Goal: Task Accomplishment & Management: Complete application form

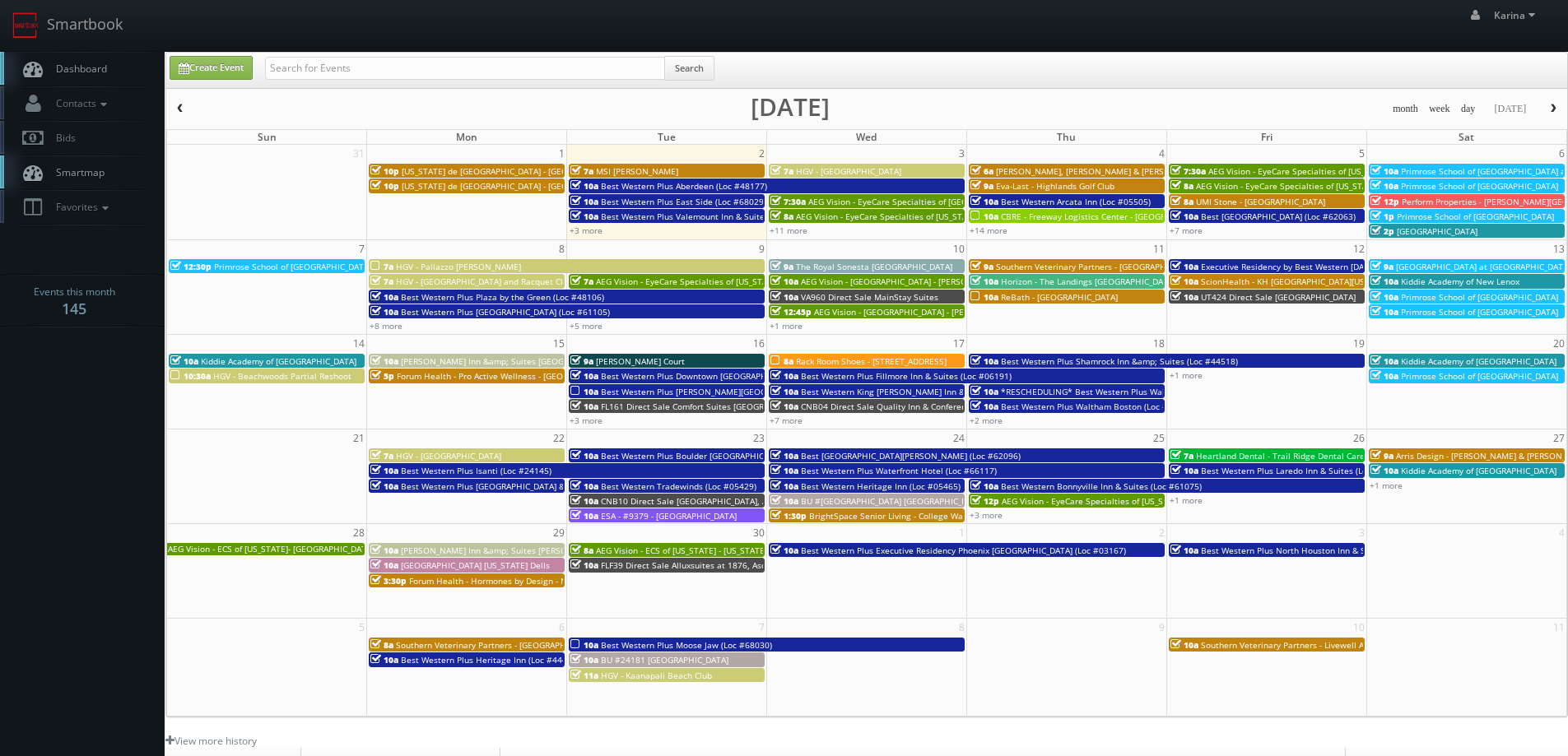
click at [89, 71] on span "Dashboard" at bounding box center [77, 68] width 59 height 14
click at [112, 70] on link "Dashboard" at bounding box center [82, 68] width 165 height 34
click at [86, 66] on span "Dashboard" at bounding box center [77, 68] width 59 height 14
click at [41, 68] on icon at bounding box center [33, 68] width 25 height 21
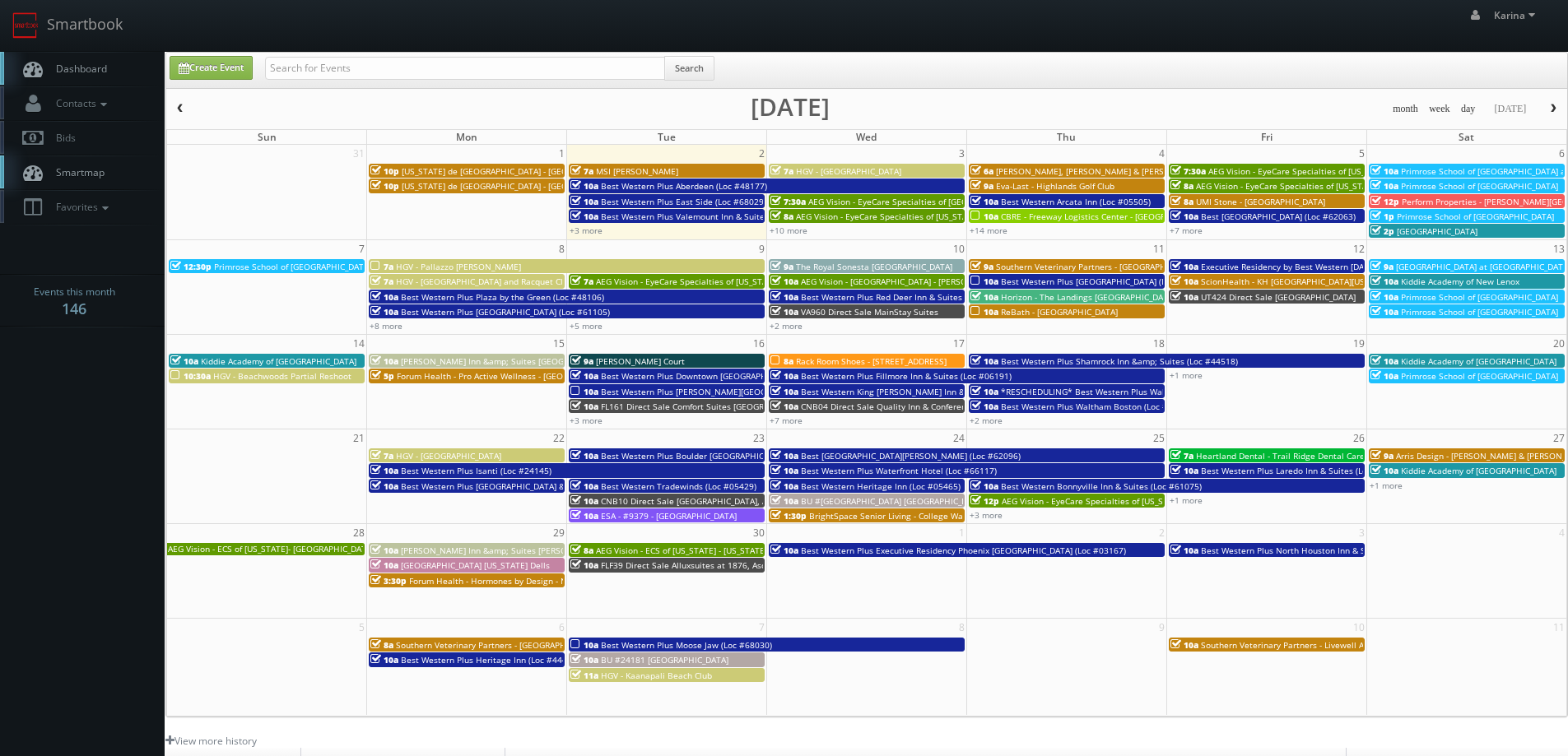
click at [1457, 379] on span "Primrose School of [GEOGRAPHIC_DATA]" at bounding box center [1479, 376] width 157 height 12
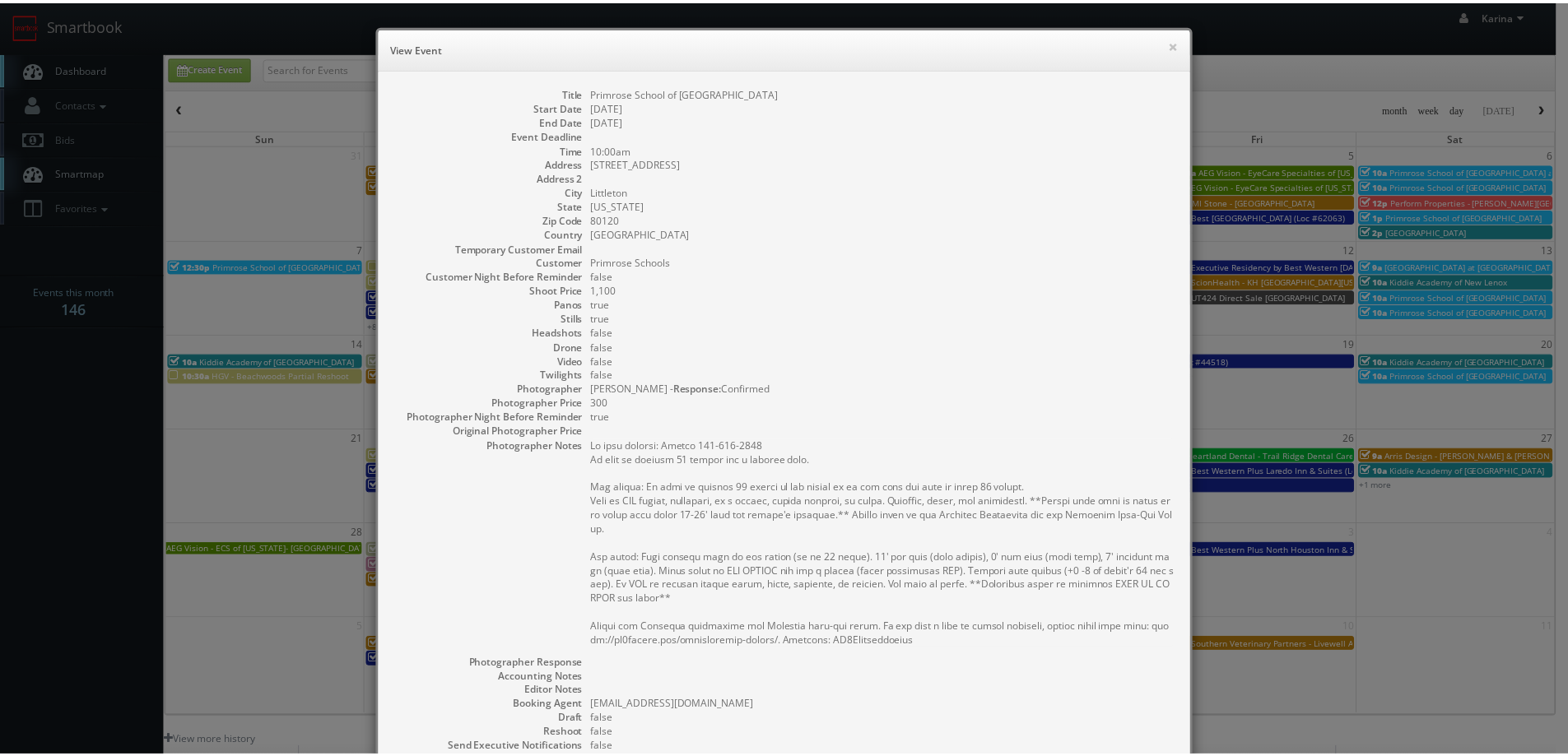
scroll to position [243, 0]
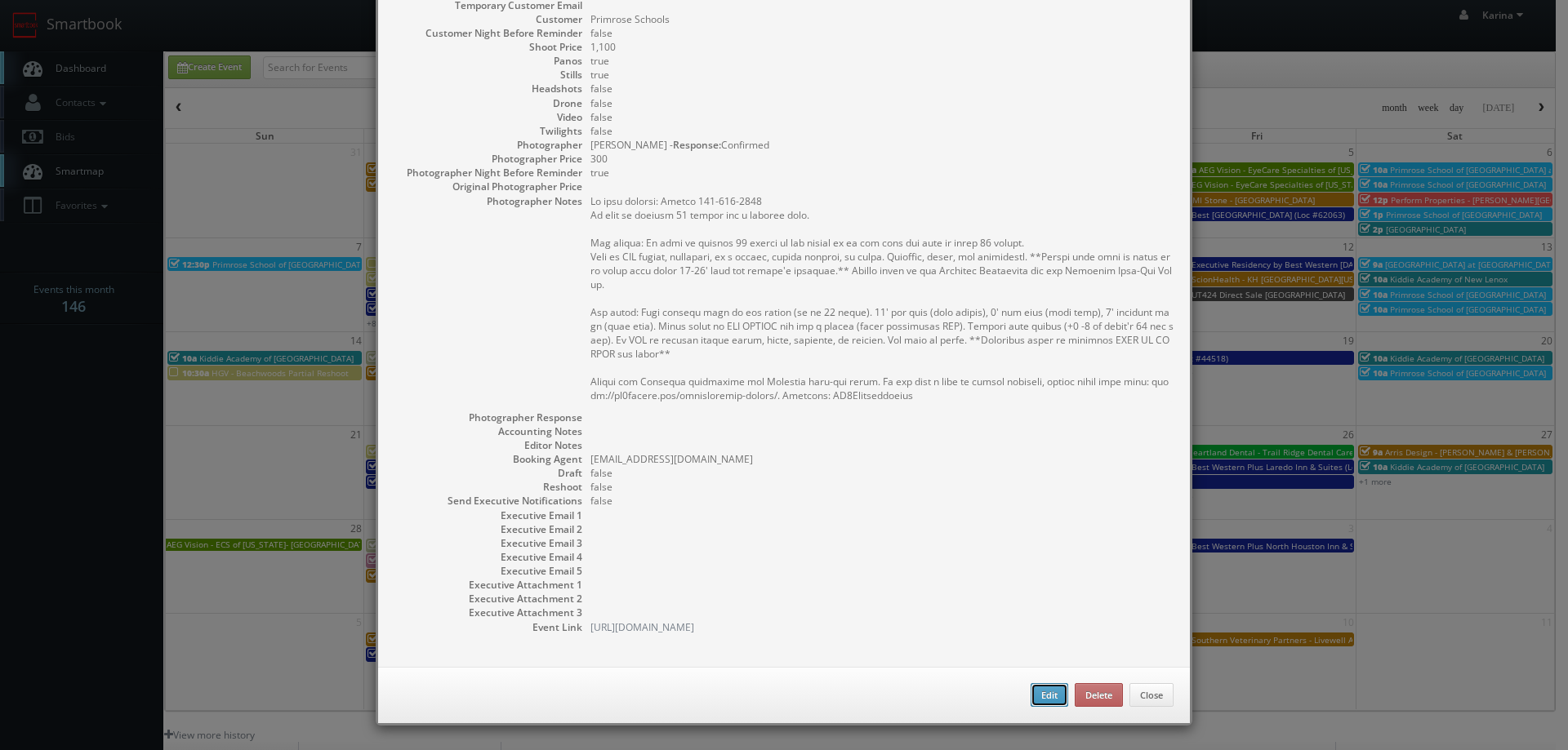
click at [1030, 703] on button "Edit" at bounding box center [1049, 695] width 38 height 25
type input "Primrose School of Littleton"
type input "7991 Southpark Way"
type input "Littleton"
type input "80120"
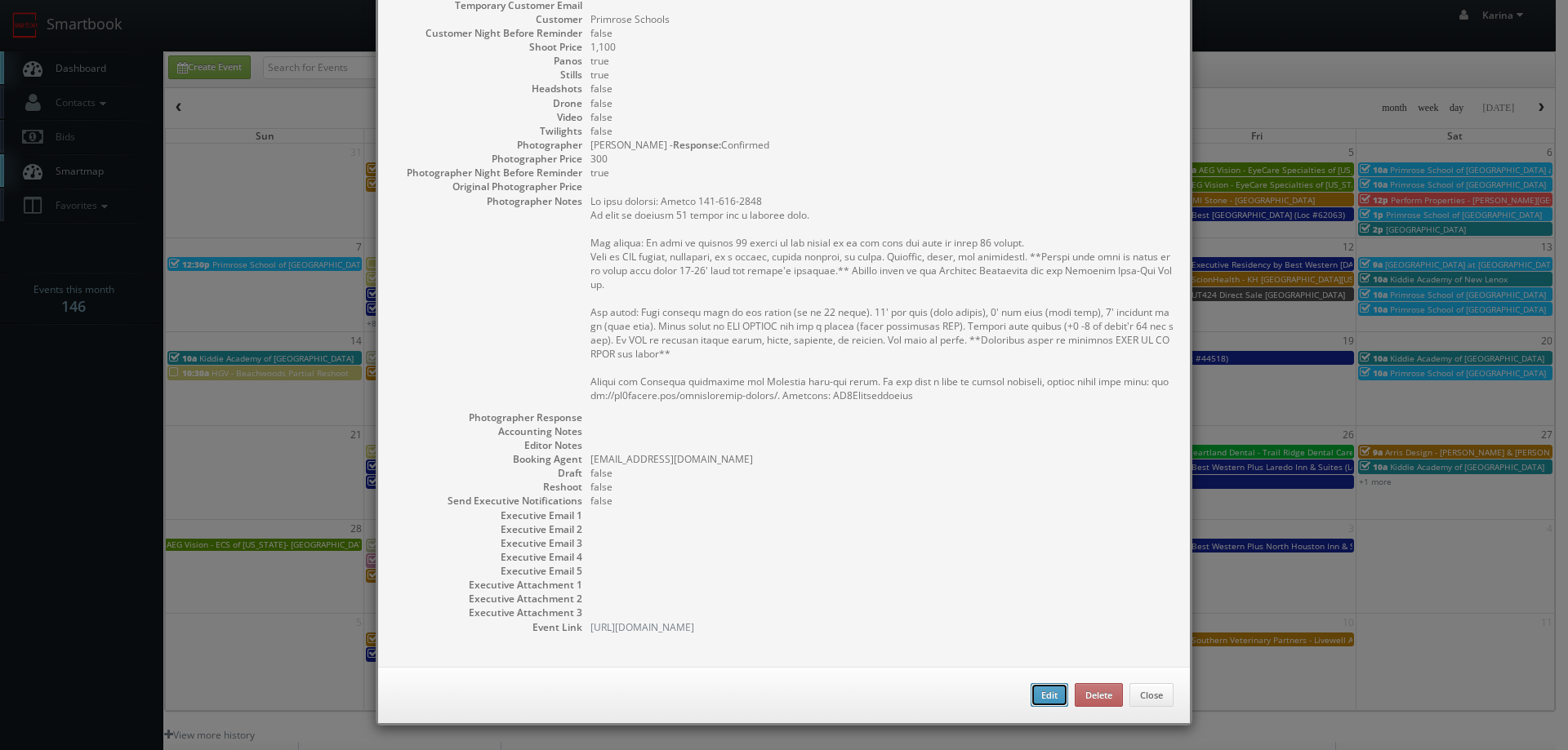
type input "1,100"
checkbox input "true"
type input "09/20/2025"
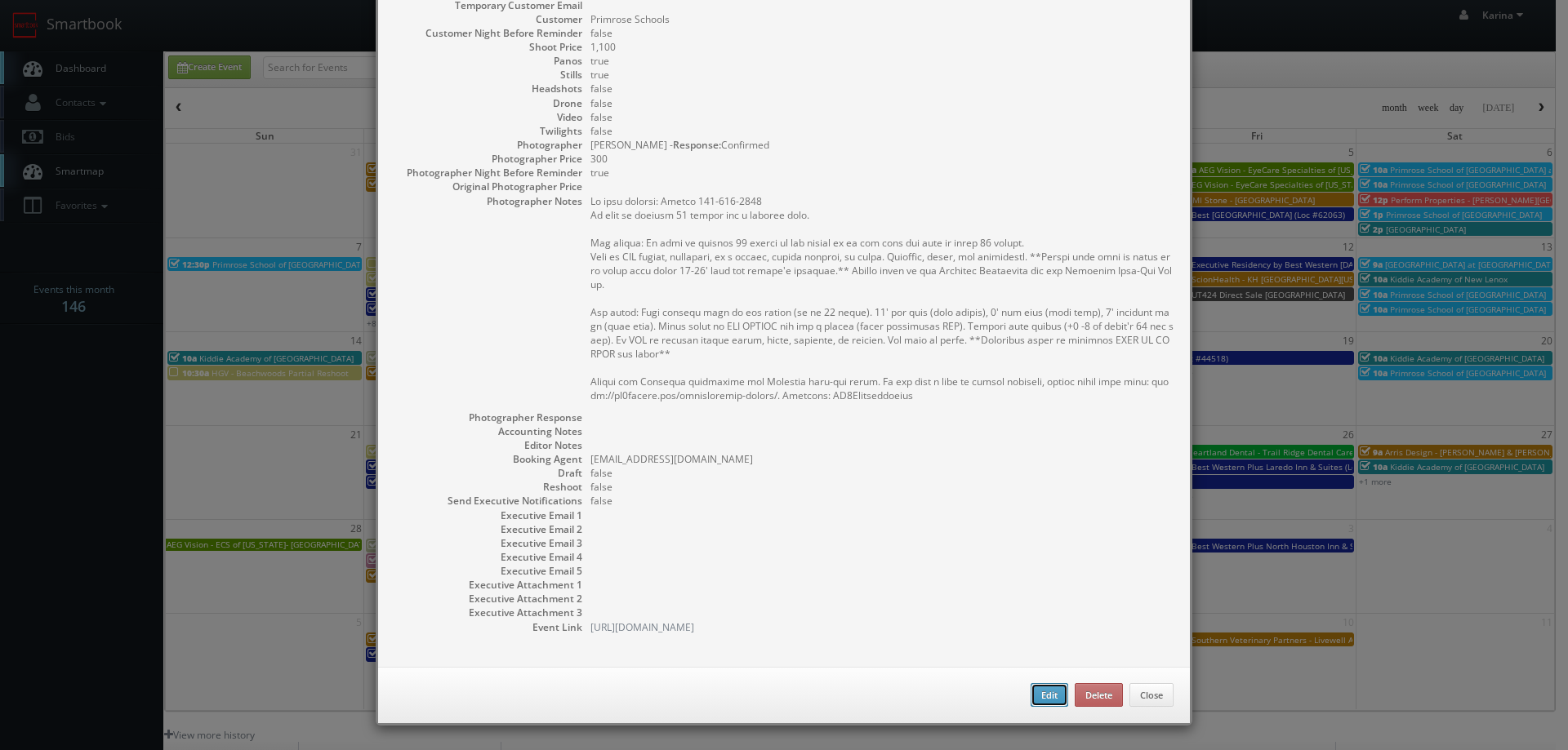
type input "10:00am"
checkbox input "true"
type textarea "On site contact: Farima 202-413-2102 We need to deliver 10 stills and a virtual…"
select select "[US_STATE]"
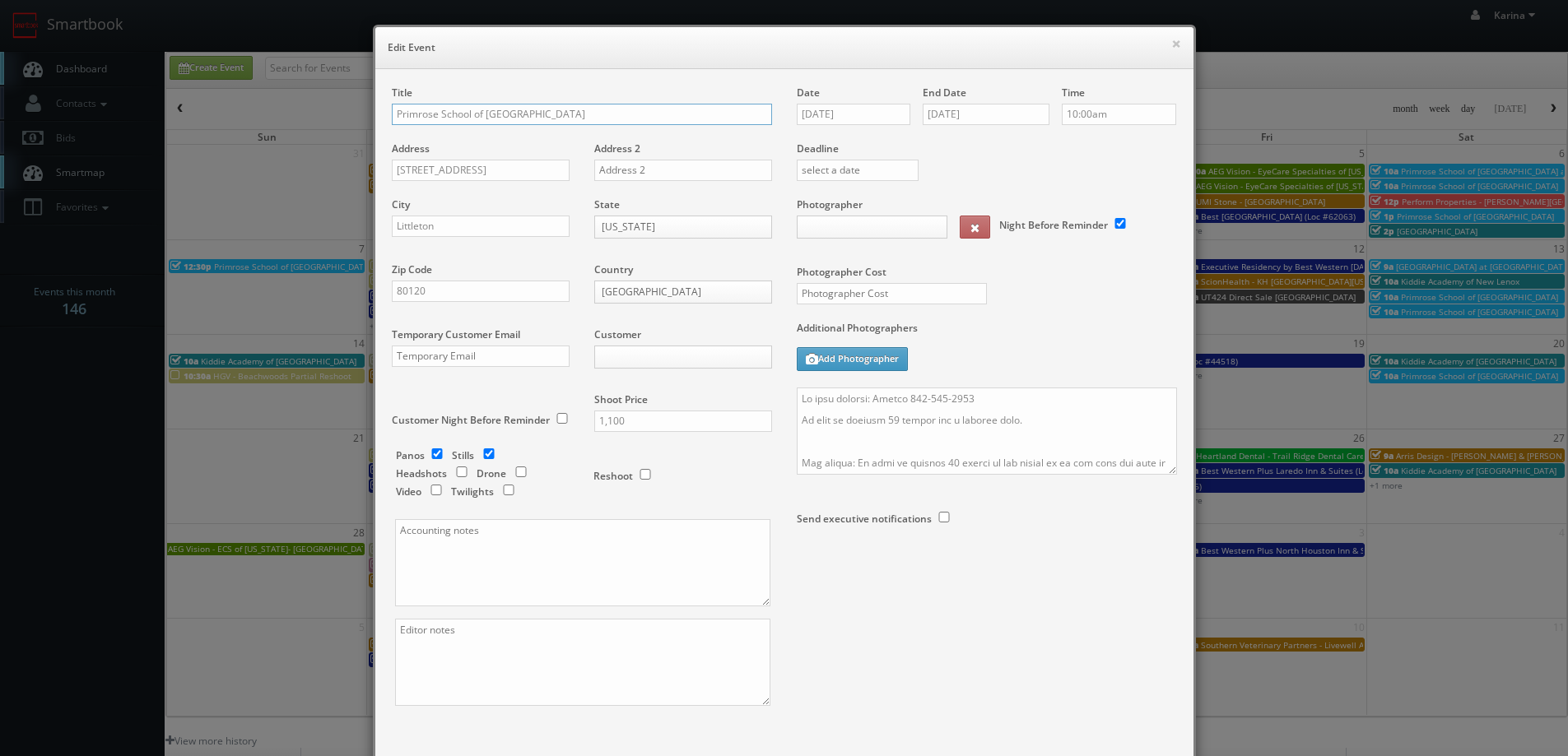
type input "1,100"
type input "300"
select select "fake96@mg.cs3calendar.com"
select select "a.quinn.photo@gmail.com"
type input "Primrose School of Littleton *RESCHEDULING*"
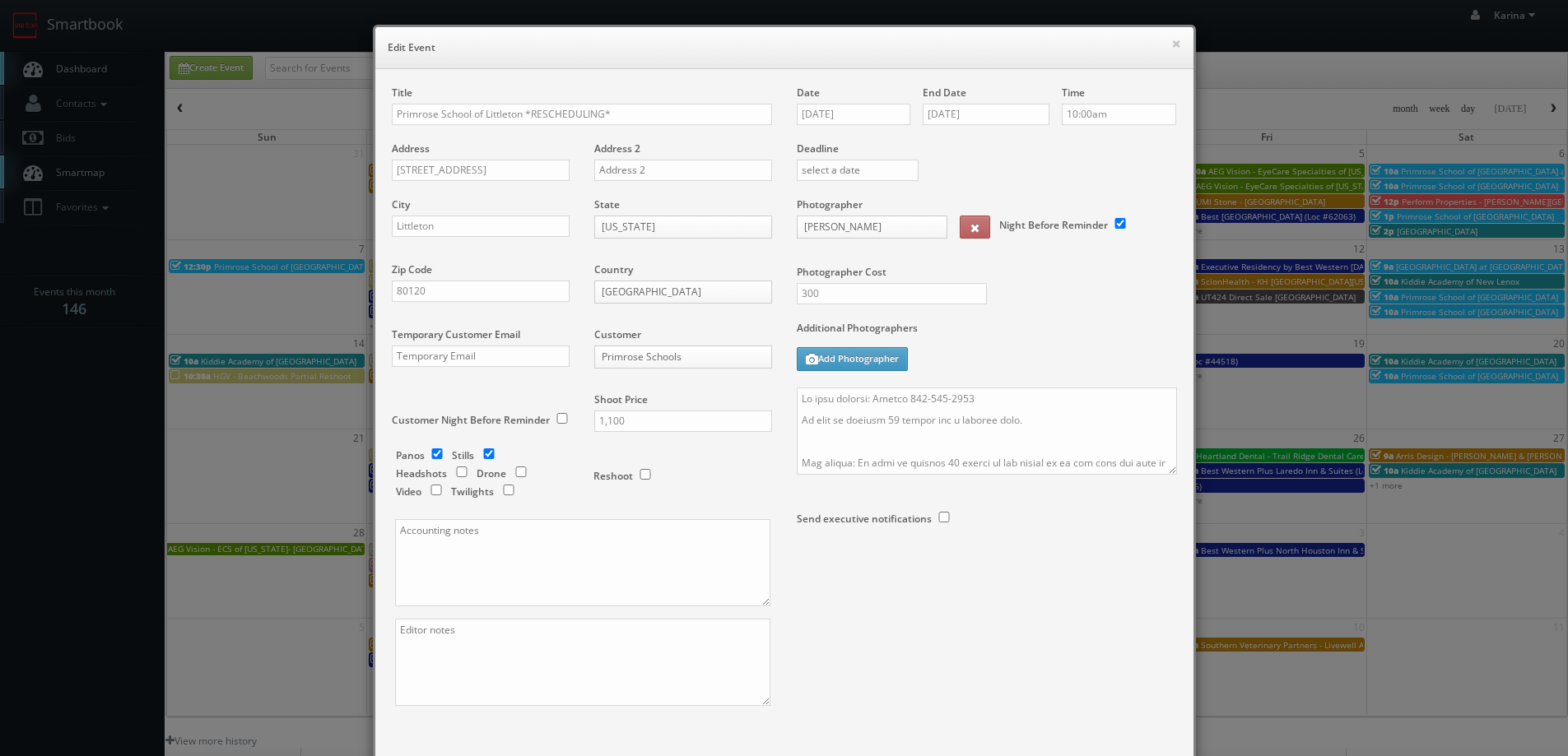
click at [665, 82] on div "Title Primrose School of Littleton *RESCHEDULING* Address 7991 Southpark Way Ad…" at bounding box center [784, 418] width 818 height 698
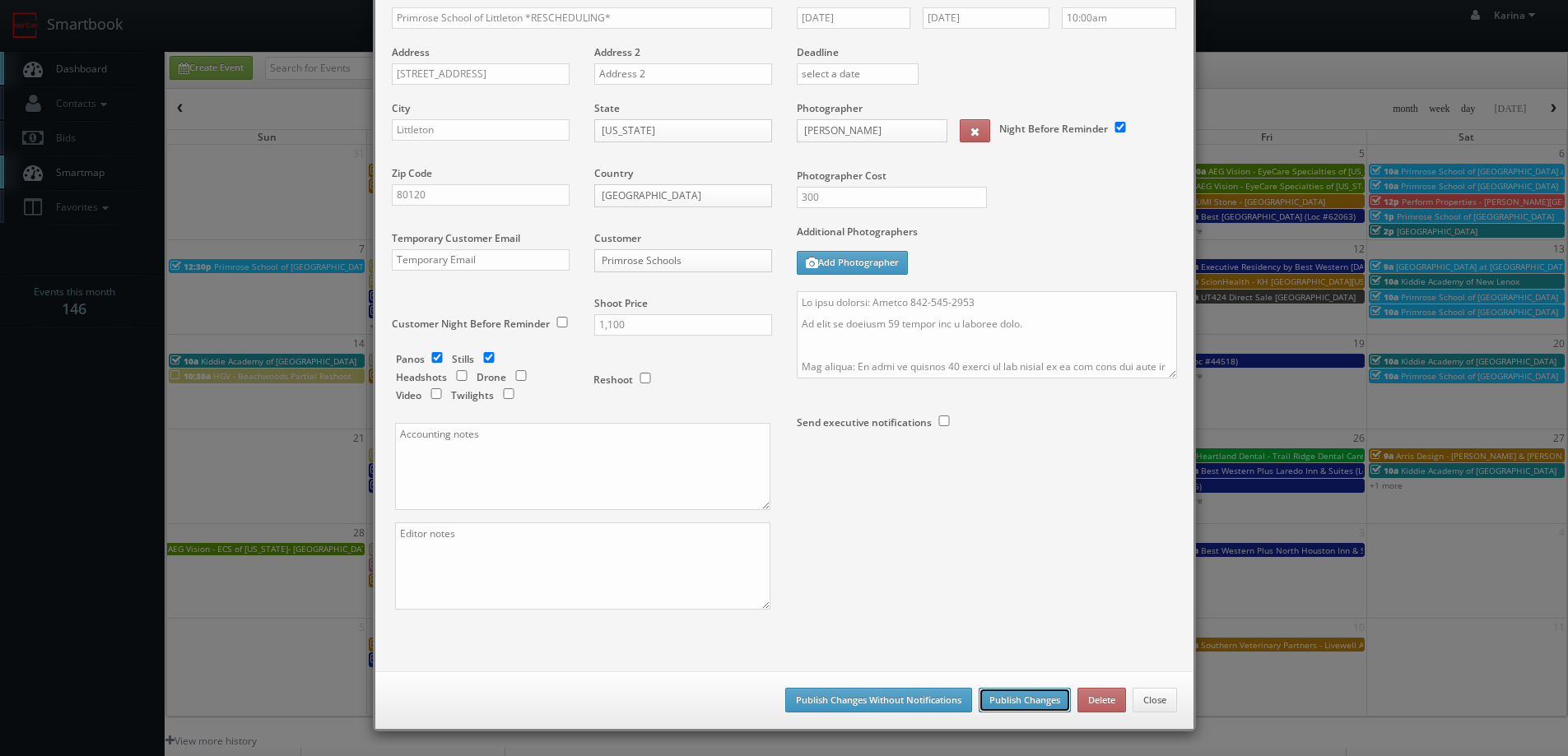
click at [1010, 704] on button "Publish Changes" at bounding box center [1024, 700] width 92 height 25
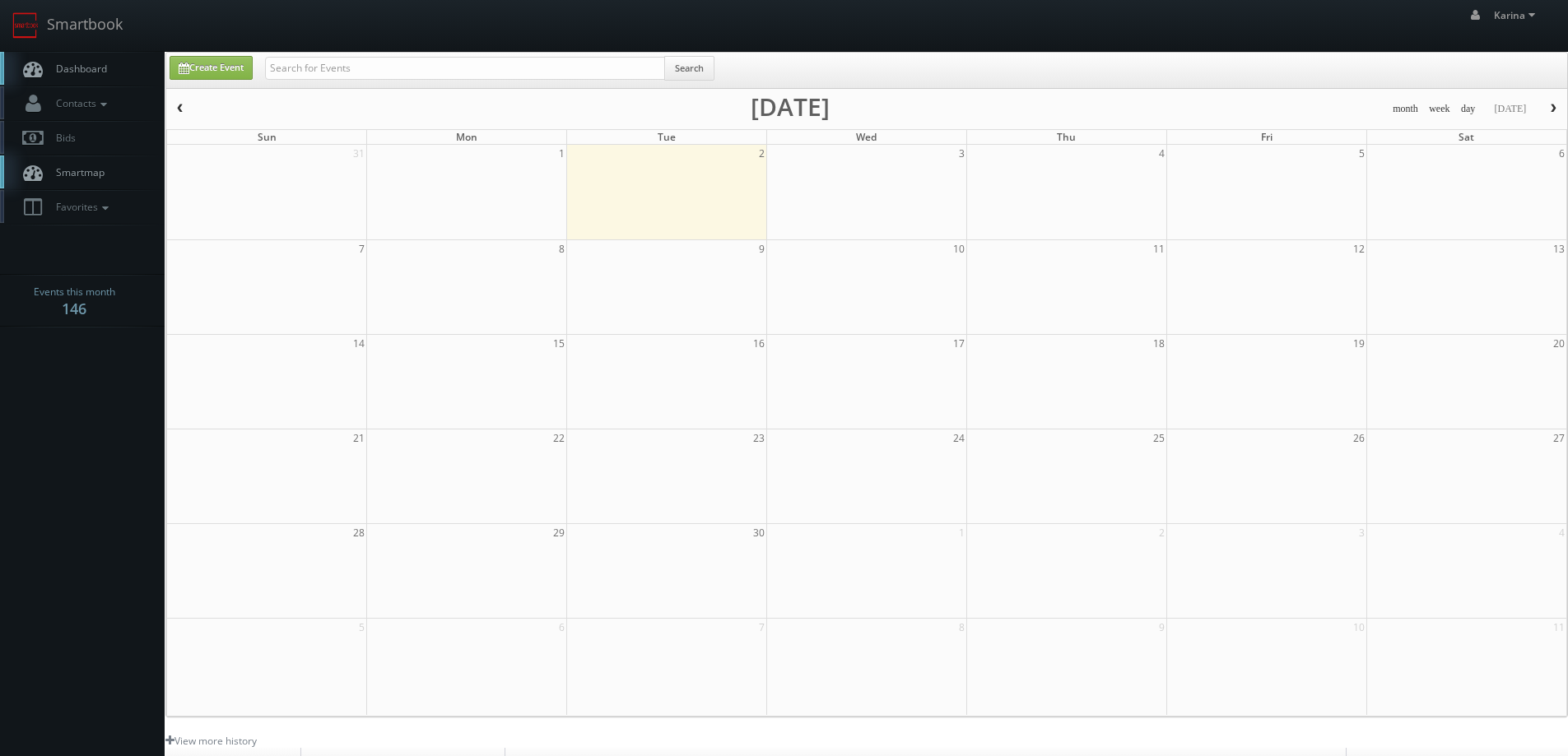
click at [58, 66] on span "Dashboard" at bounding box center [77, 68] width 59 height 14
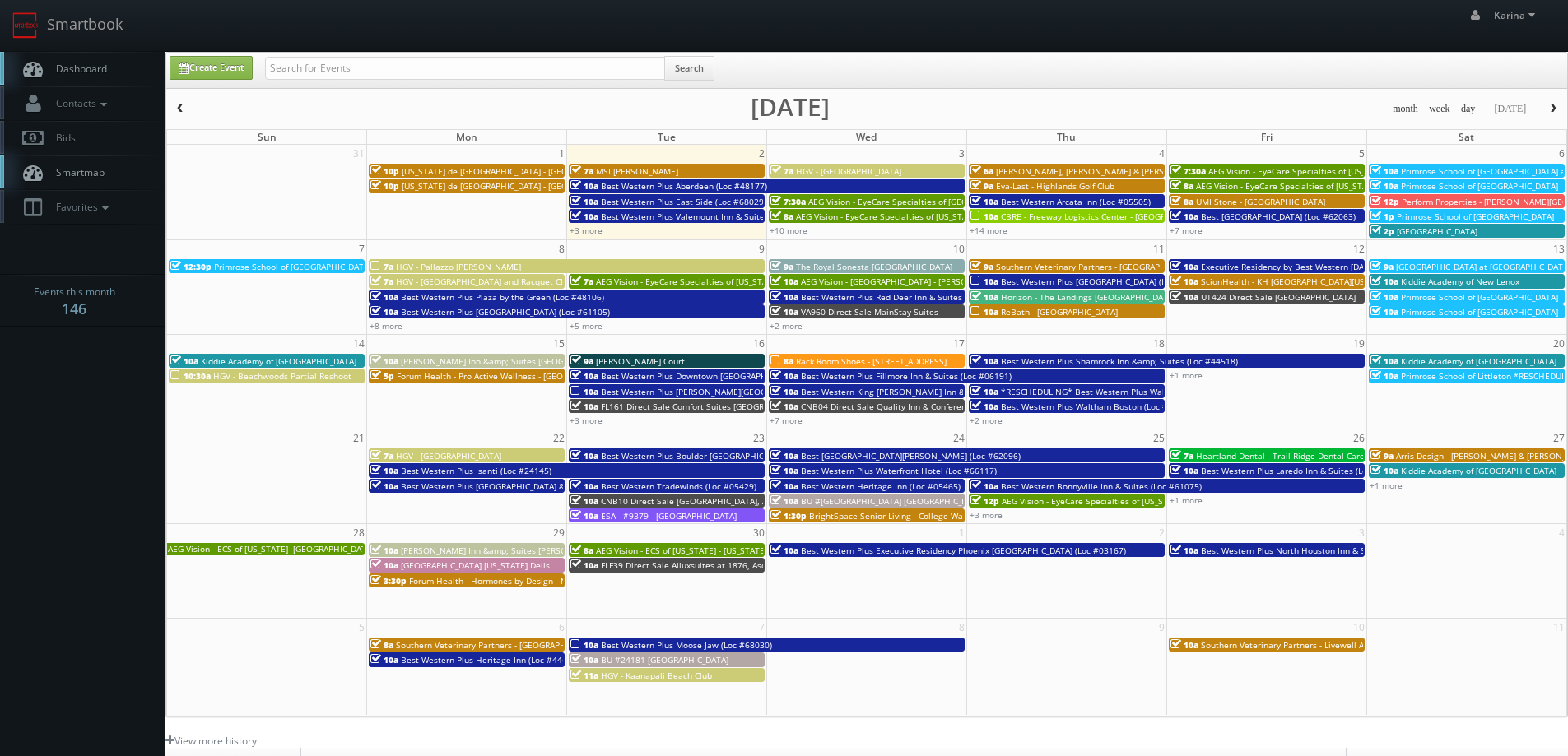
click at [88, 63] on span "Dashboard" at bounding box center [77, 68] width 59 height 14
click at [76, 63] on span "Dashboard" at bounding box center [77, 68] width 59 height 14
click at [40, 494] on body "Smartbook Toggle Side Navigation Toggle Top Navigation [PERSON_NAME] [PERSON_NA…" at bounding box center [784, 528] width 1568 height 1056
click at [77, 66] on span "Dashboard" at bounding box center [77, 68] width 59 height 14
click at [76, 71] on span "Dashboard" at bounding box center [77, 68] width 59 height 14
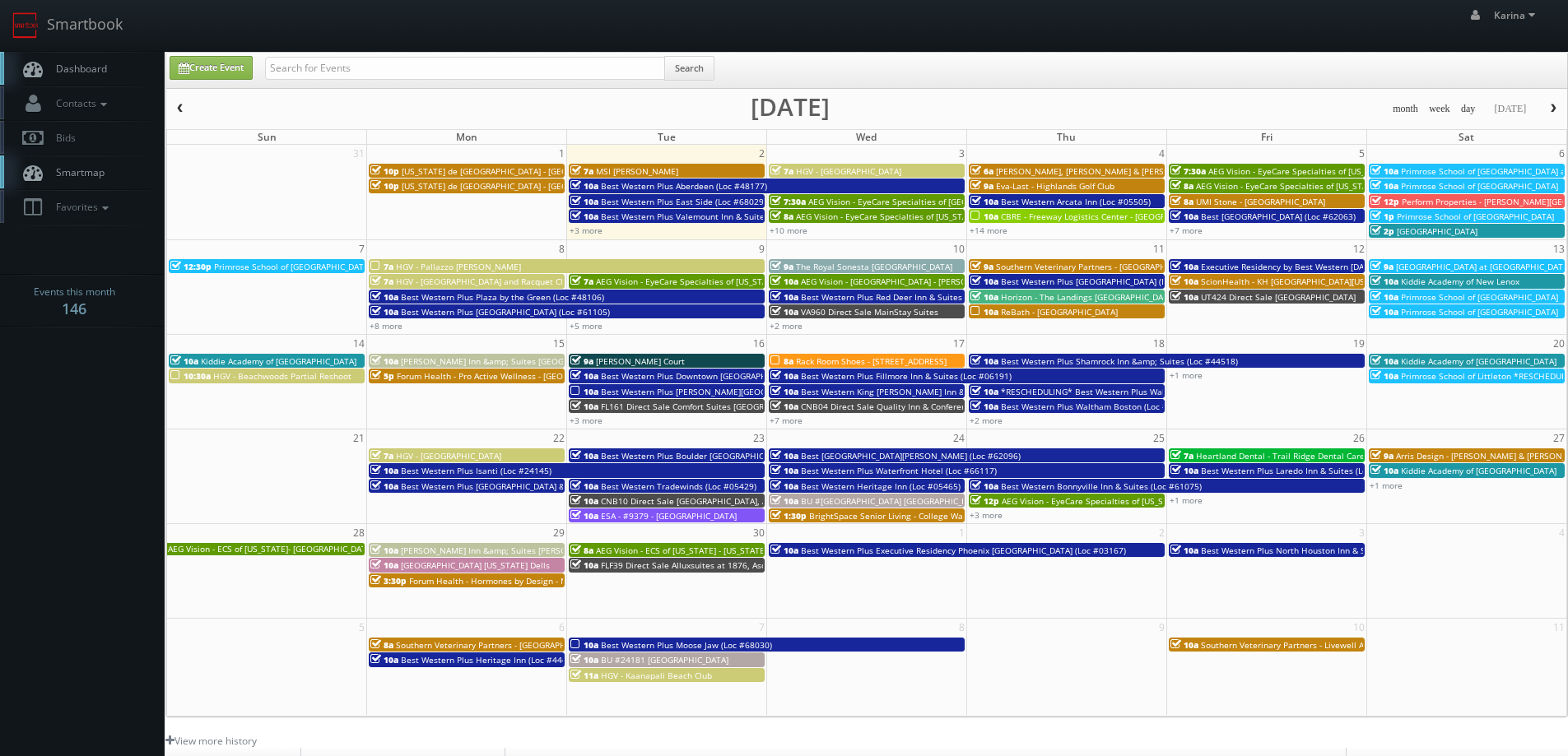
click at [89, 70] on span "Dashboard" at bounding box center [77, 68] width 59 height 14
click at [87, 72] on span "Dashboard" at bounding box center [77, 68] width 59 height 14
click at [85, 69] on span "Dashboard" at bounding box center [77, 68] width 59 height 14
click at [58, 67] on span "Dashboard" at bounding box center [77, 68] width 59 height 14
click at [80, 66] on span "Dashboard" at bounding box center [77, 68] width 59 height 14
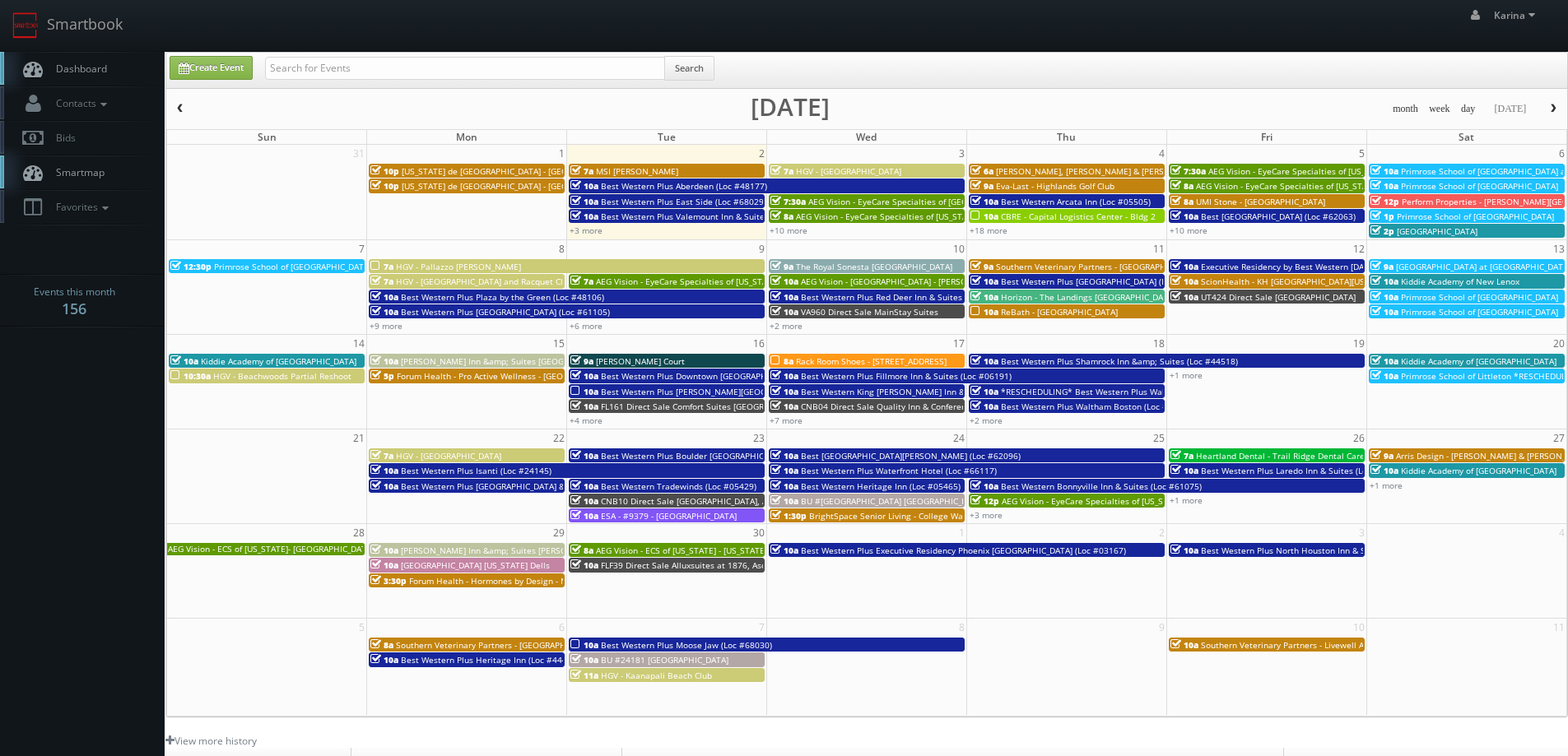
click at [792, 427] on div "+7 more" at bounding box center [866, 420] width 199 height 14
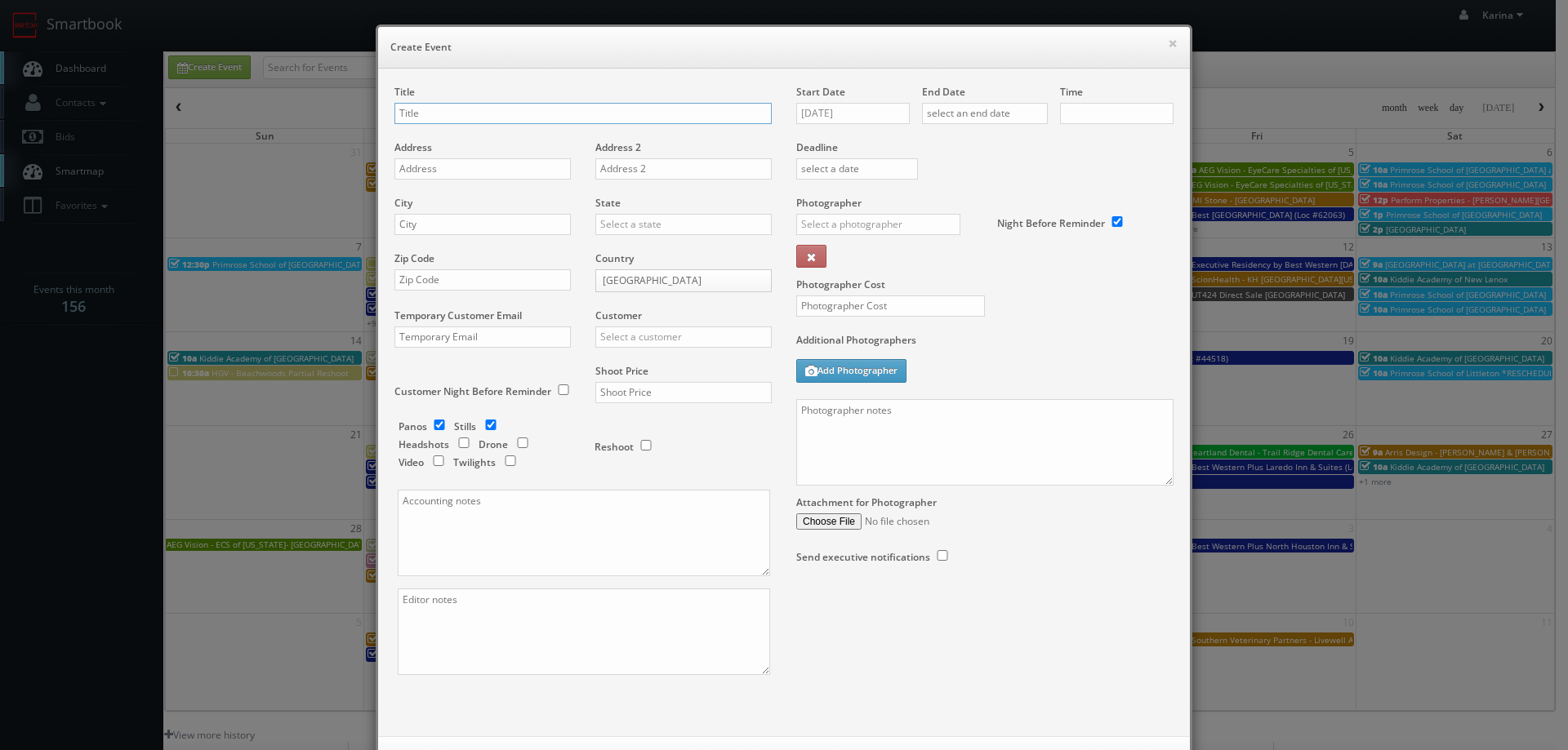
checkbox input "true"
type input "10:00am"
checkbox input "true"
click at [1168, 42] on button "×" at bounding box center [1173, 43] width 10 height 11
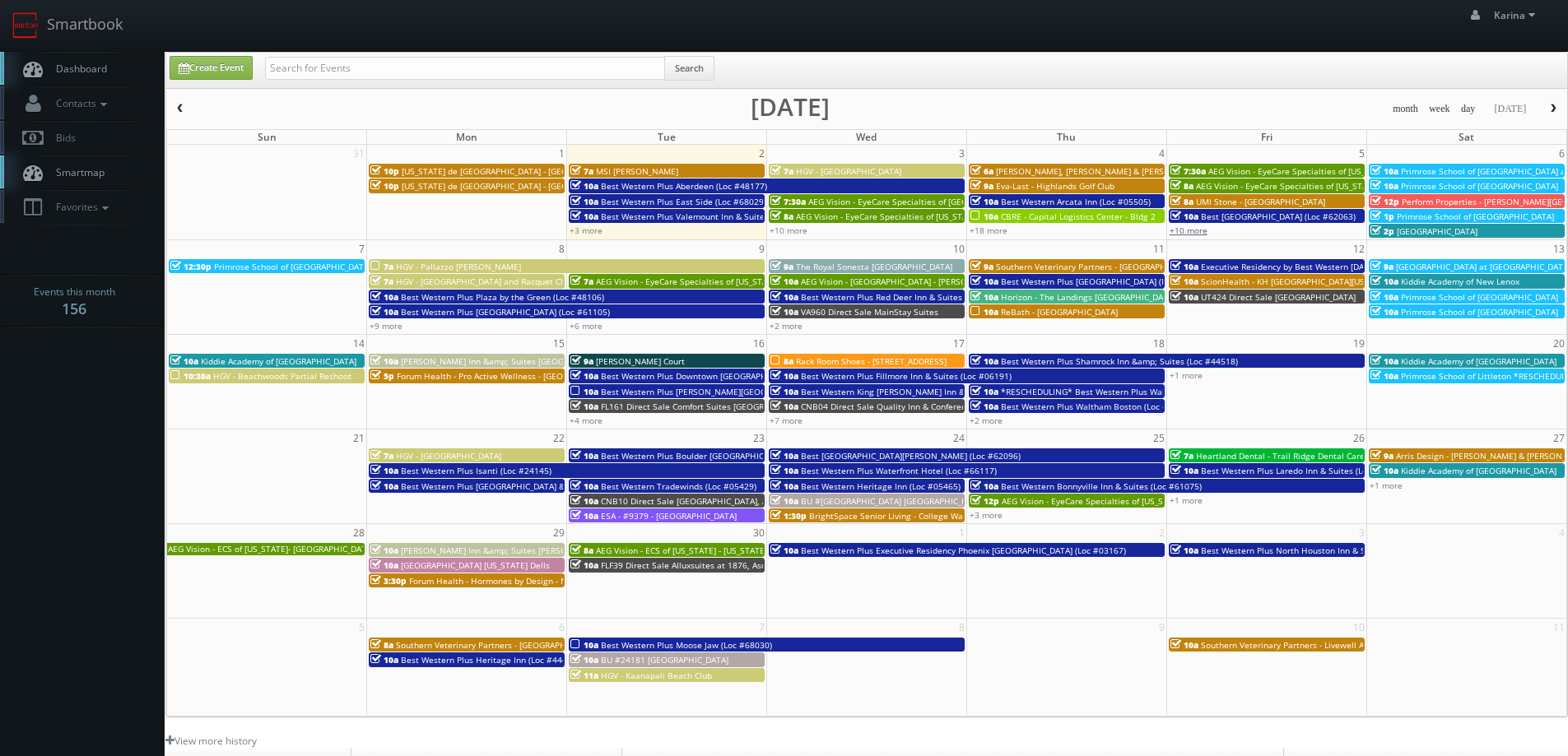
click at [1202, 233] on link "+10 more" at bounding box center [1188, 231] width 38 height 12
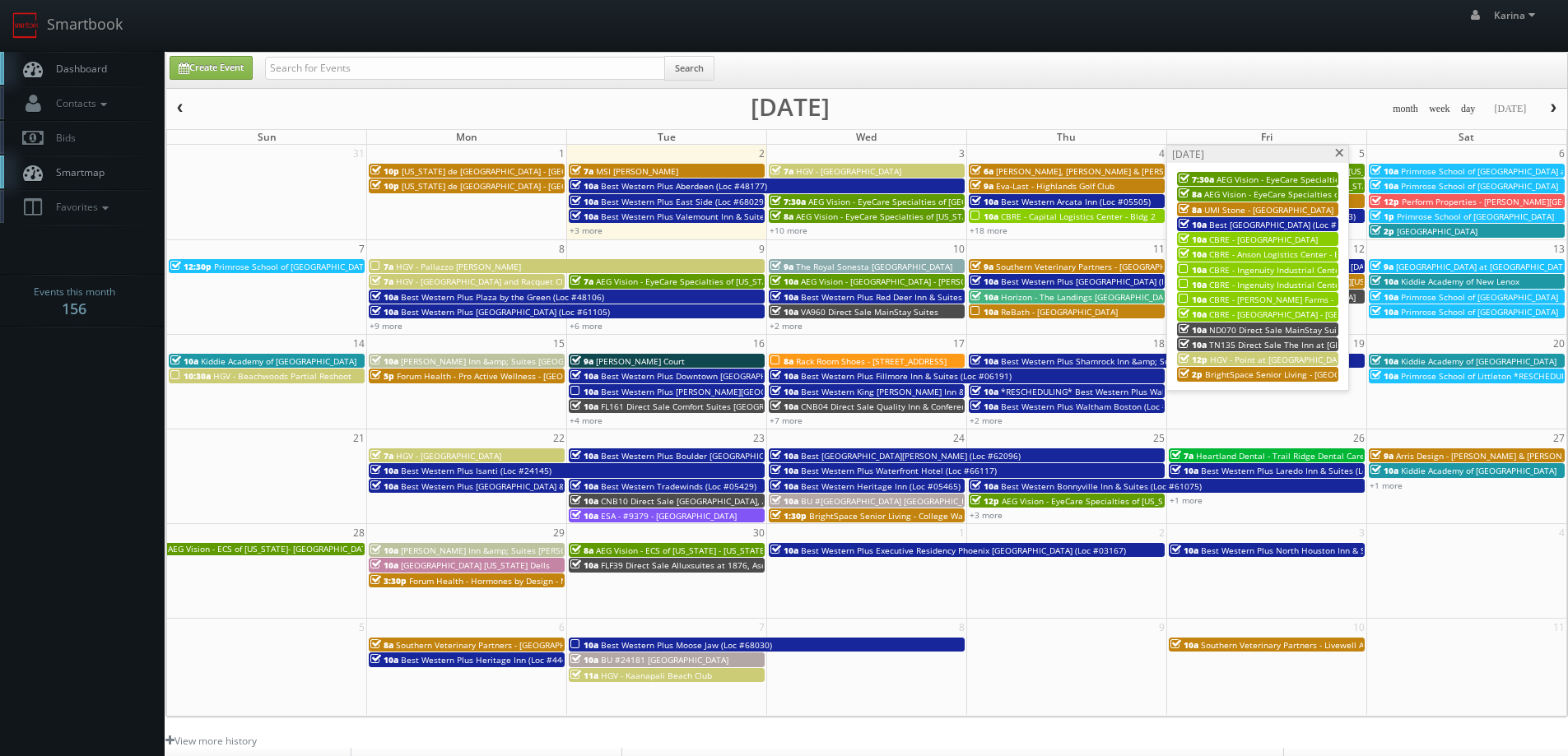
click at [1271, 302] on span "CBRE - [PERSON_NAME] Farms - Bldg 2" at bounding box center [1285, 300] width 152 height 12
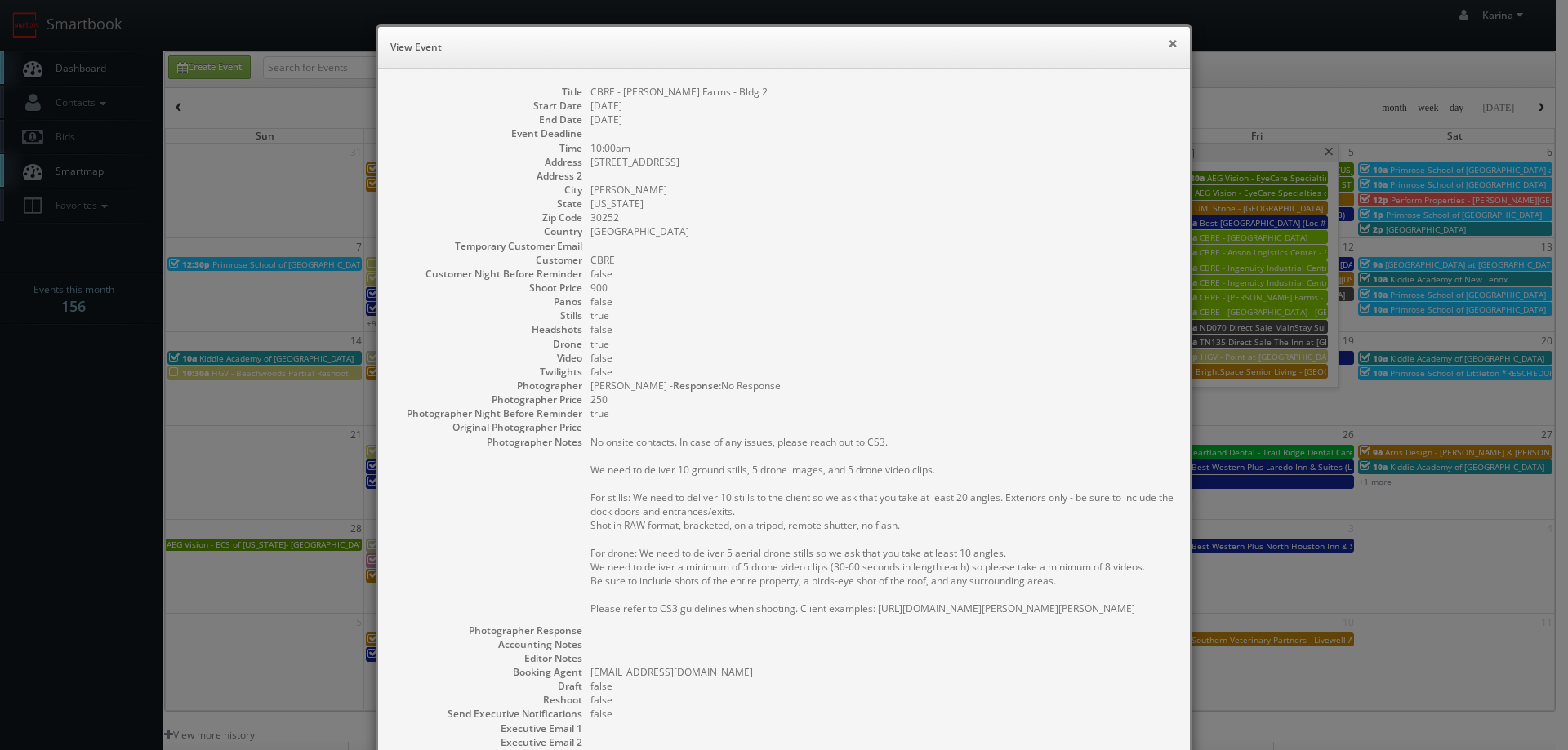
click at [1168, 38] on button "×" at bounding box center [1173, 43] width 10 height 11
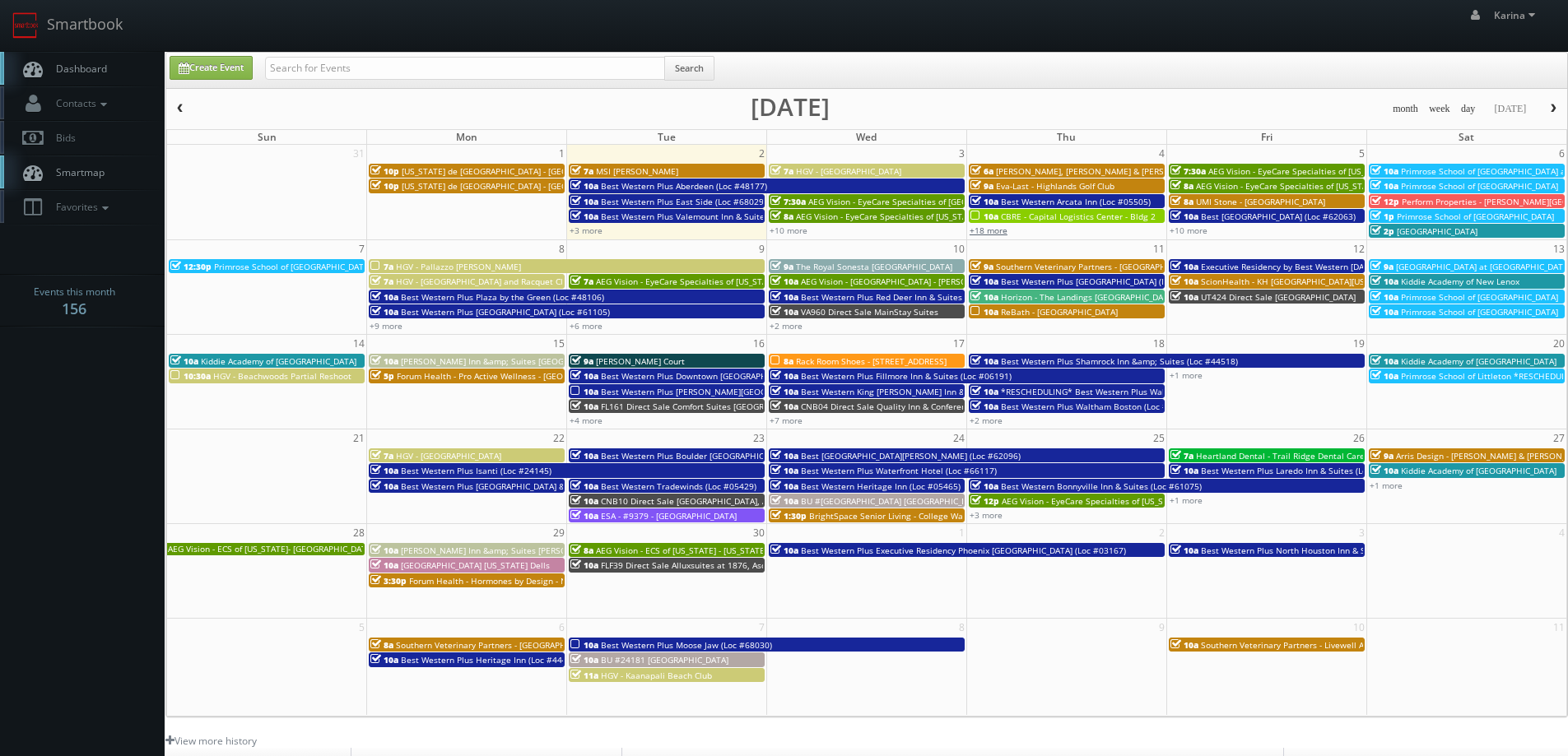
click at [994, 229] on link "+18 more" at bounding box center [988, 231] width 38 height 12
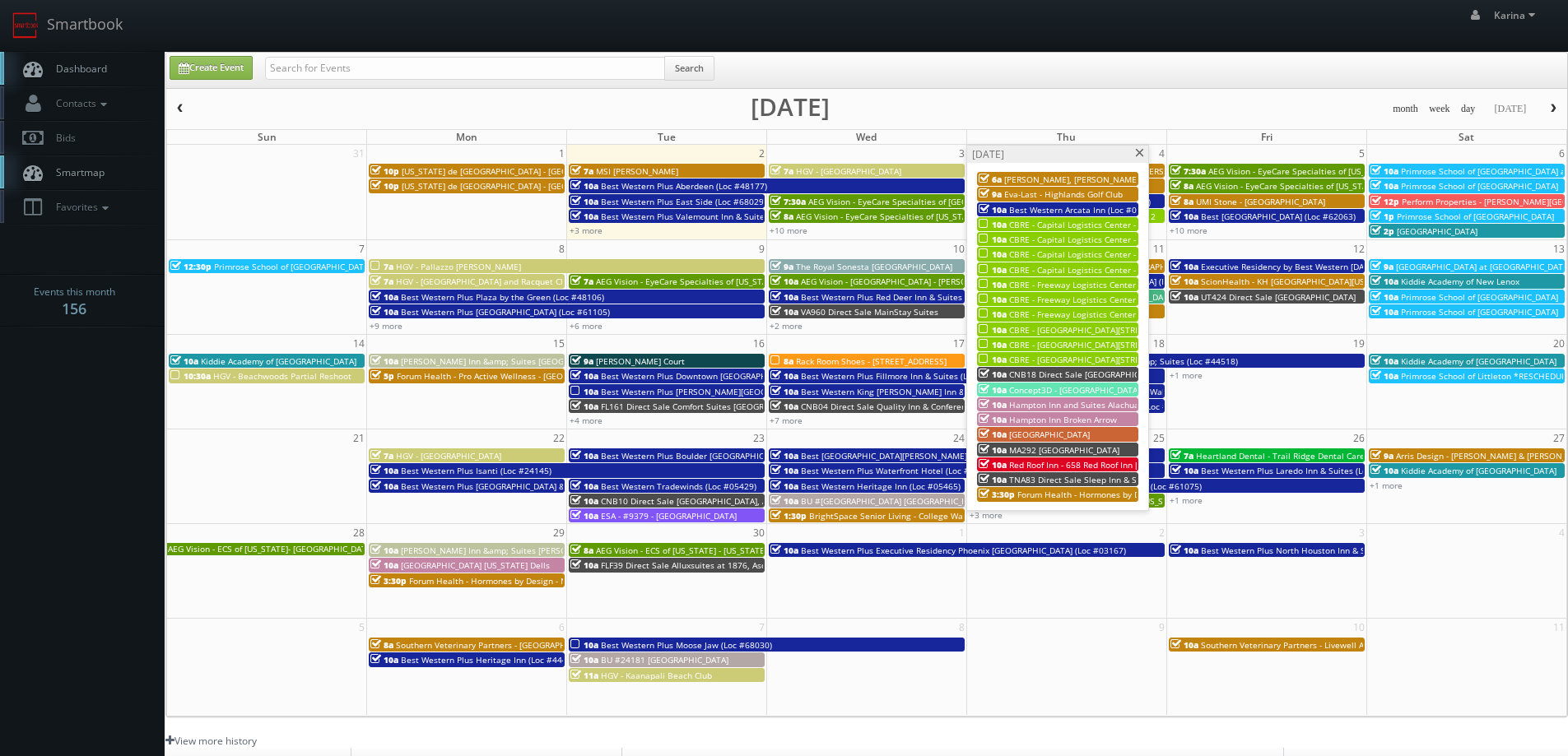
scroll to position [247, 0]
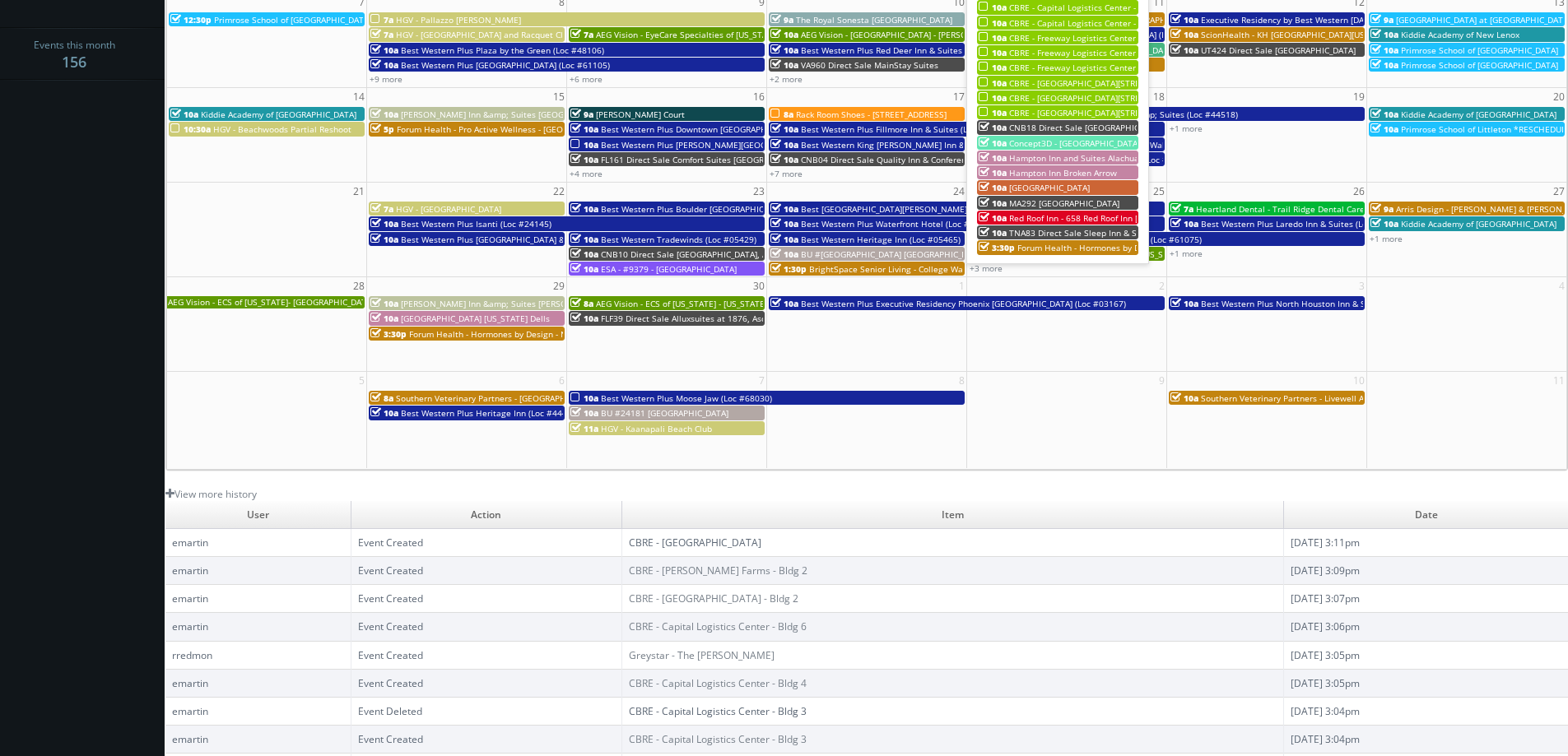
click at [660, 542] on link "CBRE - [GEOGRAPHIC_DATA]" at bounding box center [694, 543] width 133 height 14
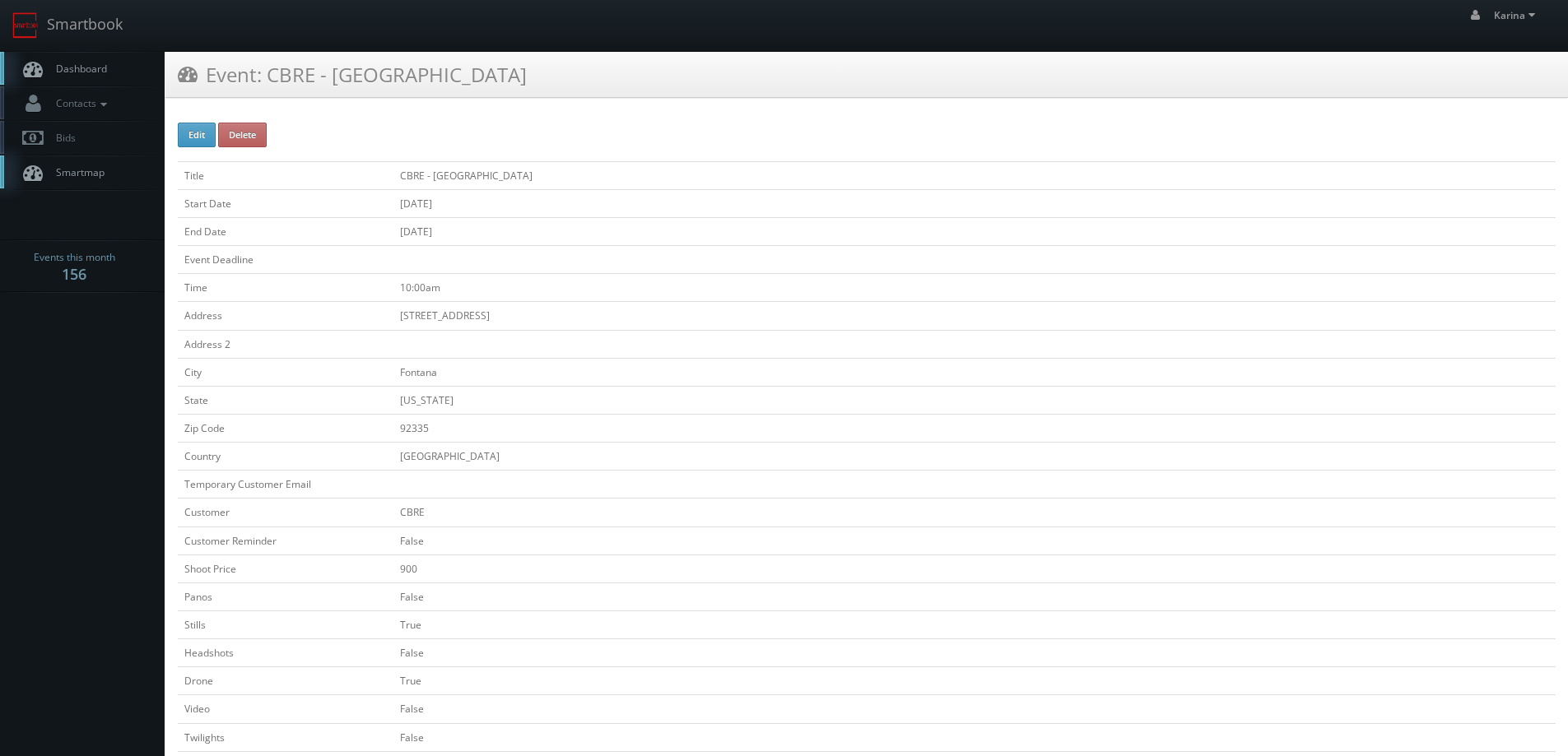
click at [86, 72] on span "Dashboard" at bounding box center [77, 68] width 59 height 14
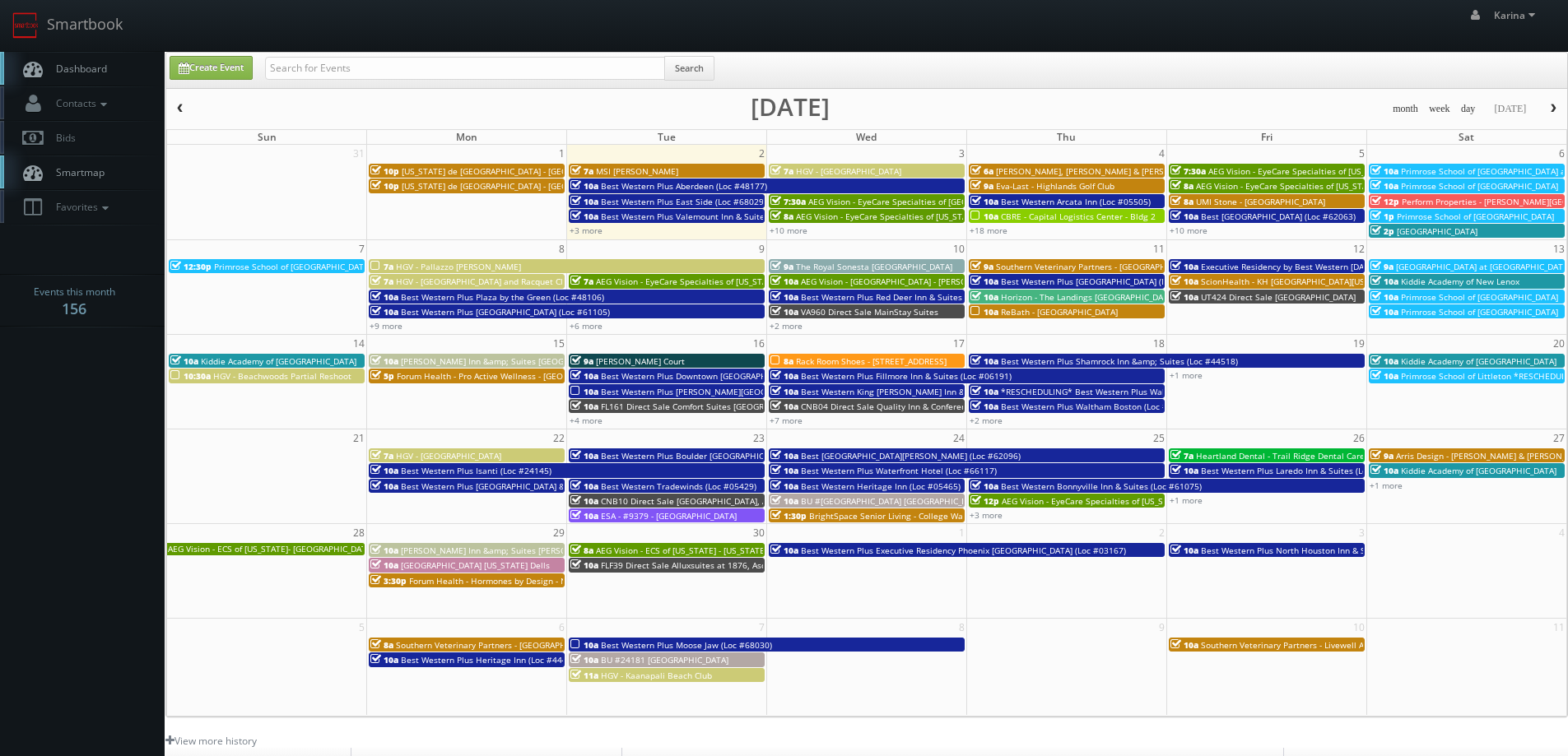
click at [100, 75] on span "Dashboard" at bounding box center [77, 68] width 59 height 14
click at [790, 231] on link "+10 more" at bounding box center [788, 231] width 38 height 12
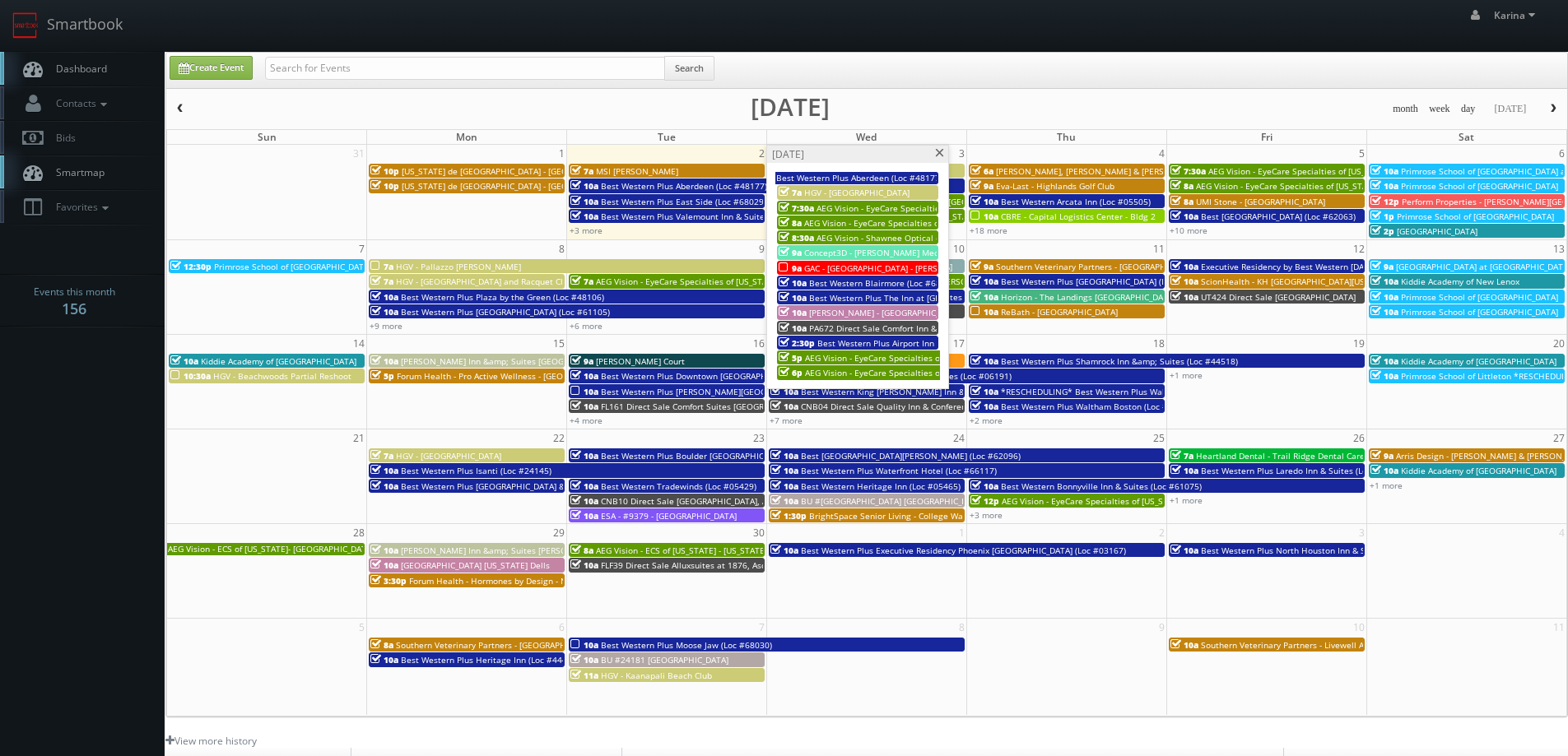
click at [941, 151] on span at bounding box center [939, 153] width 11 height 9
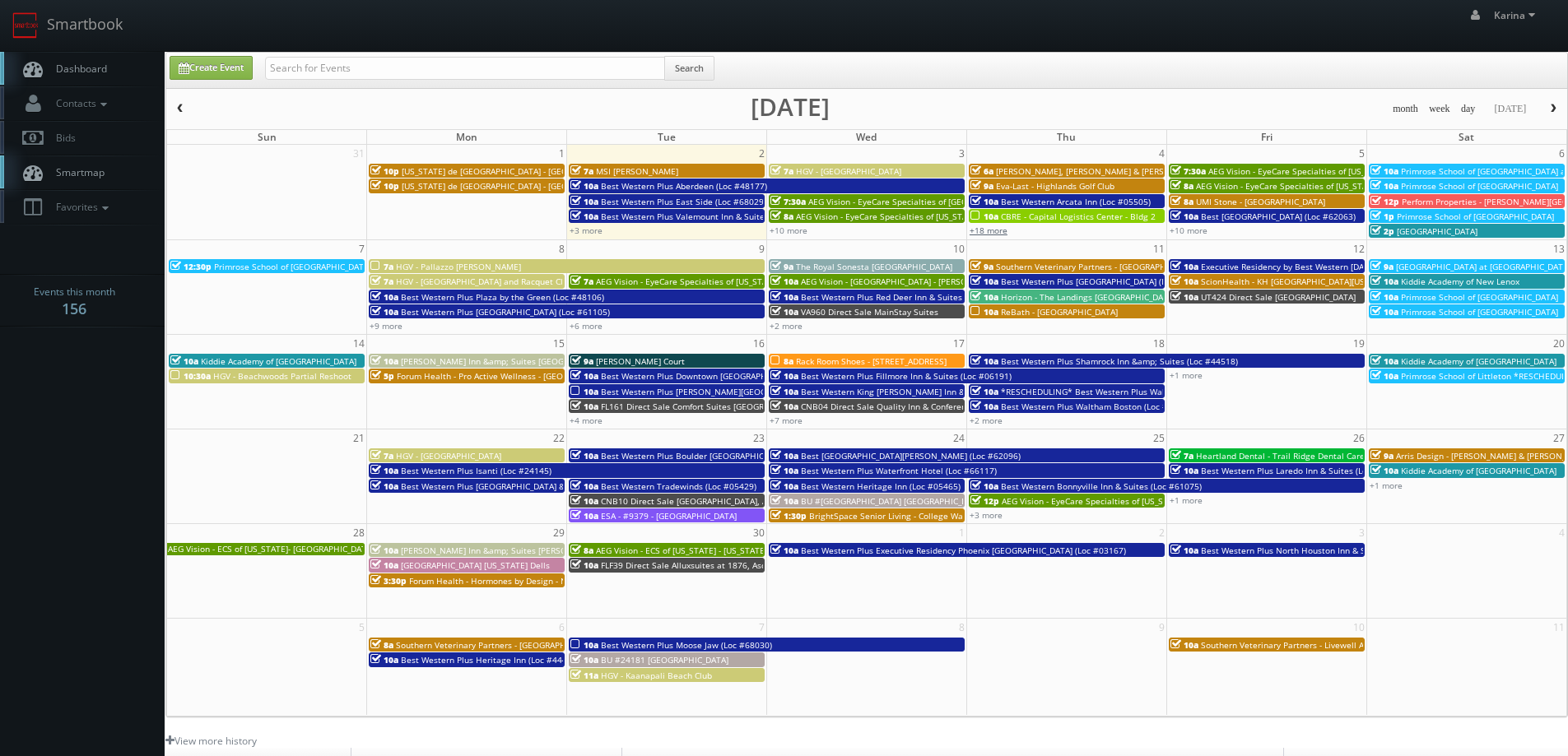
click at [984, 235] on link "+18 more" at bounding box center [988, 231] width 38 height 12
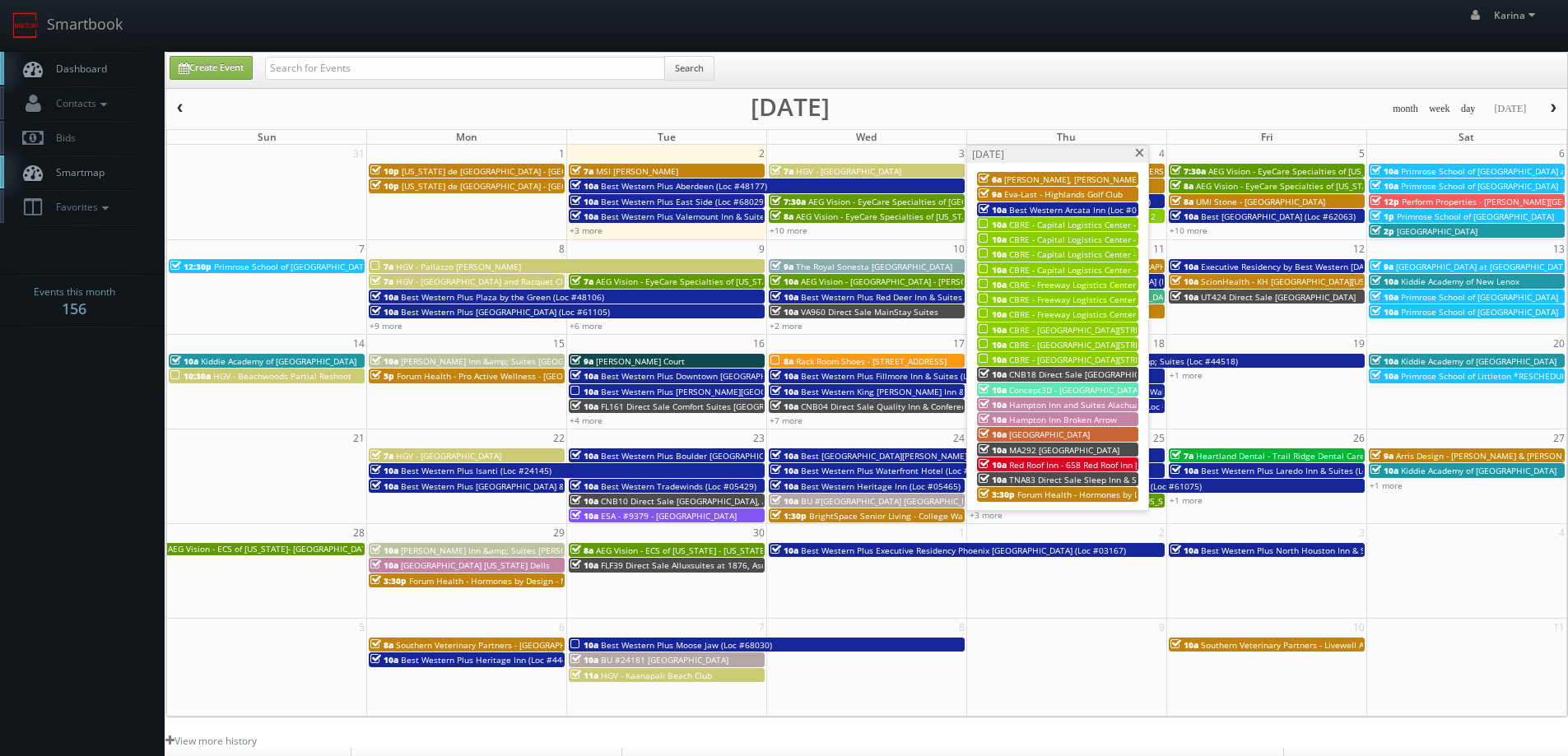
click at [1059, 462] on span "Red Roof Inn - 658 Red Roof Inn [GEOGRAPHIC_DATA]" at bounding box center [1112, 465] width 207 height 12
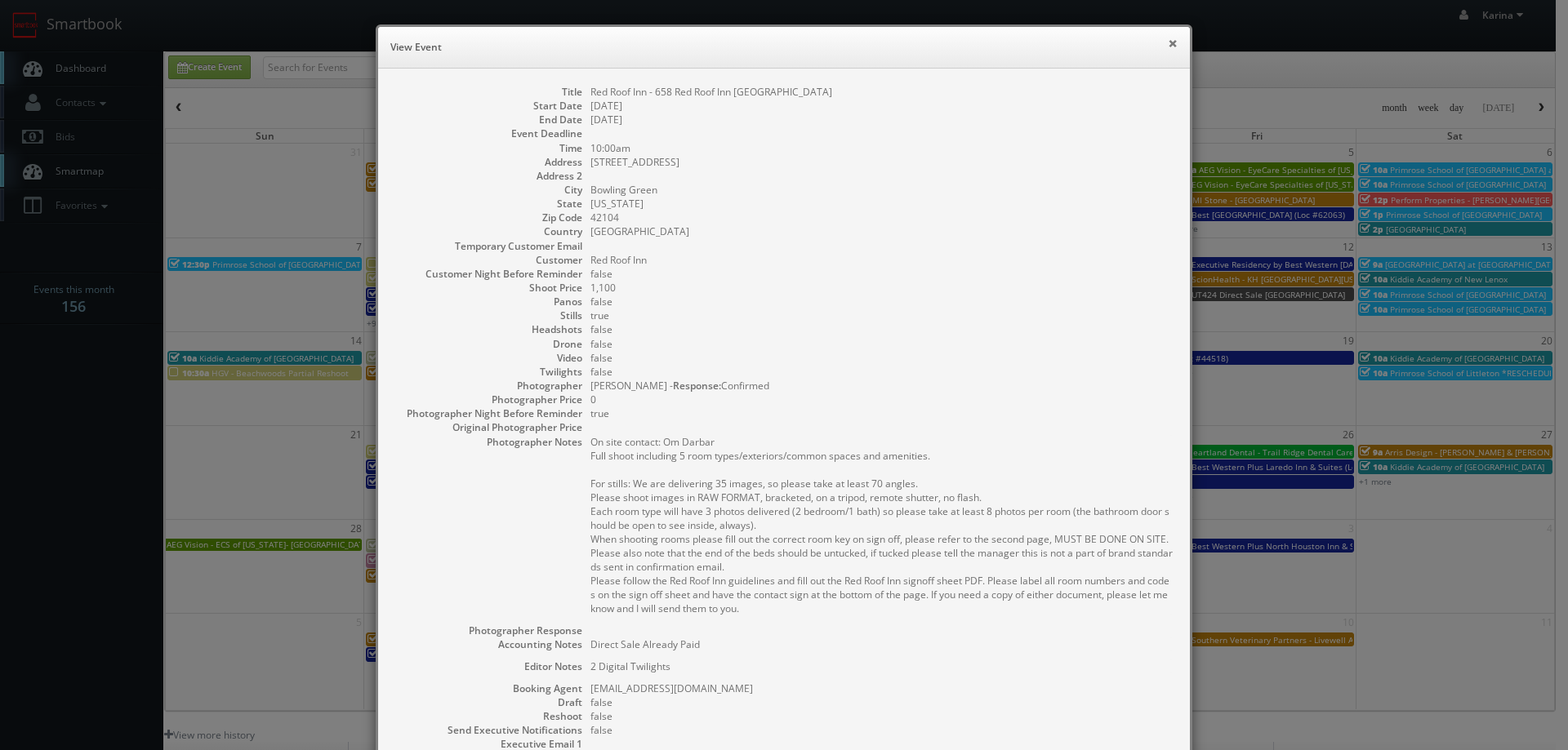
click at [1170, 49] on button "×" at bounding box center [1173, 43] width 10 height 11
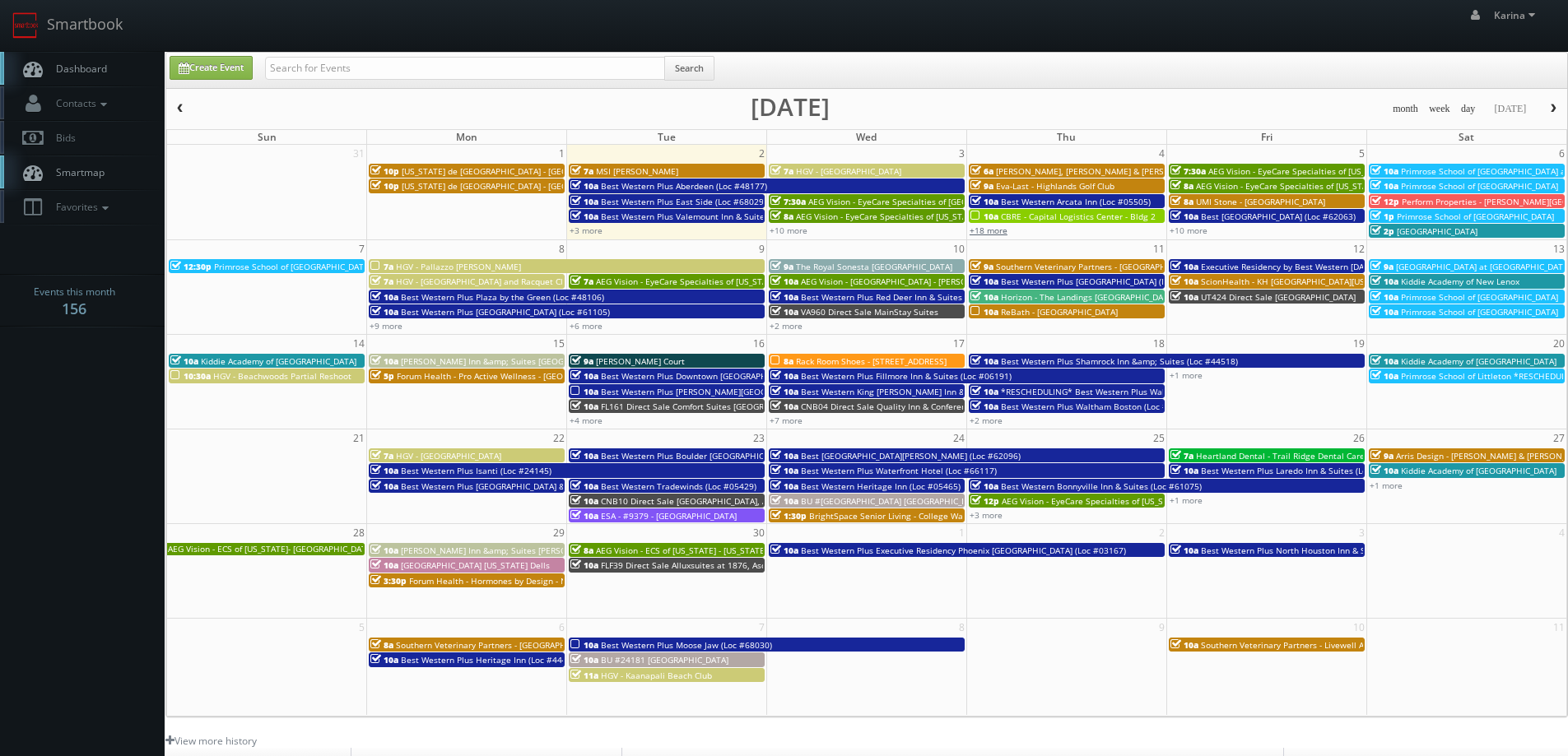
click at [997, 230] on link "+18 more" at bounding box center [988, 231] width 38 height 12
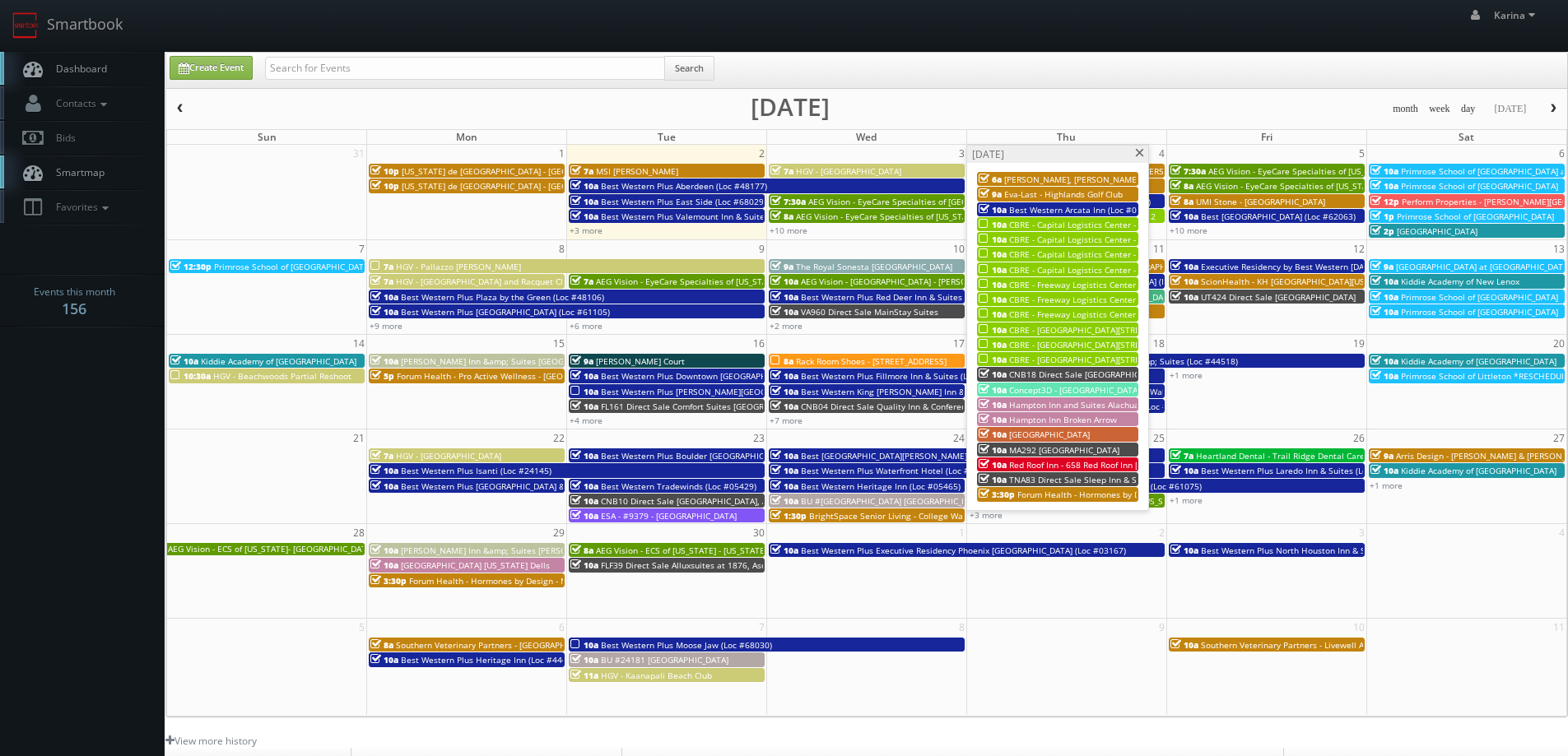
click at [1136, 155] on span at bounding box center [1139, 153] width 11 height 9
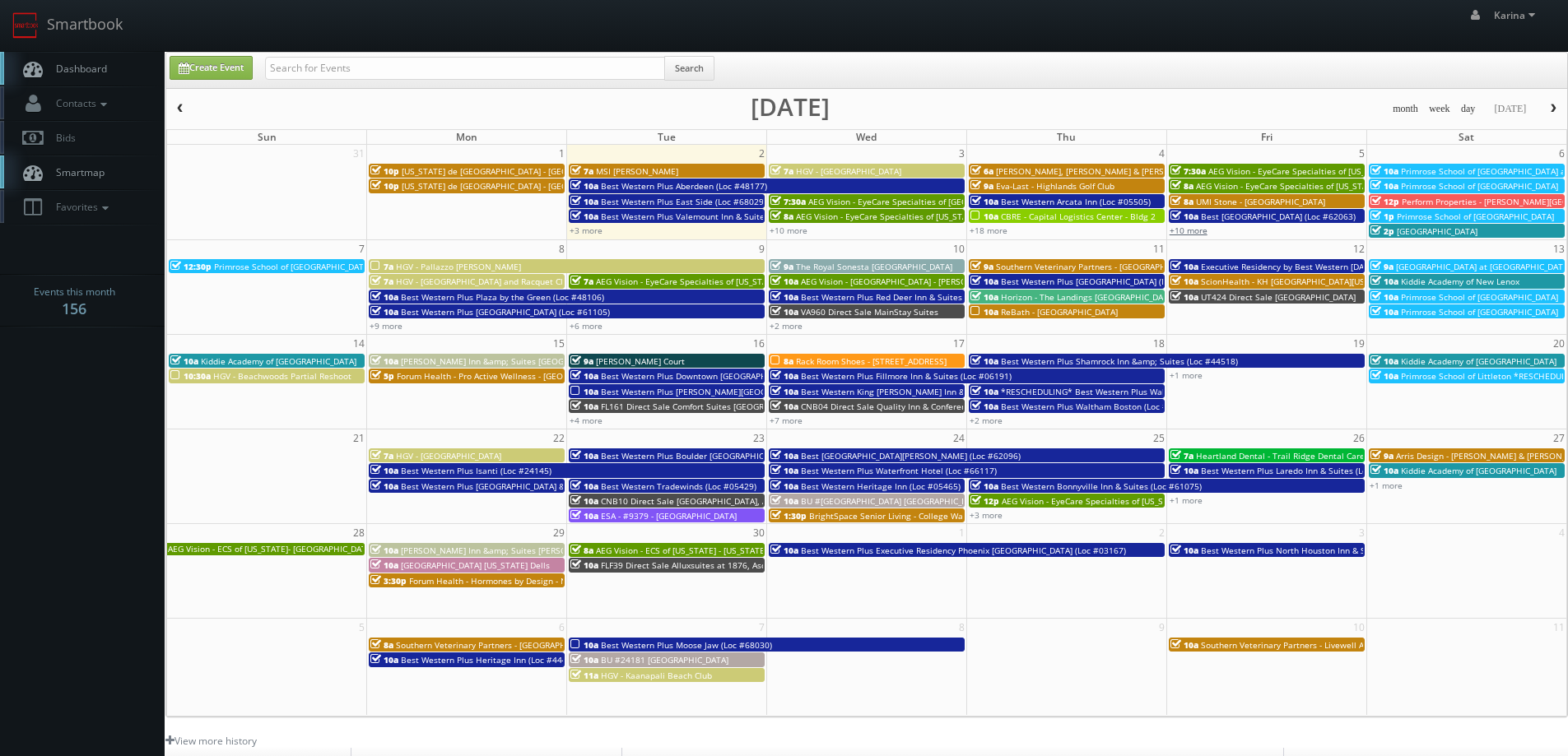
click at [1201, 230] on link "+10 more" at bounding box center [1188, 231] width 38 height 12
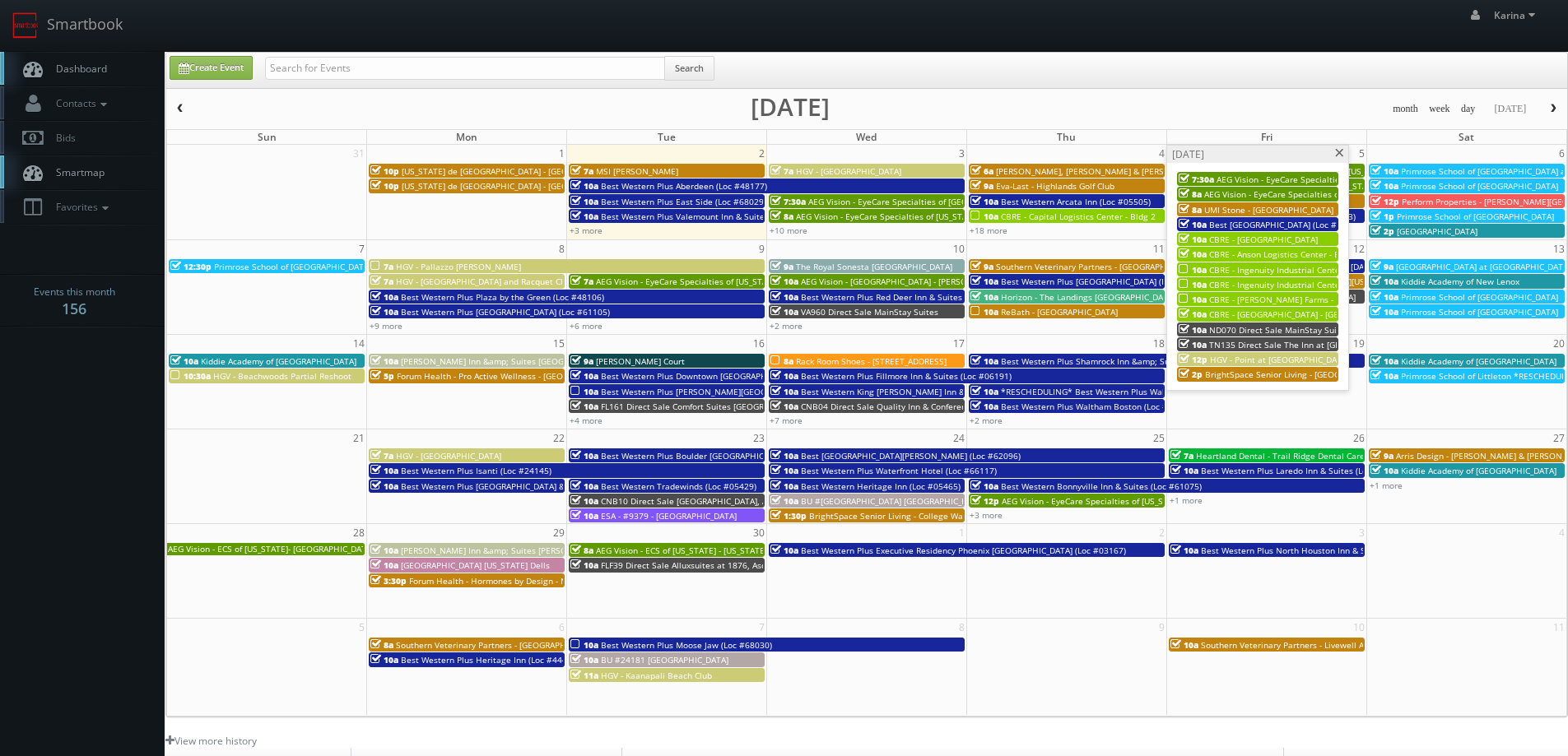
click at [1337, 153] on span at bounding box center [1339, 153] width 11 height 9
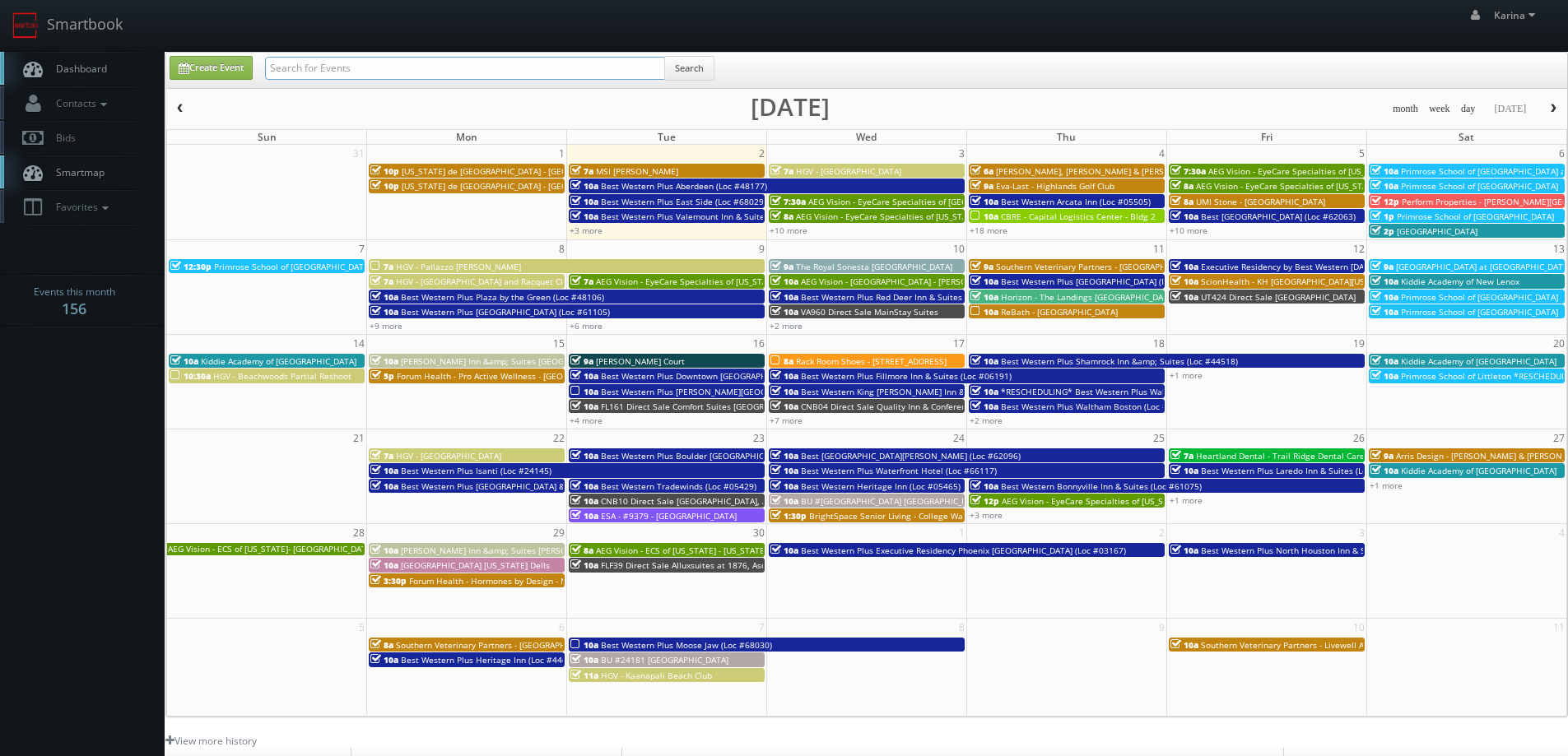
click at [346, 64] on input "text" at bounding box center [465, 68] width 400 height 23
click at [340, 74] on input "text" at bounding box center [465, 68] width 400 height 23
type input "element 6"
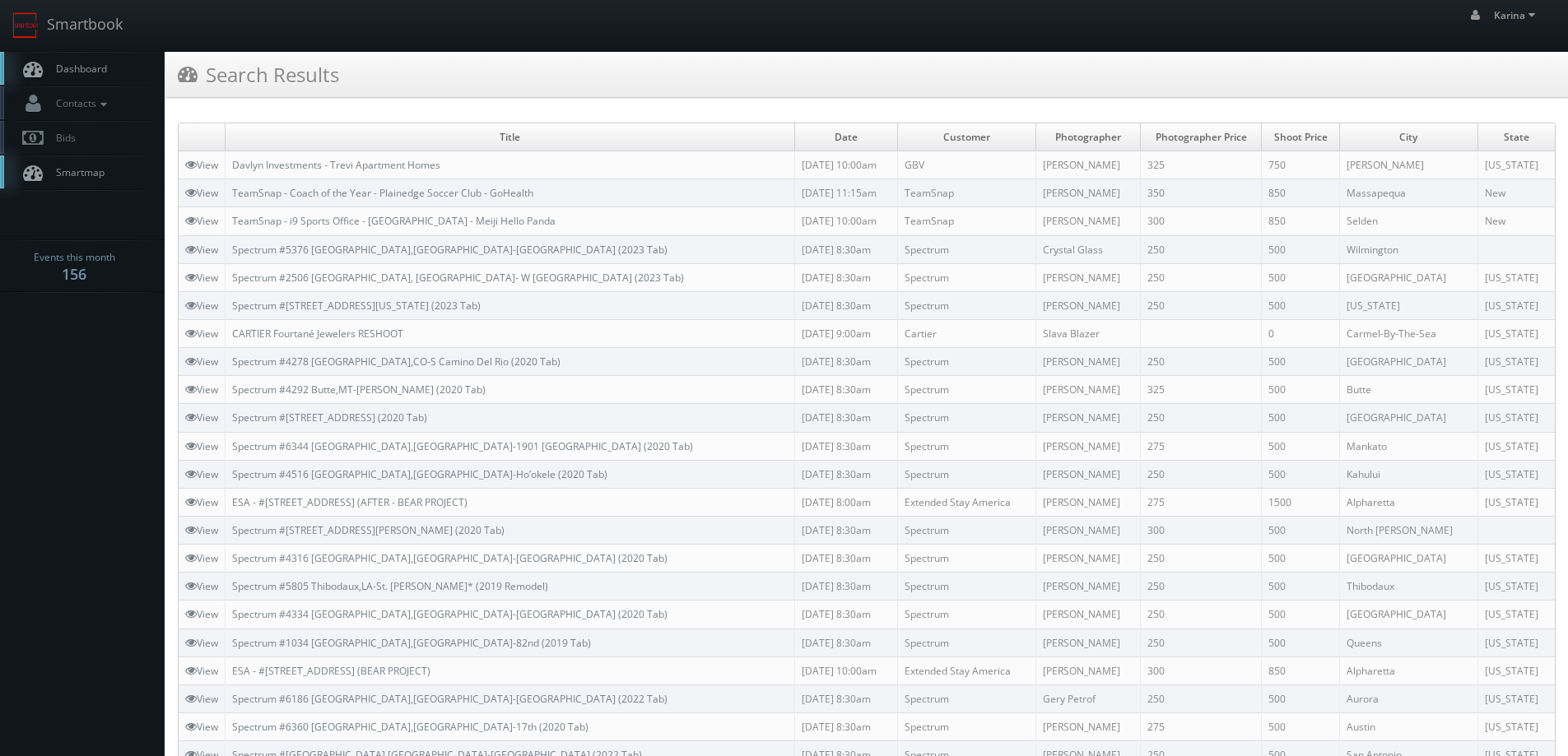
click at [85, 75] on span "Dashboard" at bounding box center [77, 68] width 59 height 14
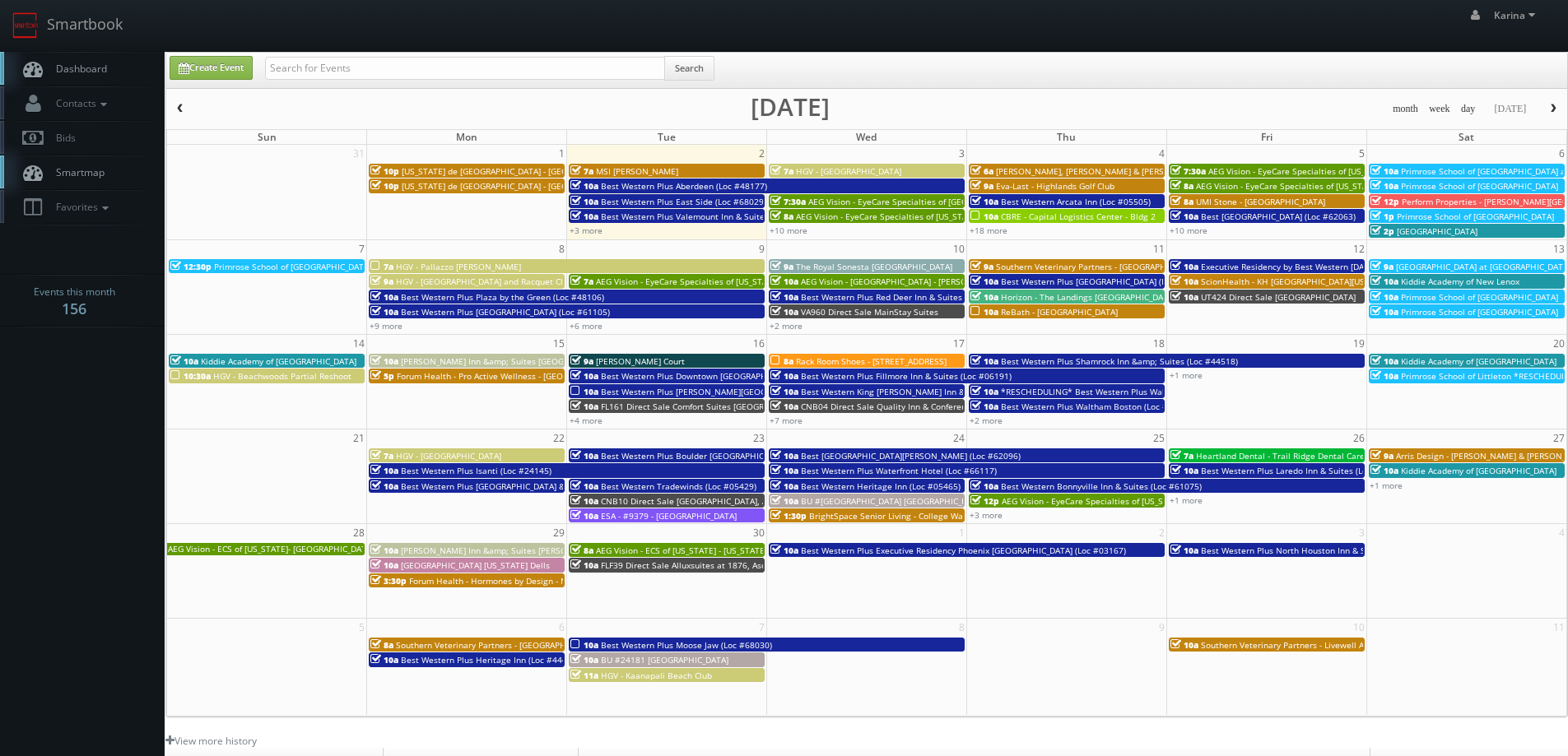
click at [115, 65] on link "Dashboard" at bounding box center [82, 68] width 165 height 34
click at [62, 64] on span "Dashboard" at bounding box center [77, 68] width 59 height 14
click at [63, 61] on link "Dashboard" at bounding box center [82, 68] width 165 height 34
click at [231, 66] on link "Create Event" at bounding box center [211, 68] width 83 height 24
type input "09/02/2025"
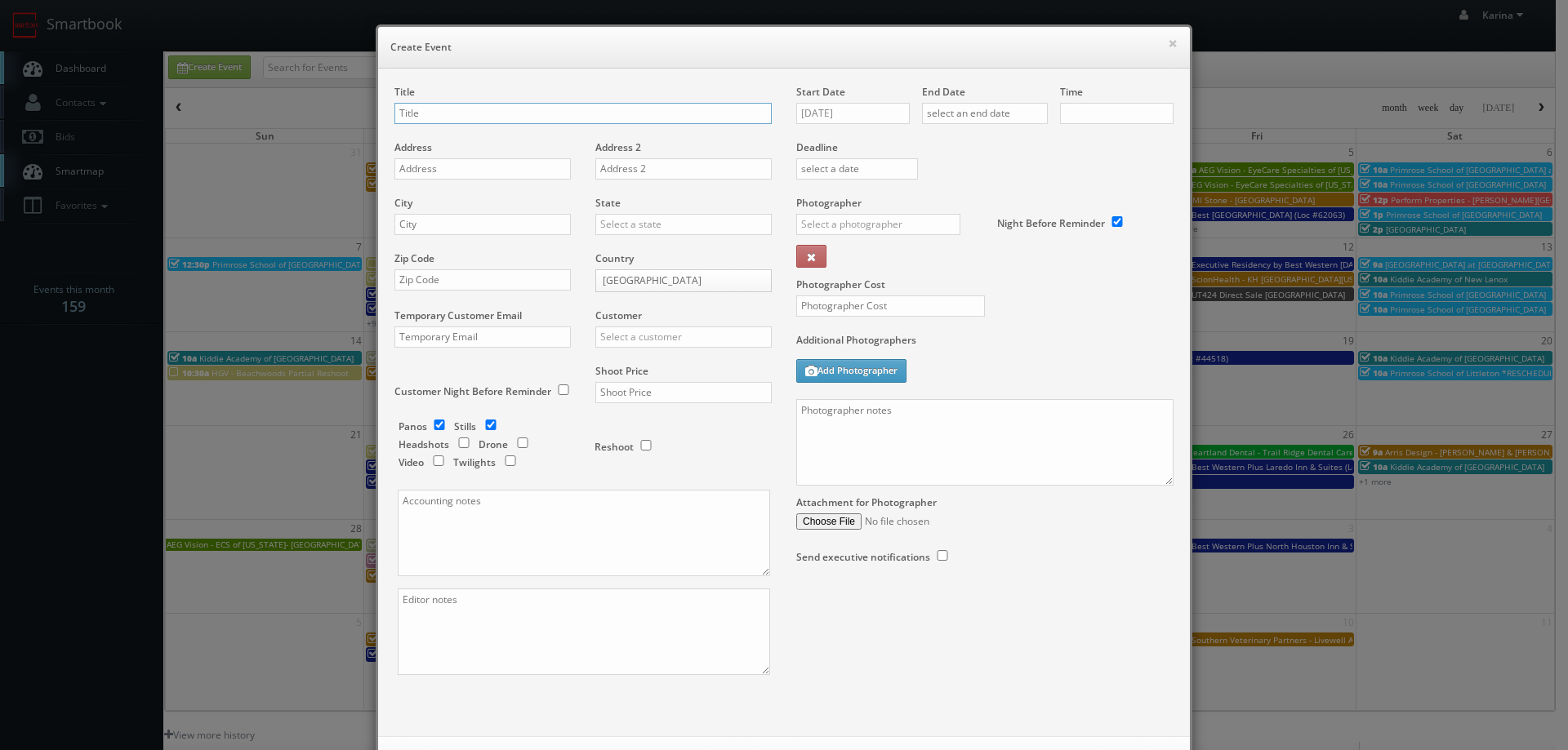
checkbox input "true"
type input "10:00am"
checkbox input "true"
paste input "AEG Vision - EyeCare Specialties of Illinois – Drs. Leahy and DiSalvo-Ost and A…"
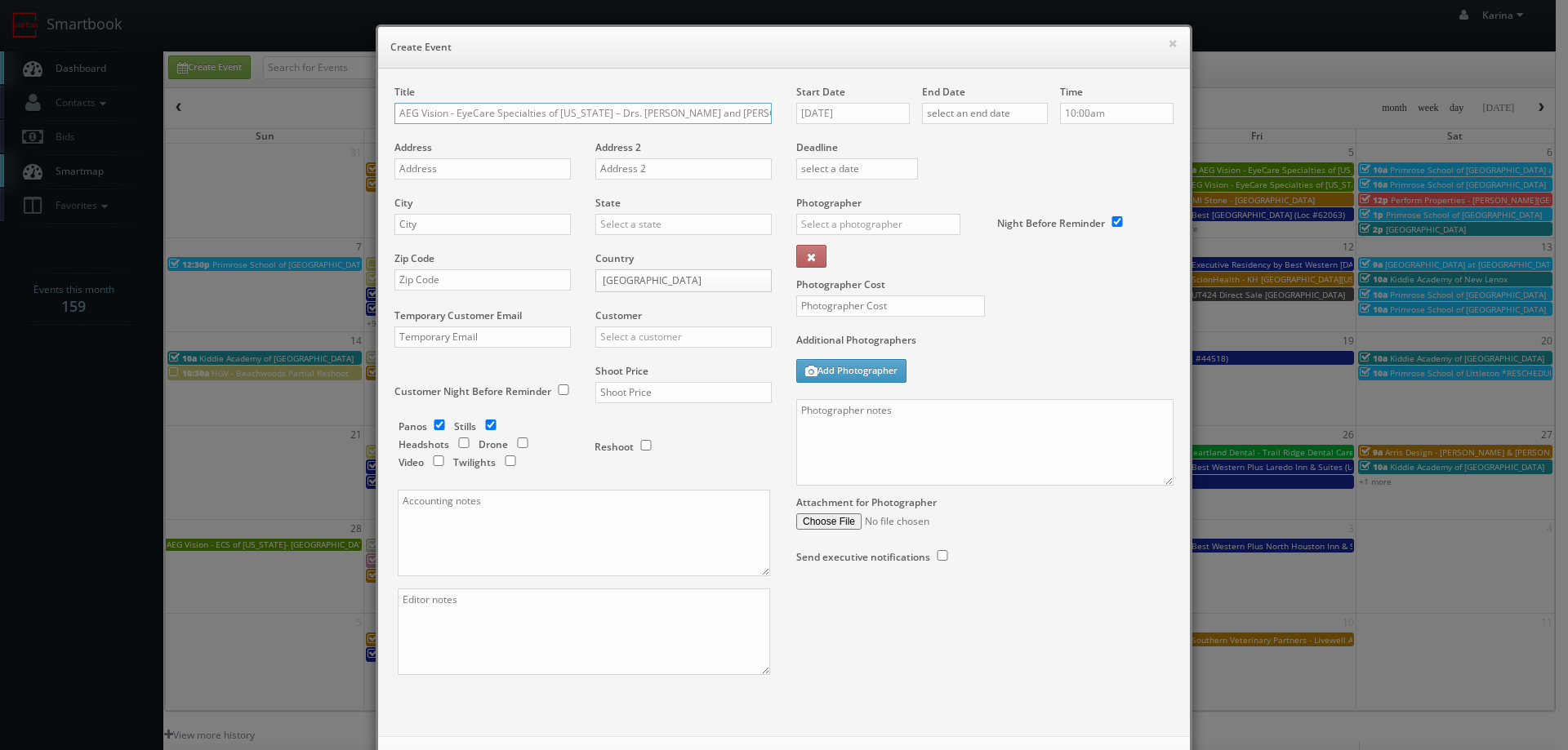
scroll to position [0, 76]
type input "AEG Vision - EyeCare Specialties of [US_STATE] – Drs. [PERSON_NAME] and [PERSON…"
click at [440, 163] on input "text" at bounding box center [483, 169] width 176 height 21
click at [420, 170] on input "text" at bounding box center [483, 169] width 176 height 21
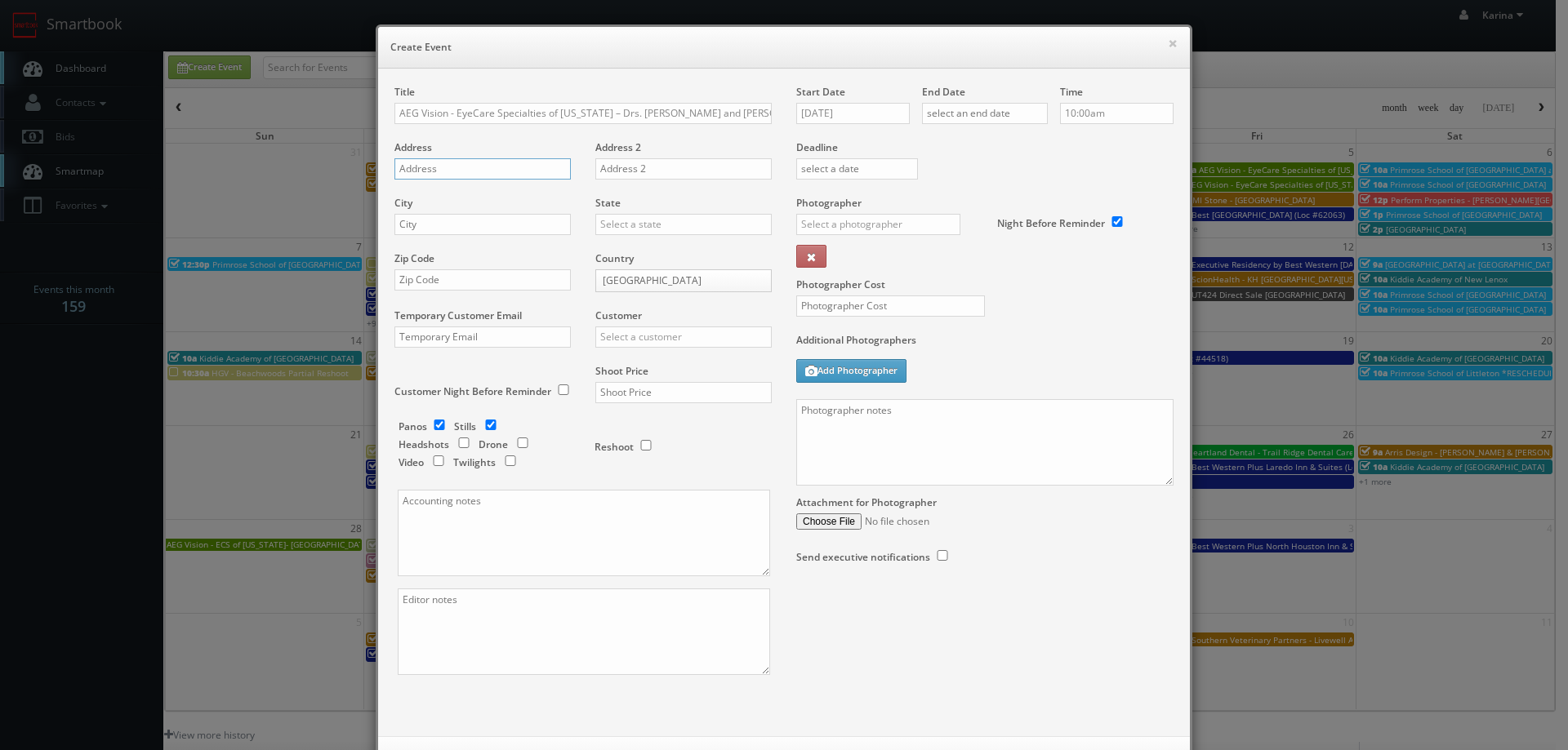
paste input "4445 West 95th Street"
type input "4445 West 95th Street"
click at [412, 224] on input "text" at bounding box center [483, 225] width 176 height 21
type input "Oak Lawn"
click at [633, 252] on div "[US_STATE]" at bounding box center [683, 251] width 175 height 27
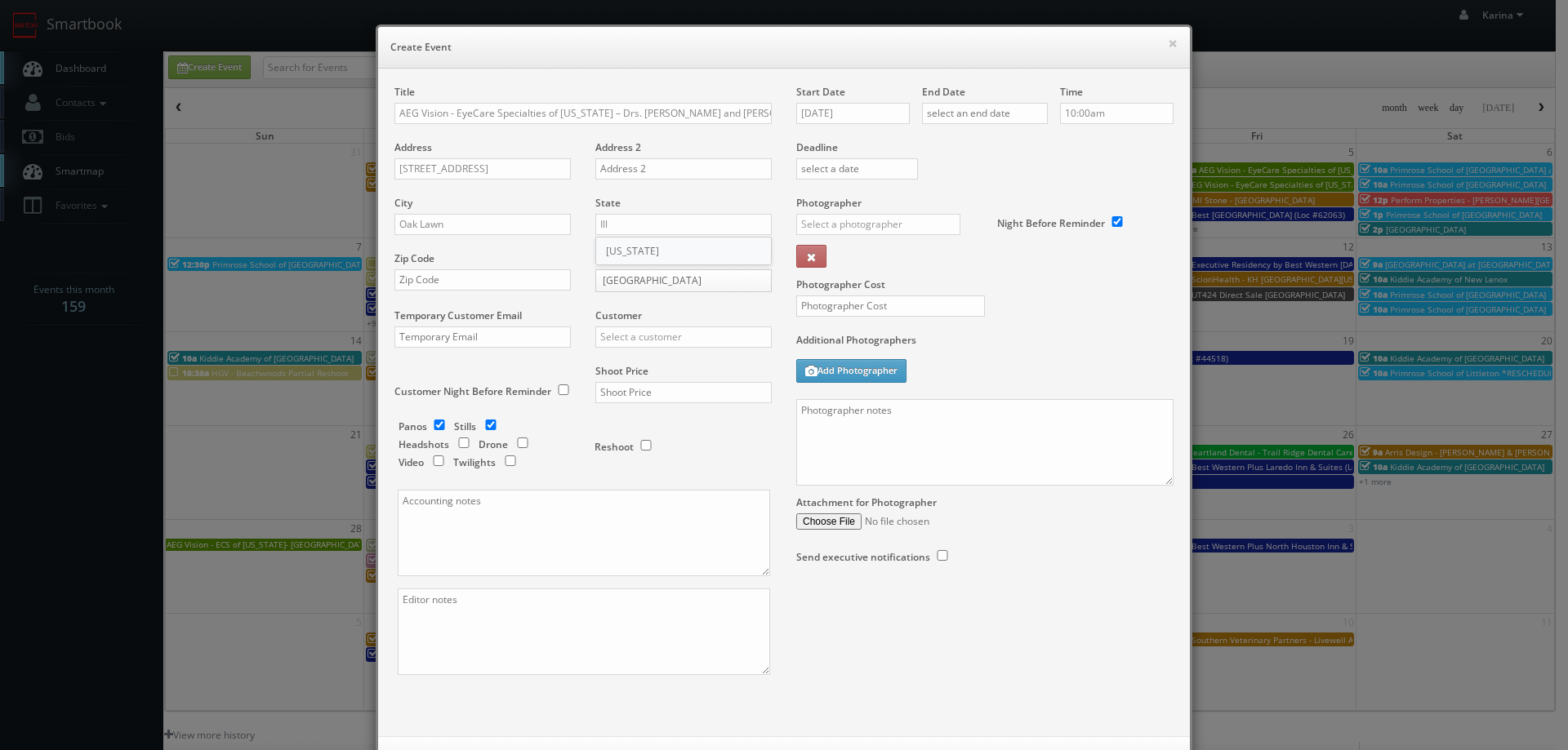
type input "[US_STATE]"
click at [429, 282] on input "text" at bounding box center [483, 280] width 176 height 21
type input "60453"
click at [626, 343] on input "text" at bounding box center [683, 337] width 176 height 21
click at [644, 364] on div "AEG Vision" at bounding box center [683, 364] width 175 height 27
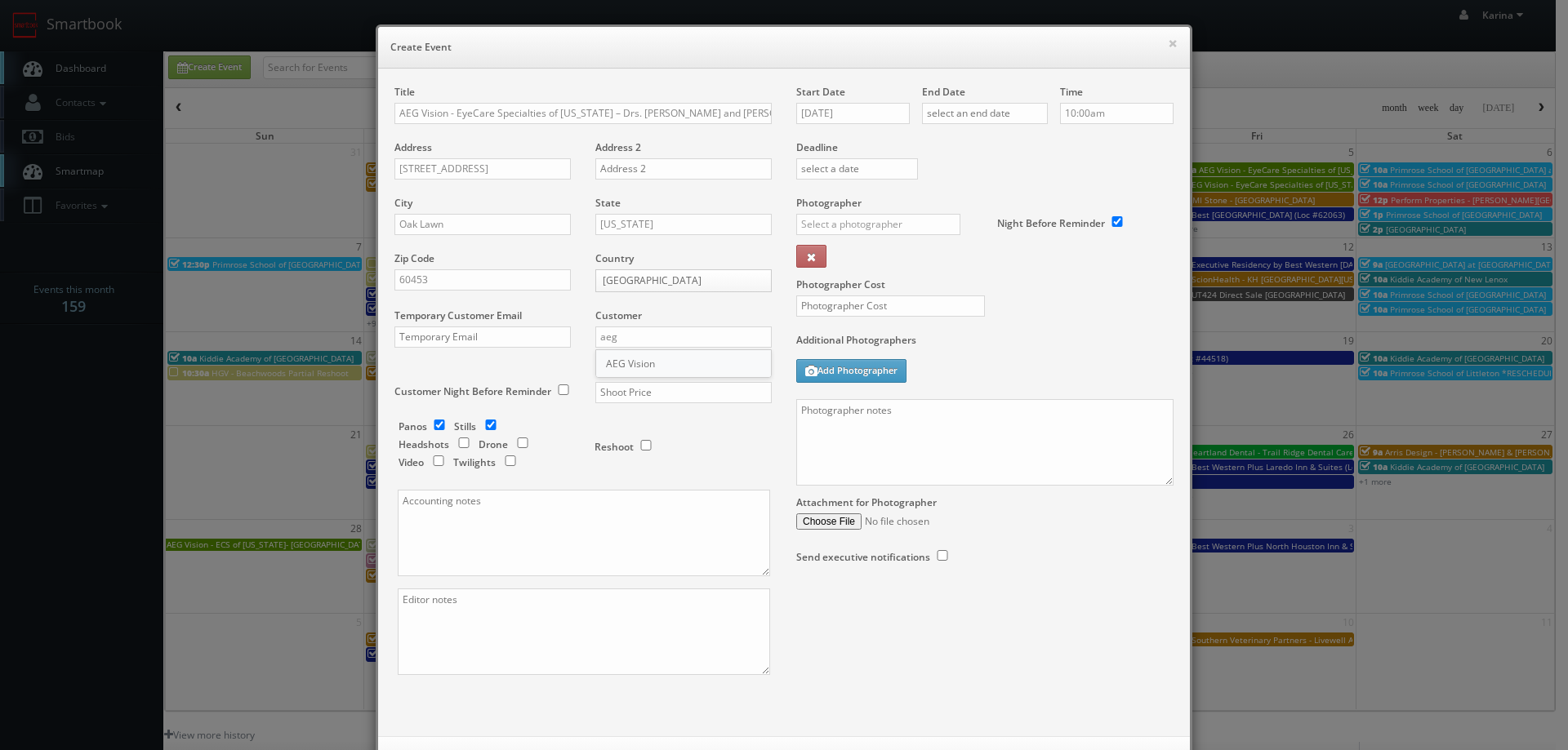
type input "AEG Vision"
click at [457, 440] on input "checkbox" at bounding box center [464, 443] width 25 height 11
checkbox input "true"
click at [437, 426] on input "checkbox" at bounding box center [440, 425] width 25 height 11
checkbox input "false"
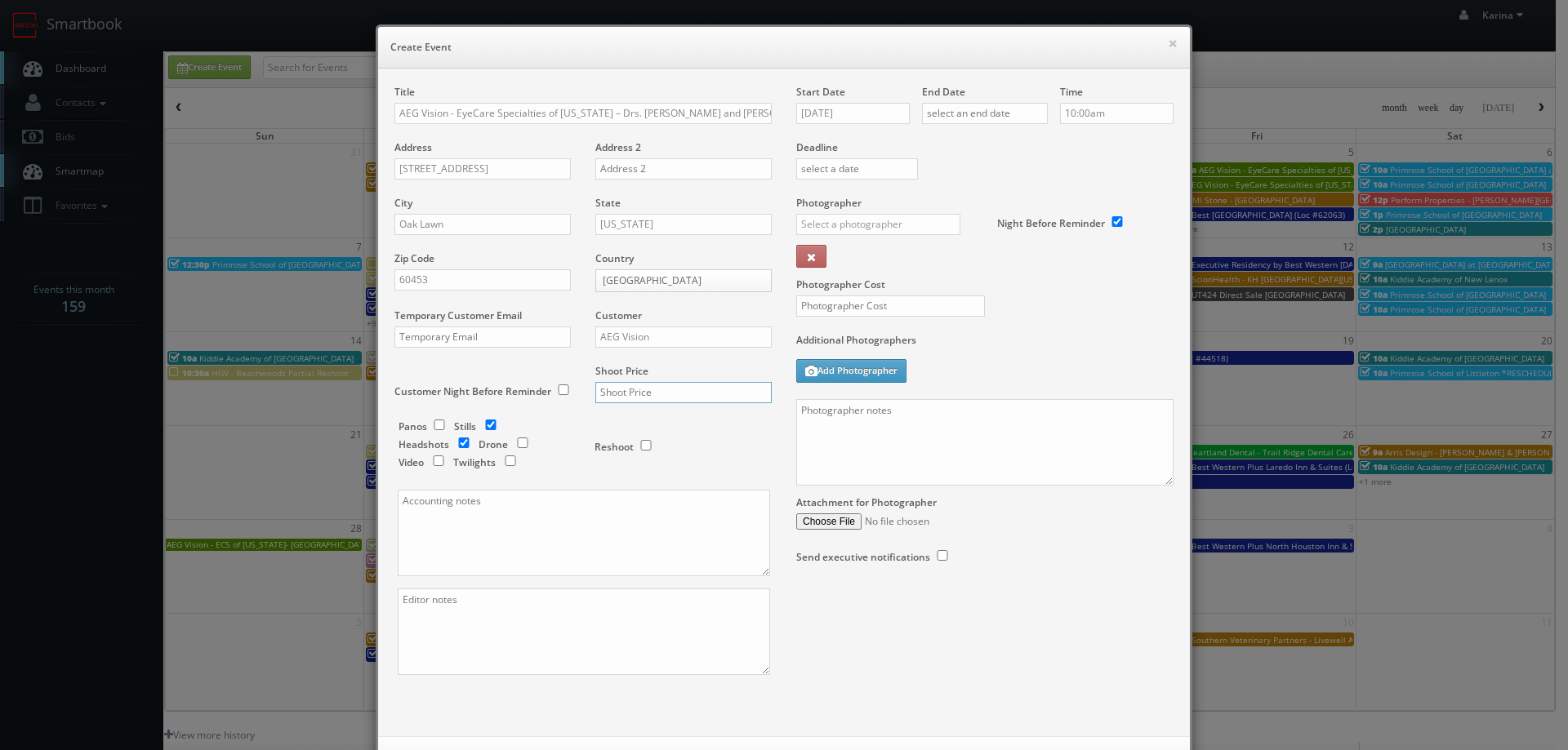
click at [604, 395] on input "text" at bounding box center [683, 393] width 176 height 21
type input "600"
click at [860, 118] on input "09/02/2025" at bounding box center [852, 114] width 114 height 21
click at [909, 263] on td "25" at bounding box center [902, 261] width 22 height 24
type input "09/25/2025"
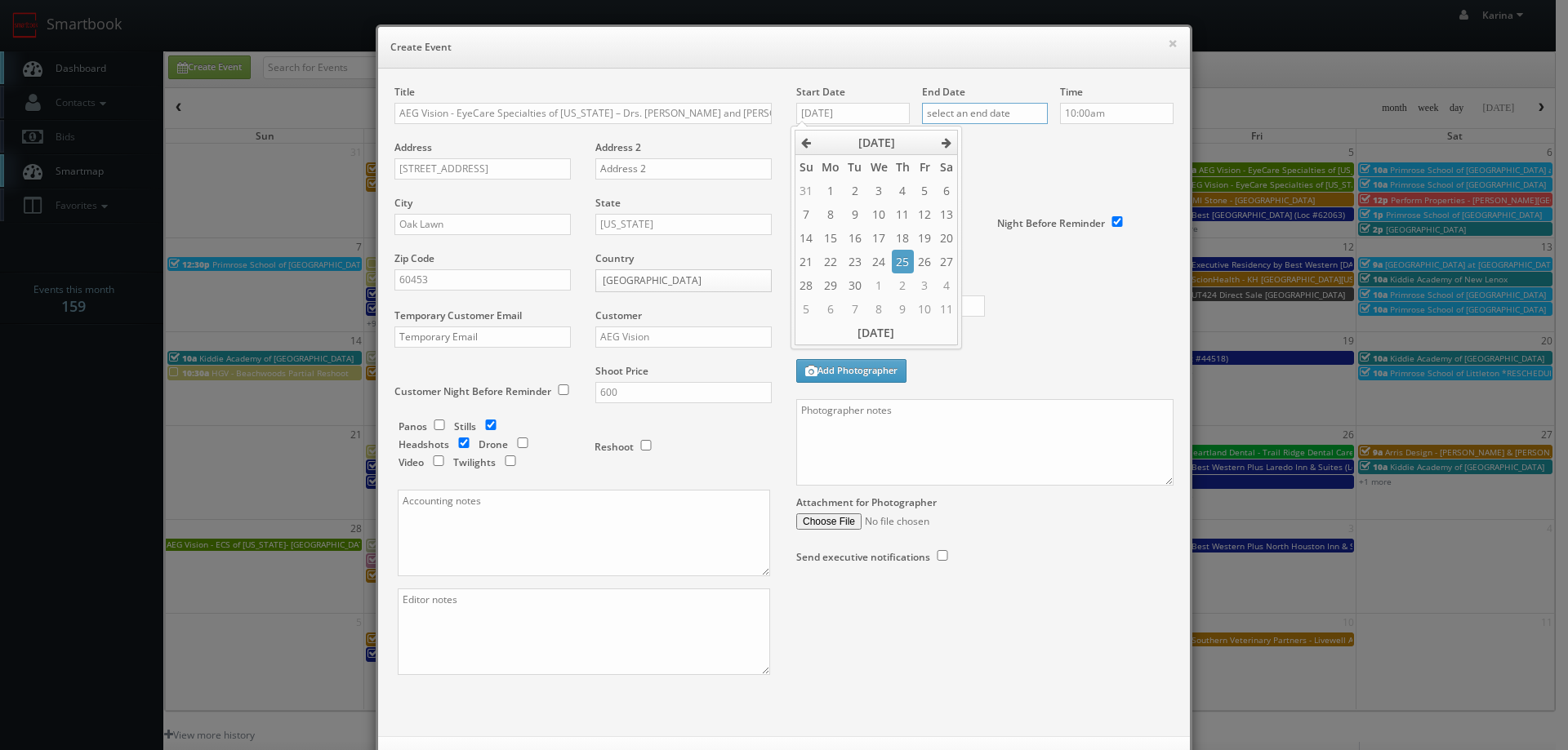
click at [993, 109] on input "text" at bounding box center [985, 114] width 126 height 21
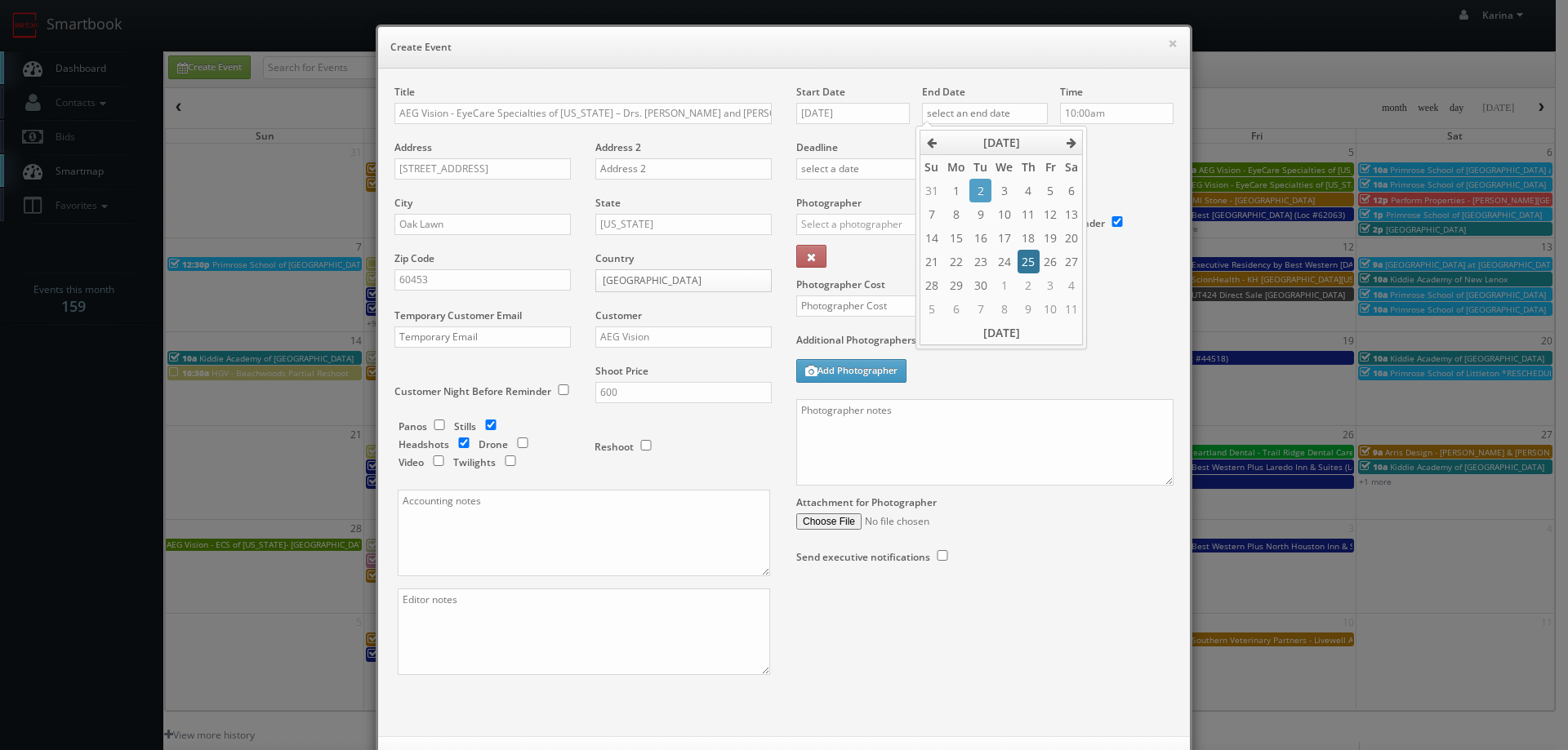
click at [1031, 261] on td "25" at bounding box center [1028, 261] width 22 height 24
type input "09/25/2025"
click at [1095, 120] on input "10:00am" at bounding box center [1116, 114] width 114 height 21
type input "8:00am"
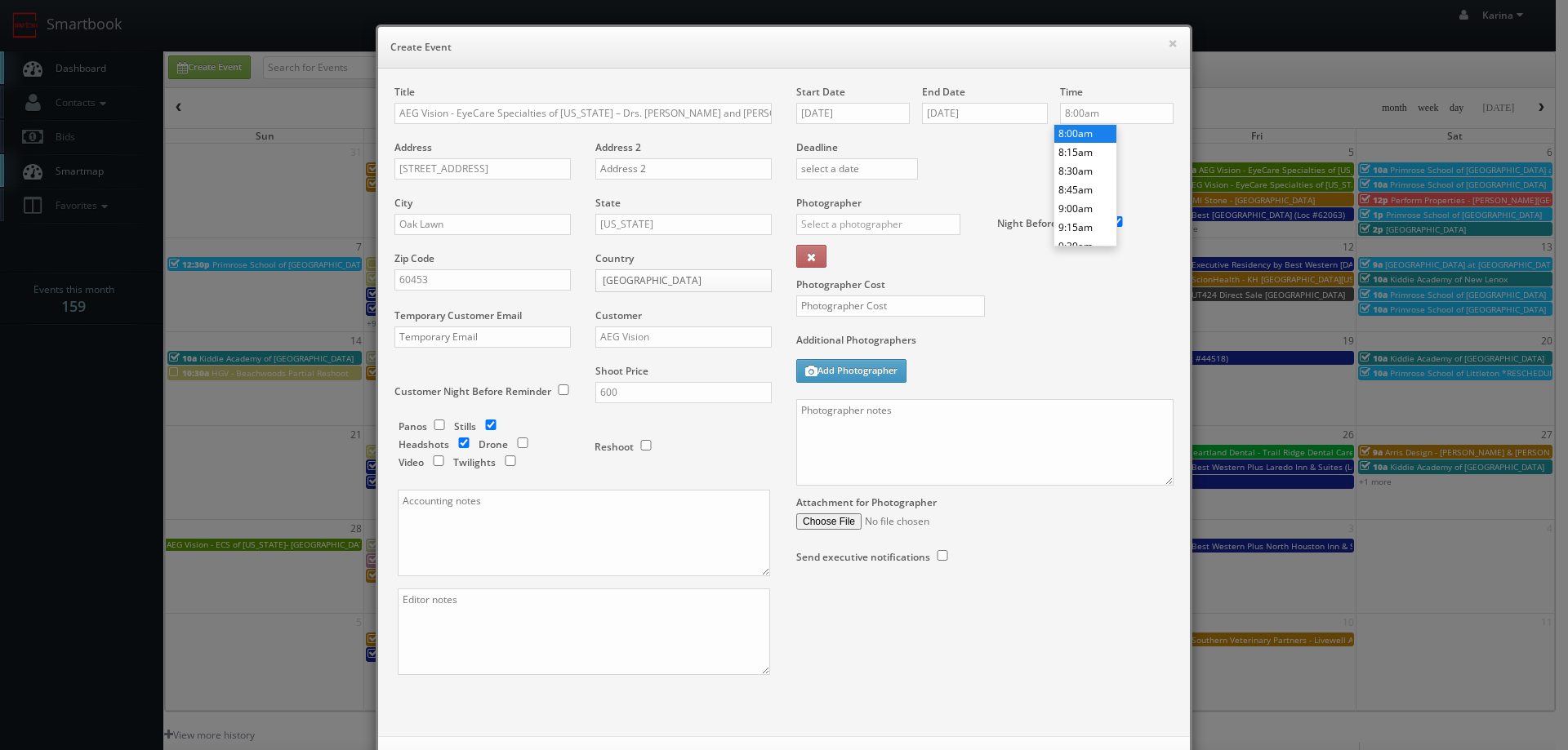
click at [1093, 136] on li "8:00am" at bounding box center [1085, 133] width 62 height 19
click at [851, 221] on input "text" at bounding box center [878, 225] width 164 height 21
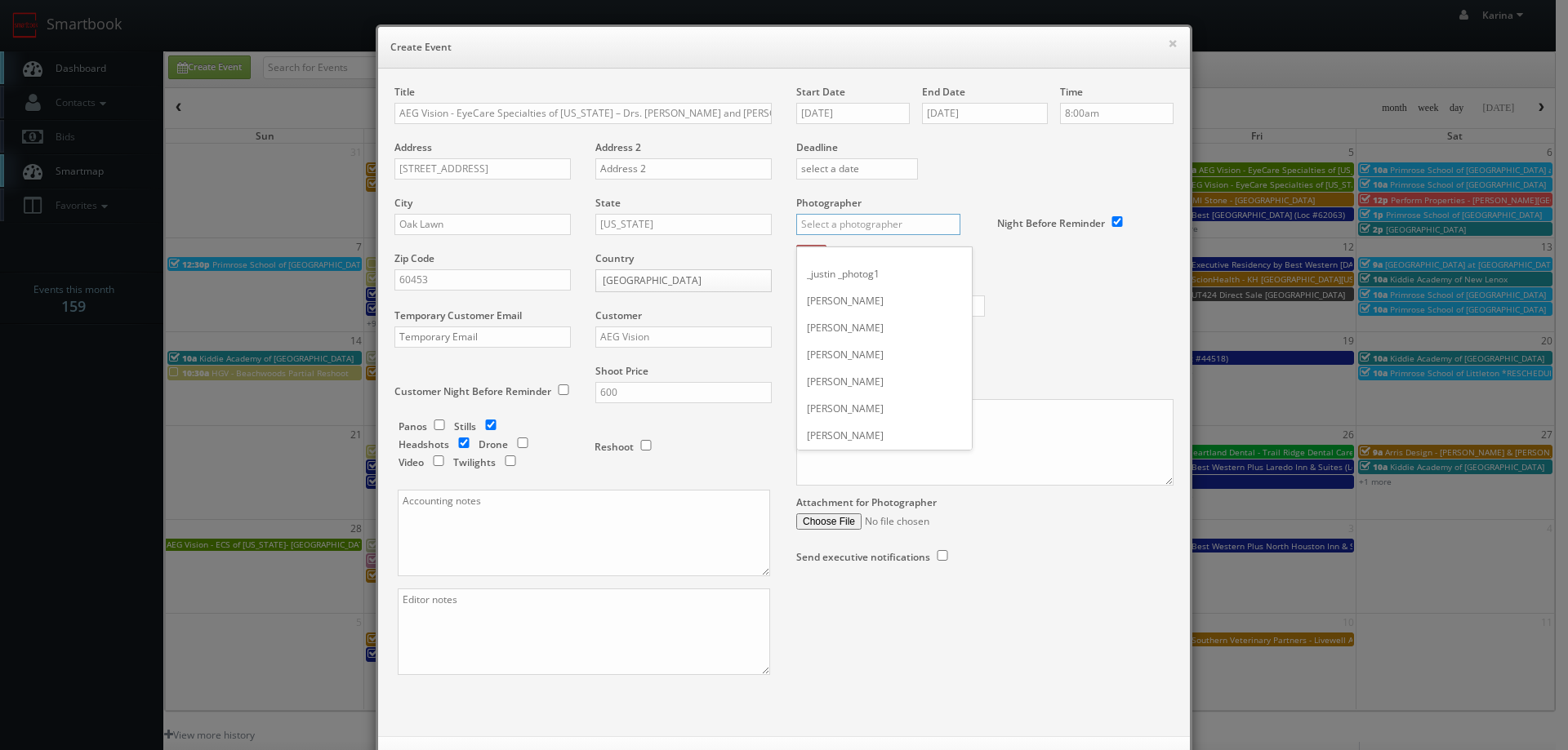
scroll to position [0, 0]
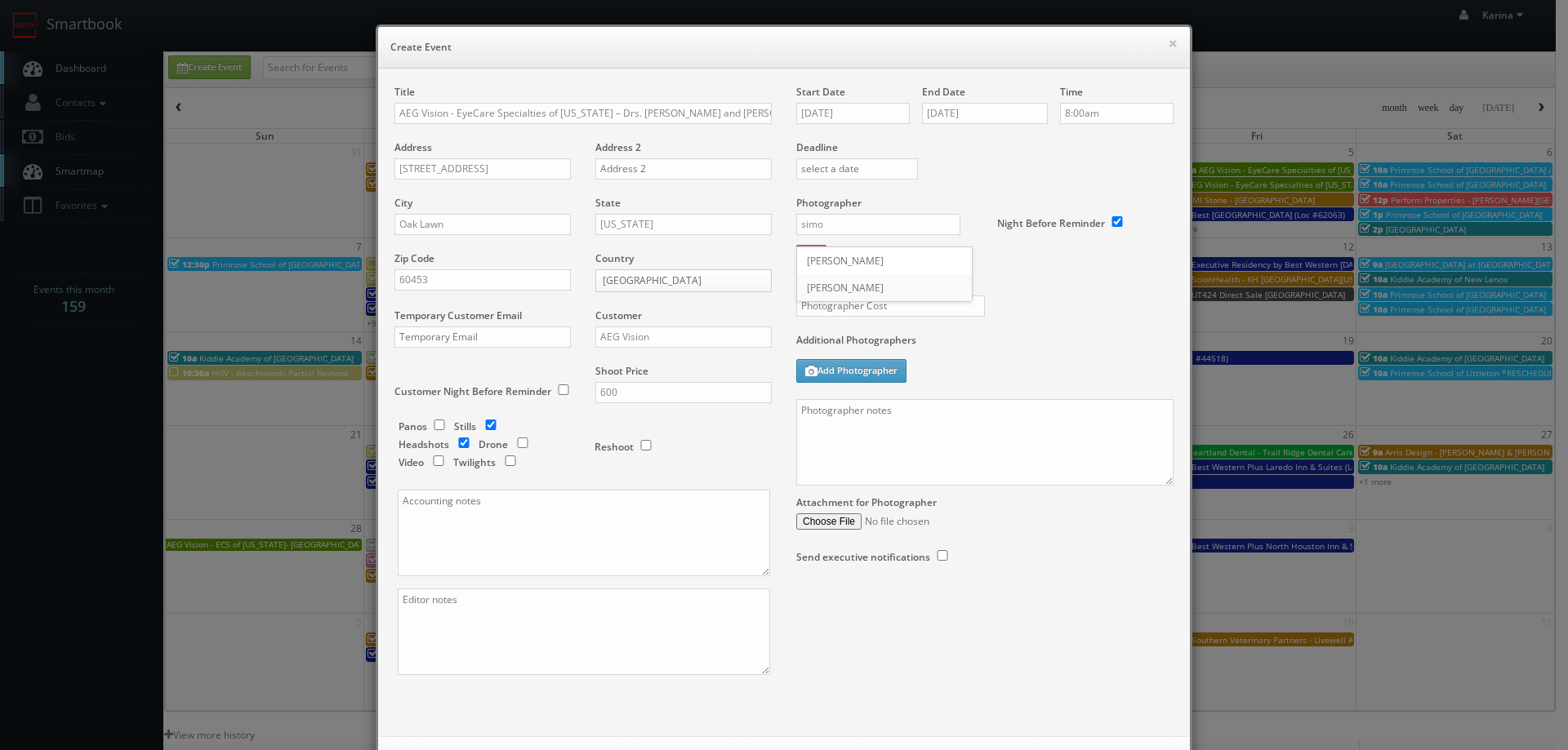
click at [854, 277] on div "Simon Carrington" at bounding box center [884, 288] width 175 height 27
type input "Simon Carrington"
click at [845, 311] on input "text" at bounding box center [890, 306] width 189 height 21
type input "250"
click at [896, 417] on textarea at bounding box center [985, 443] width 377 height 87
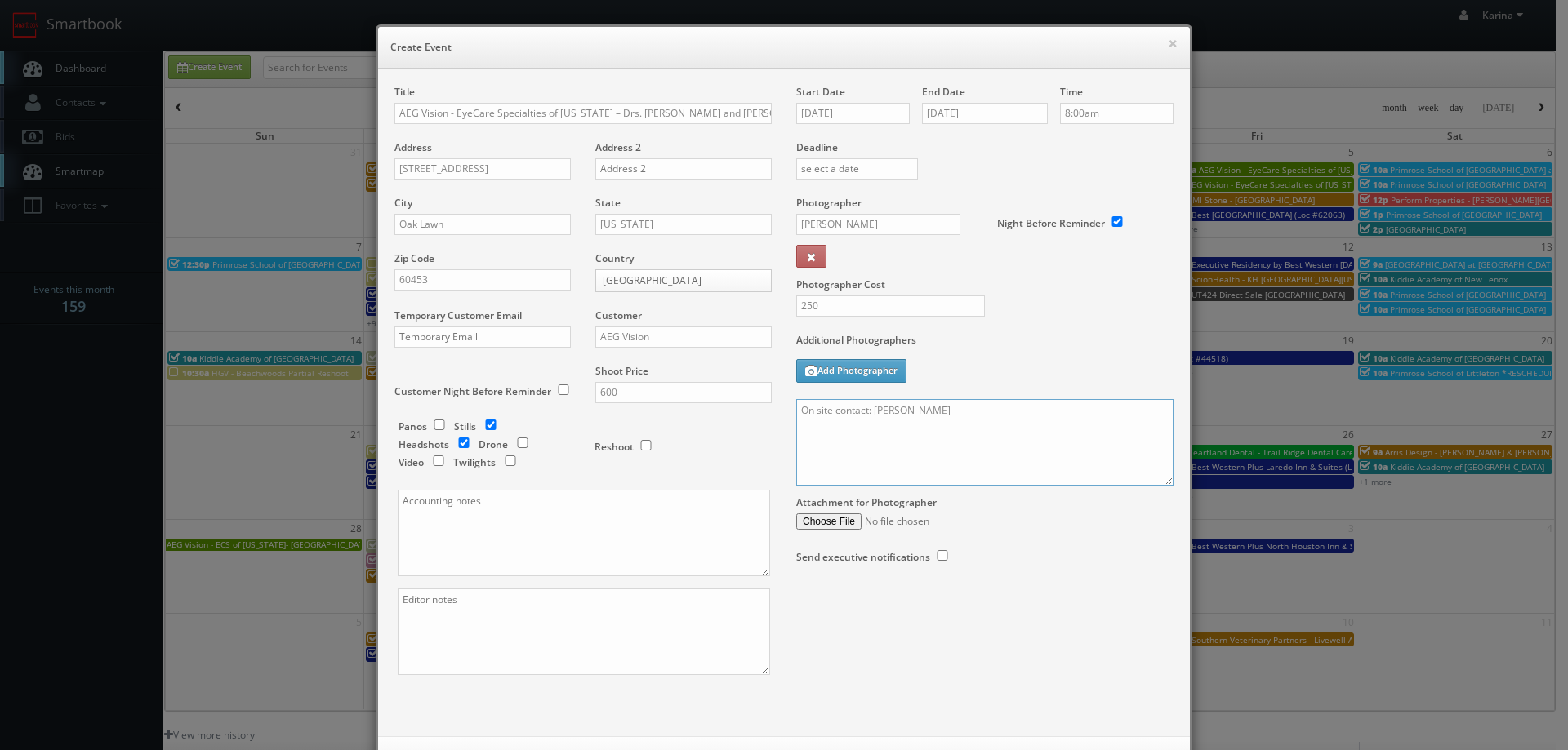
paste textarea "Stills only. We need to deliver 5 stills to the client so we ask that you captu…"
paste textarea "(708) 425-6500"
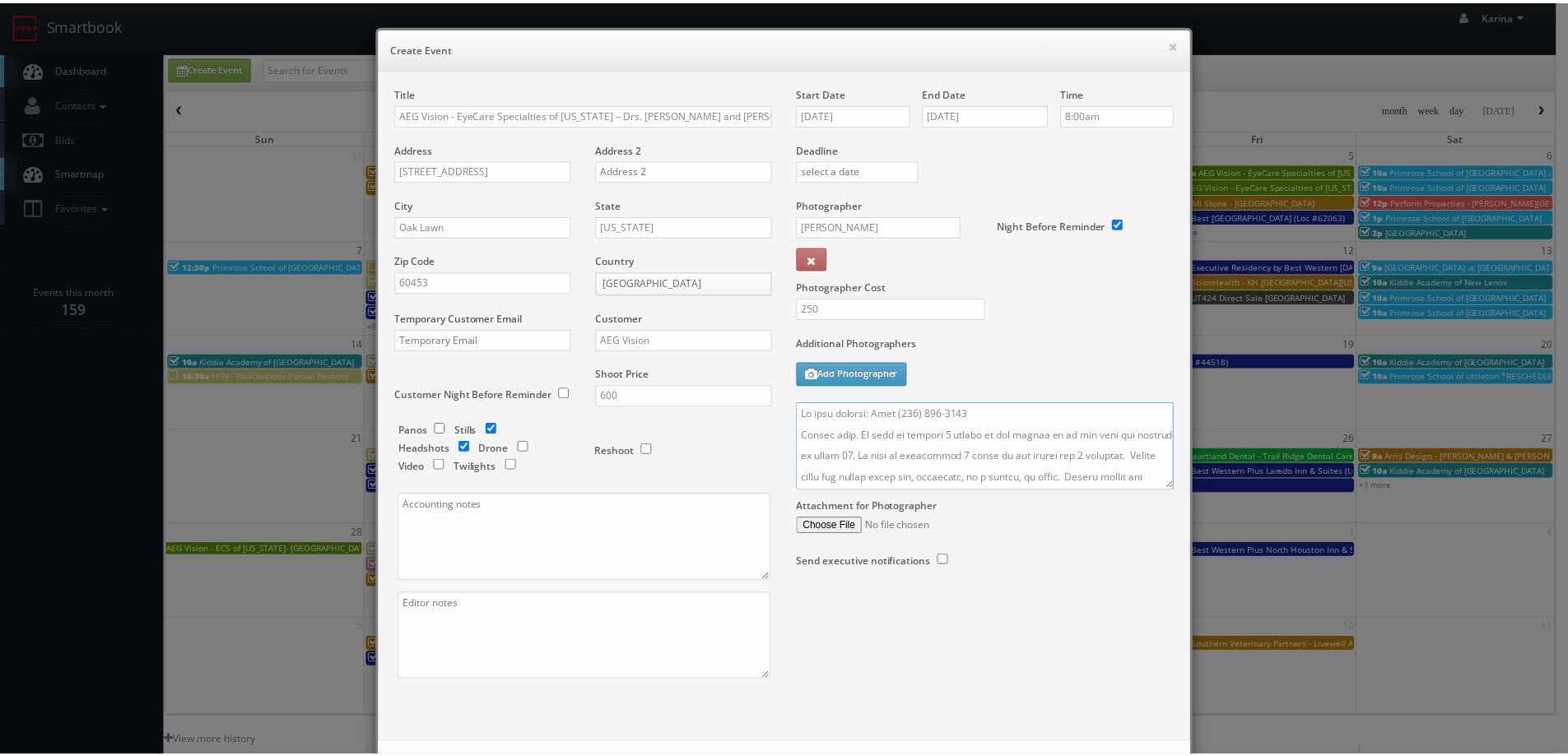
scroll to position [71, 0]
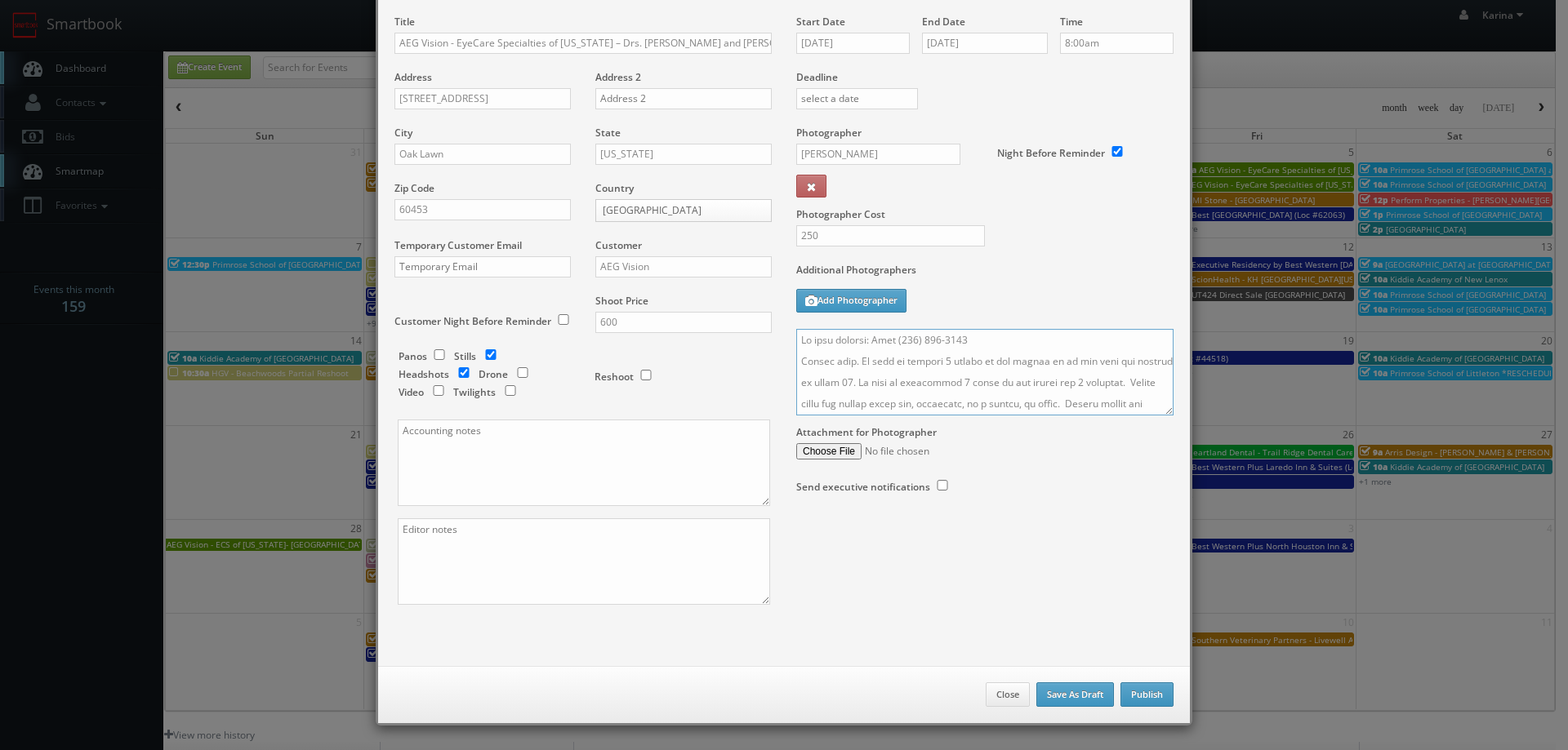
type textarea "On site contact: Beth (708) 425-6500 Stills only. We need to deliver 5 stills t…"
click at [1133, 703] on button "Publish" at bounding box center [1146, 694] width 53 height 25
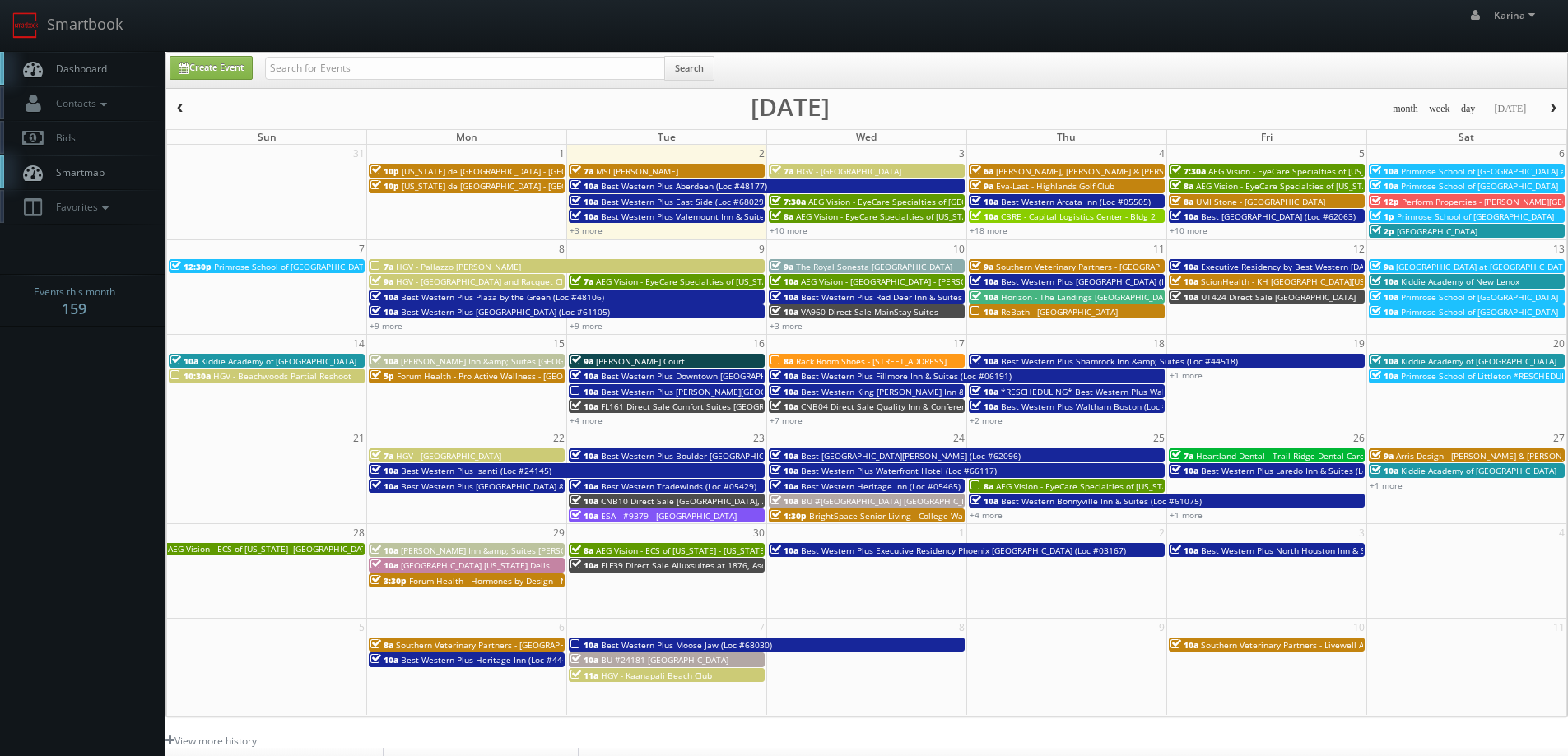
click at [62, 65] on span "Dashboard" at bounding box center [77, 68] width 59 height 14
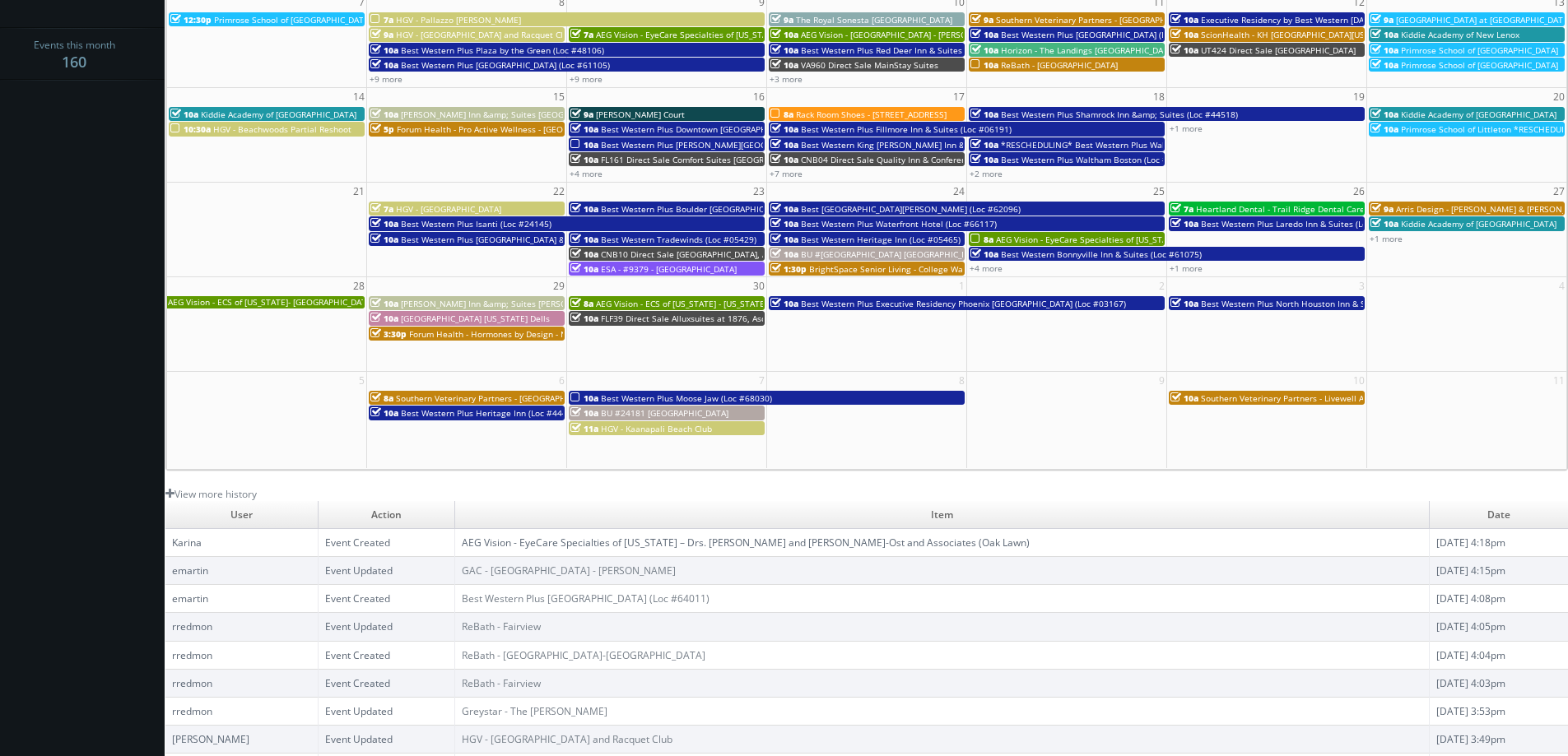
click at [754, 542] on link "AEG Vision - EyeCare Specialties of [US_STATE] – Drs. [PERSON_NAME] and [PERSON…" at bounding box center [745, 543] width 567 height 14
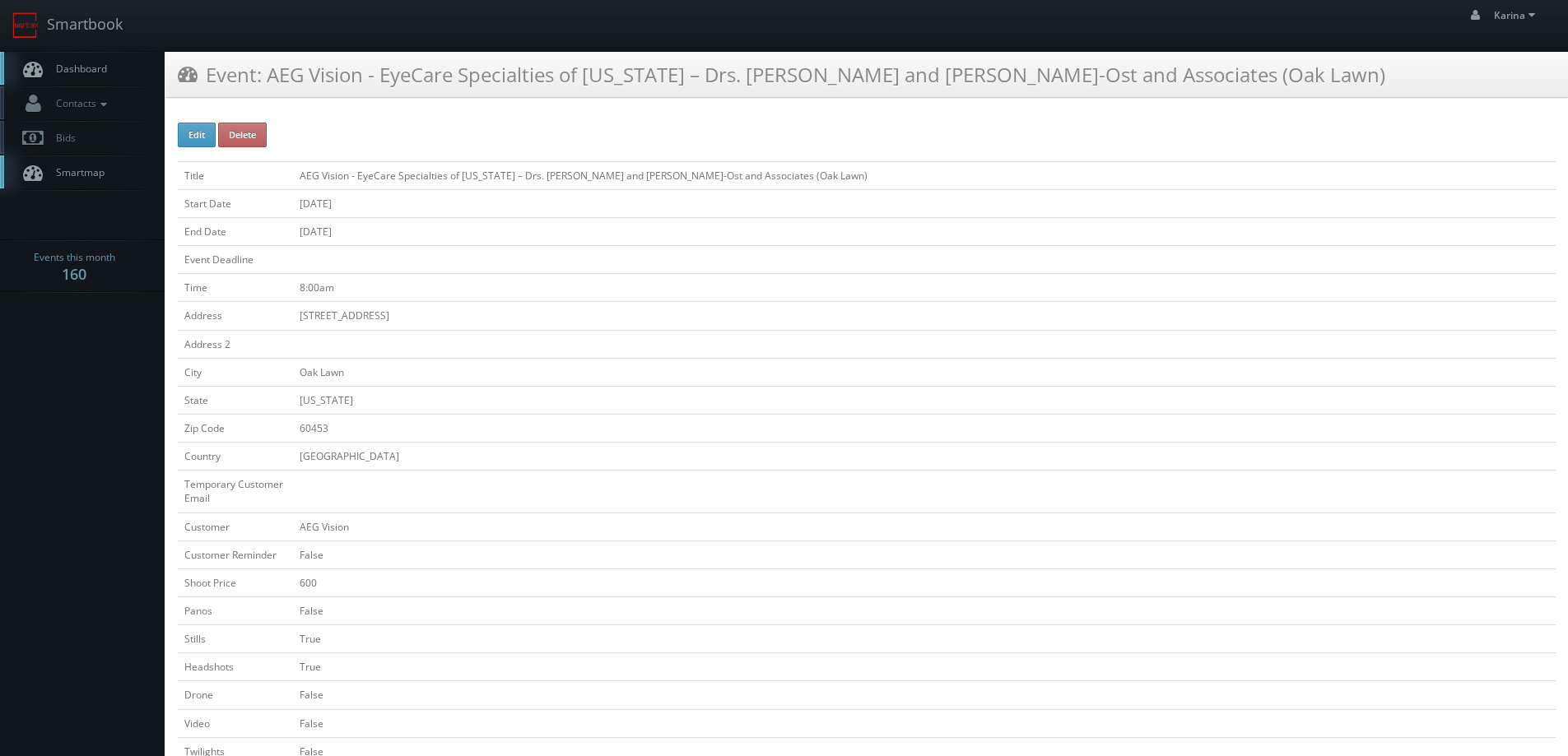
click at [77, 76] on link "Dashboard" at bounding box center [82, 68] width 165 height 34
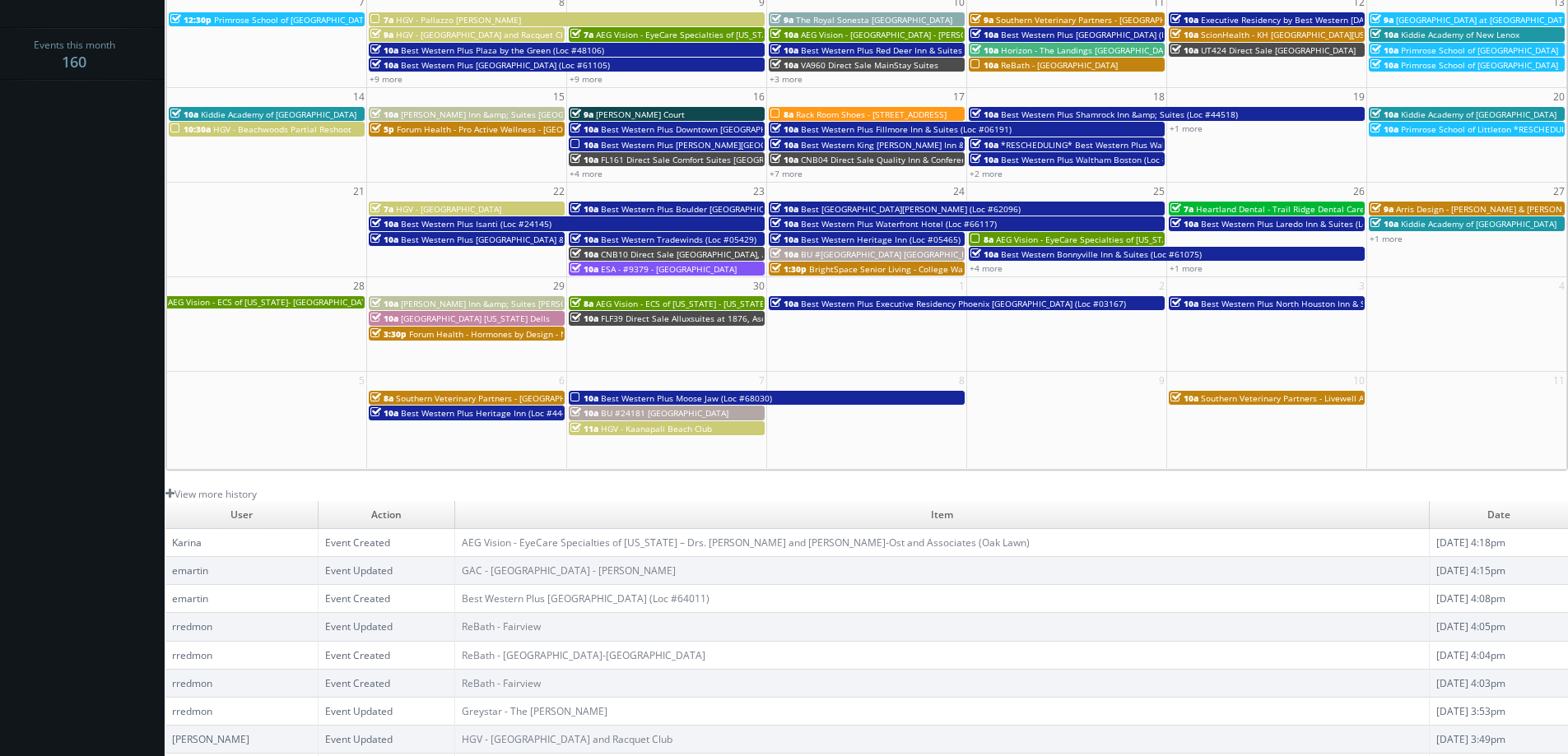
scroll to position [300, 0]
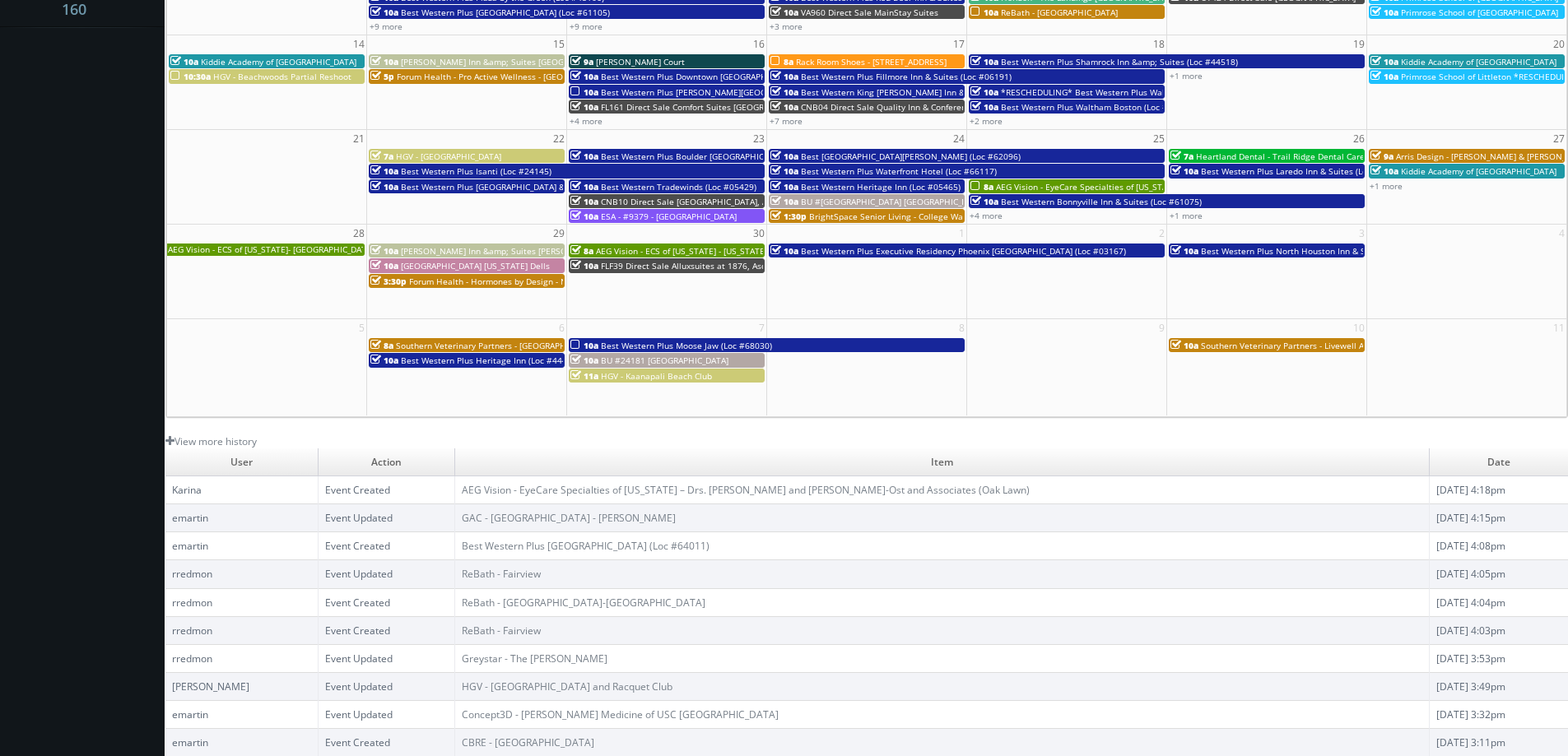
click at [50, 414] on body "Smartbook Toggle Side Navigation Toggle Top Navigation Karina Karina Profile Lo…" at bounding box center [784, 228] width 1568 height 1056
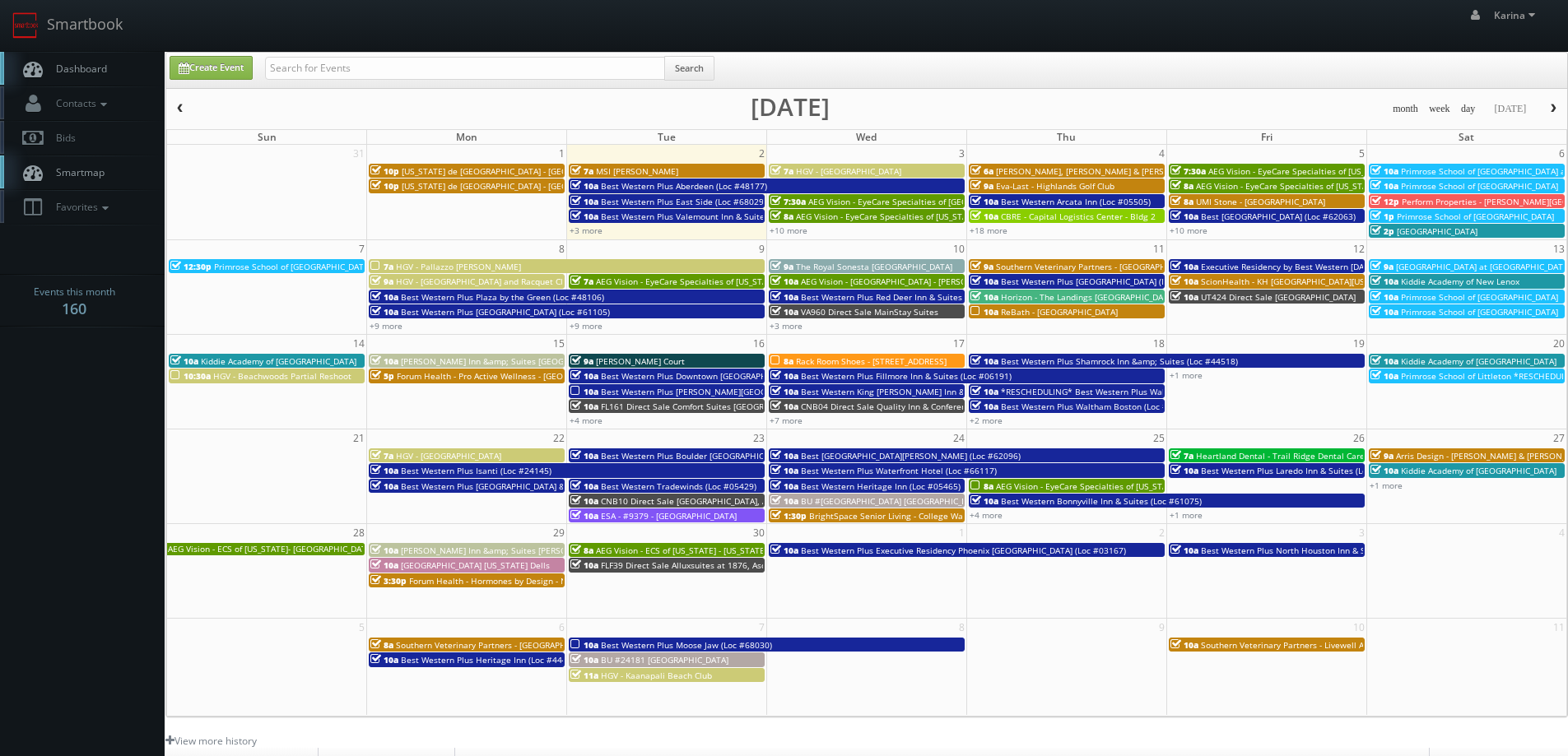
click at [81, 68] on span "Dashboard" at bounding box center [77, 68] width 59 height 14
click at [106, 63] on span "Dashboard" at bounding box center [77, 68] width 59 height 14
click at [66, 450] on body "Smartbook Toggle Side Navigation Toggle Top Navigation [PERSON_NAME] [PERSON_NA…" at bounding box center [784, 528] width 1568 height 1056
click at [592, 330] on link "+9 more" at bounding box center [586, 326] width 33 height 12
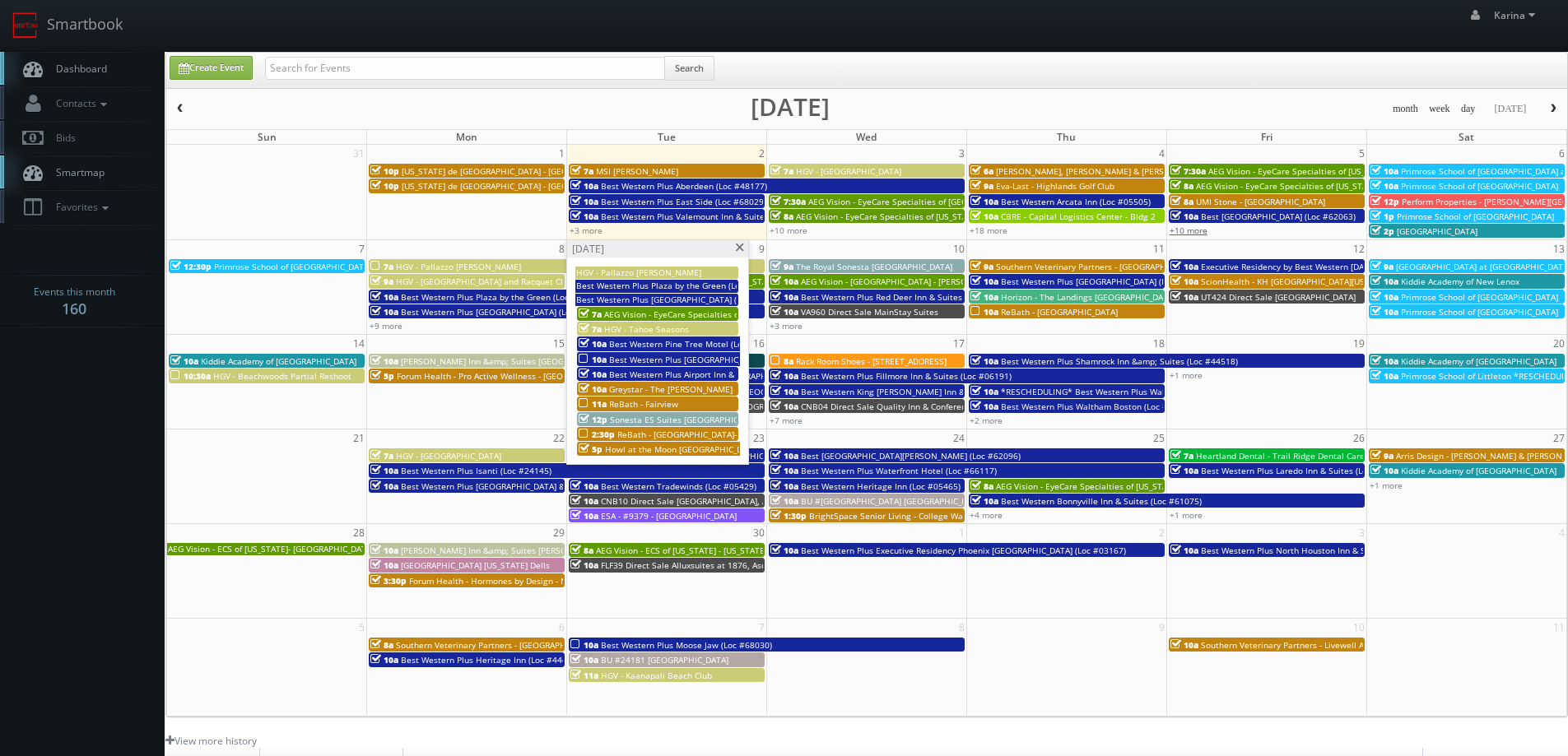
click at [1192, 228] on link "+10 more" at bounding box center [1188, 231] width 38 height 12
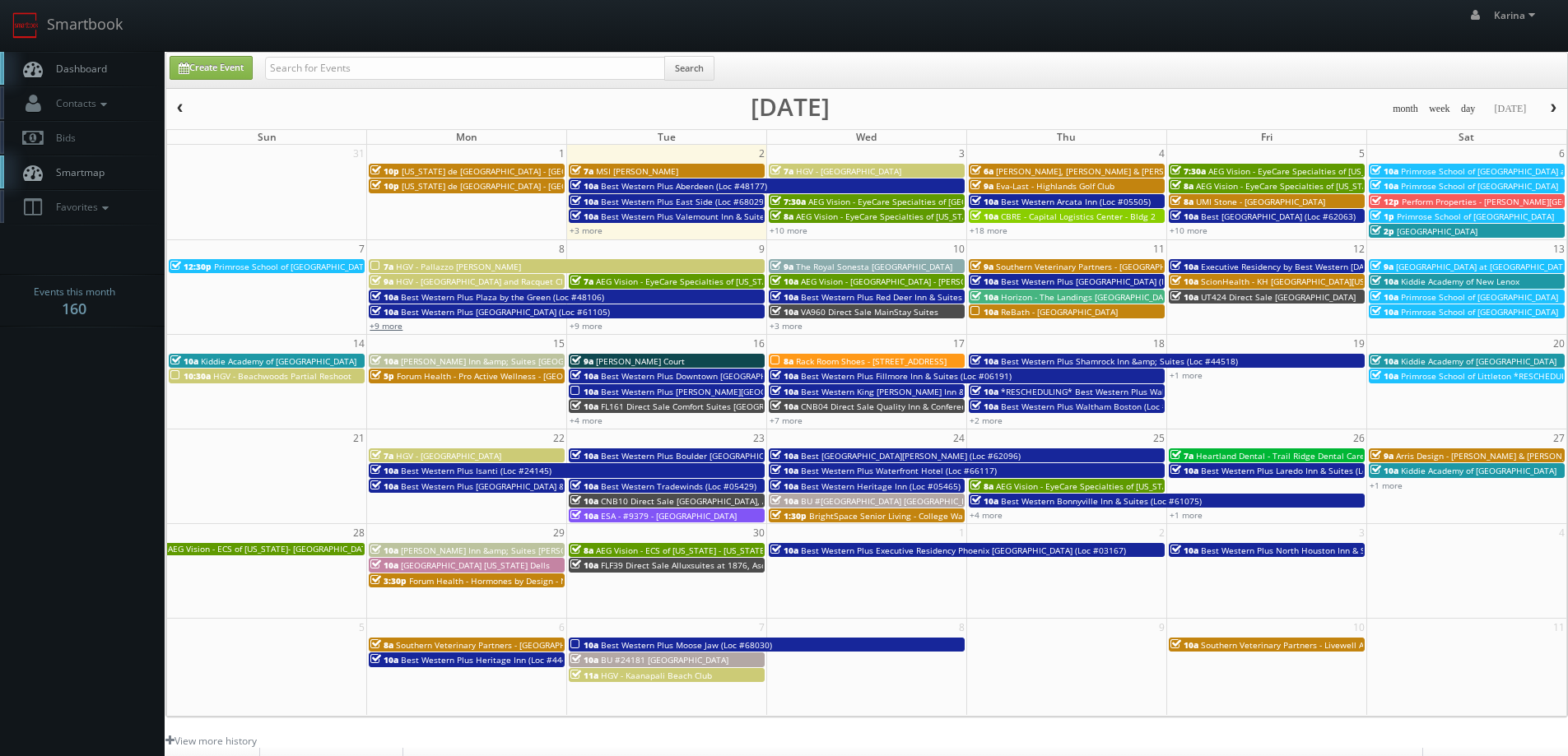
click at [399, 329] on link "+9 more" at bounding box center [386, 326] width 33 height 12
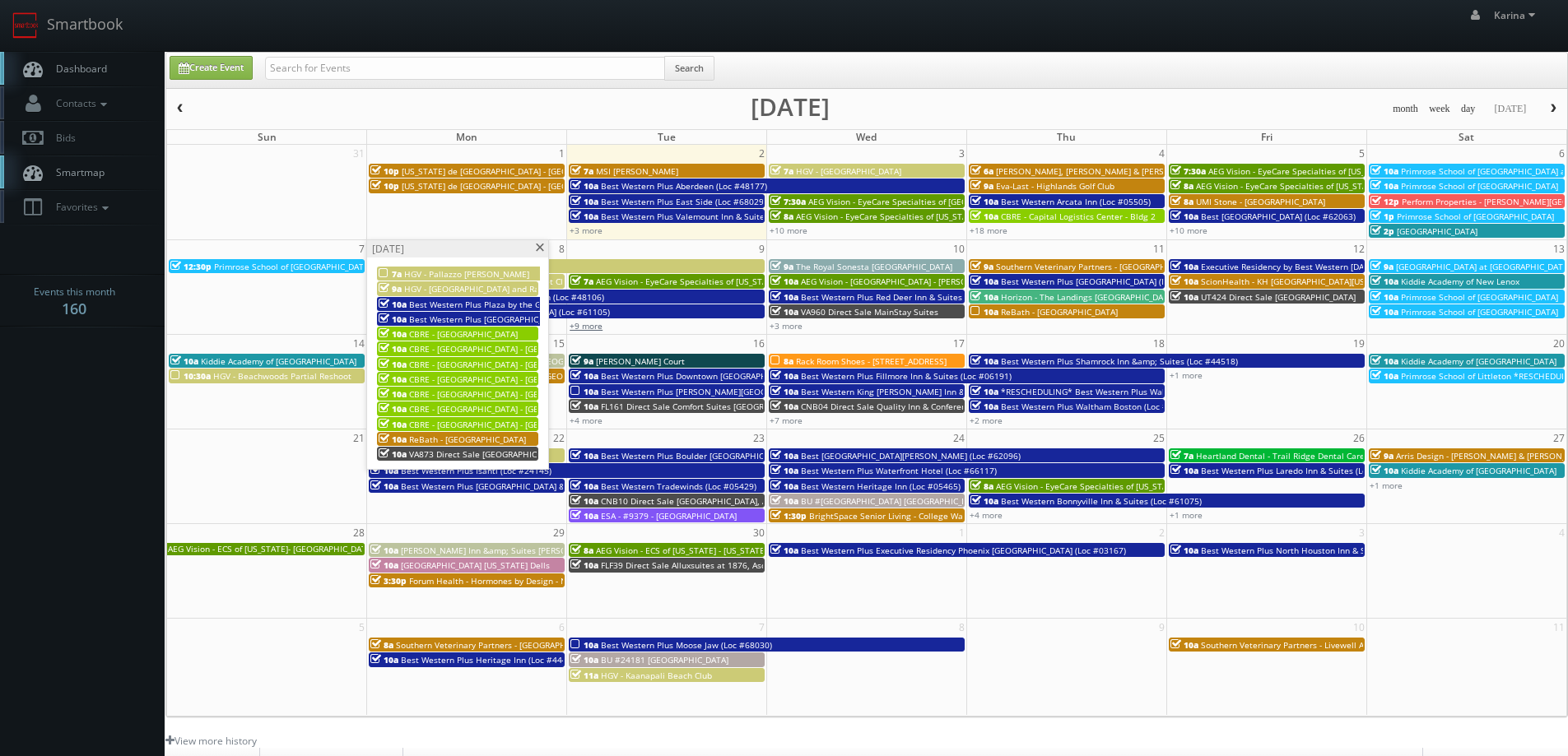
click at [583, 325] on link "+9 more" at bounding box center [586, 326] width 33 height 12
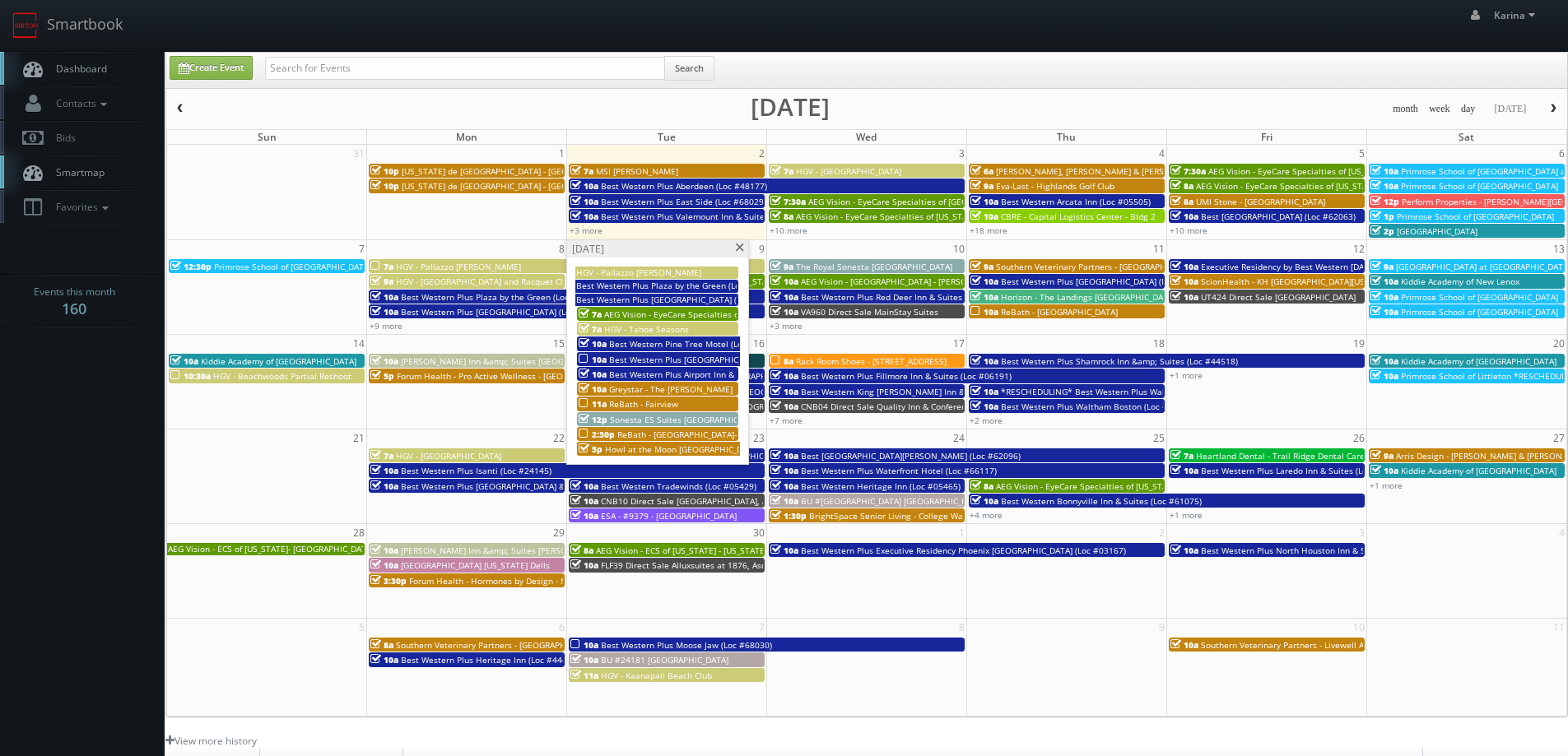
click at [666, 406] on span "ReBath - Fairview" at bounding box center [643, 404] width 69 height 12
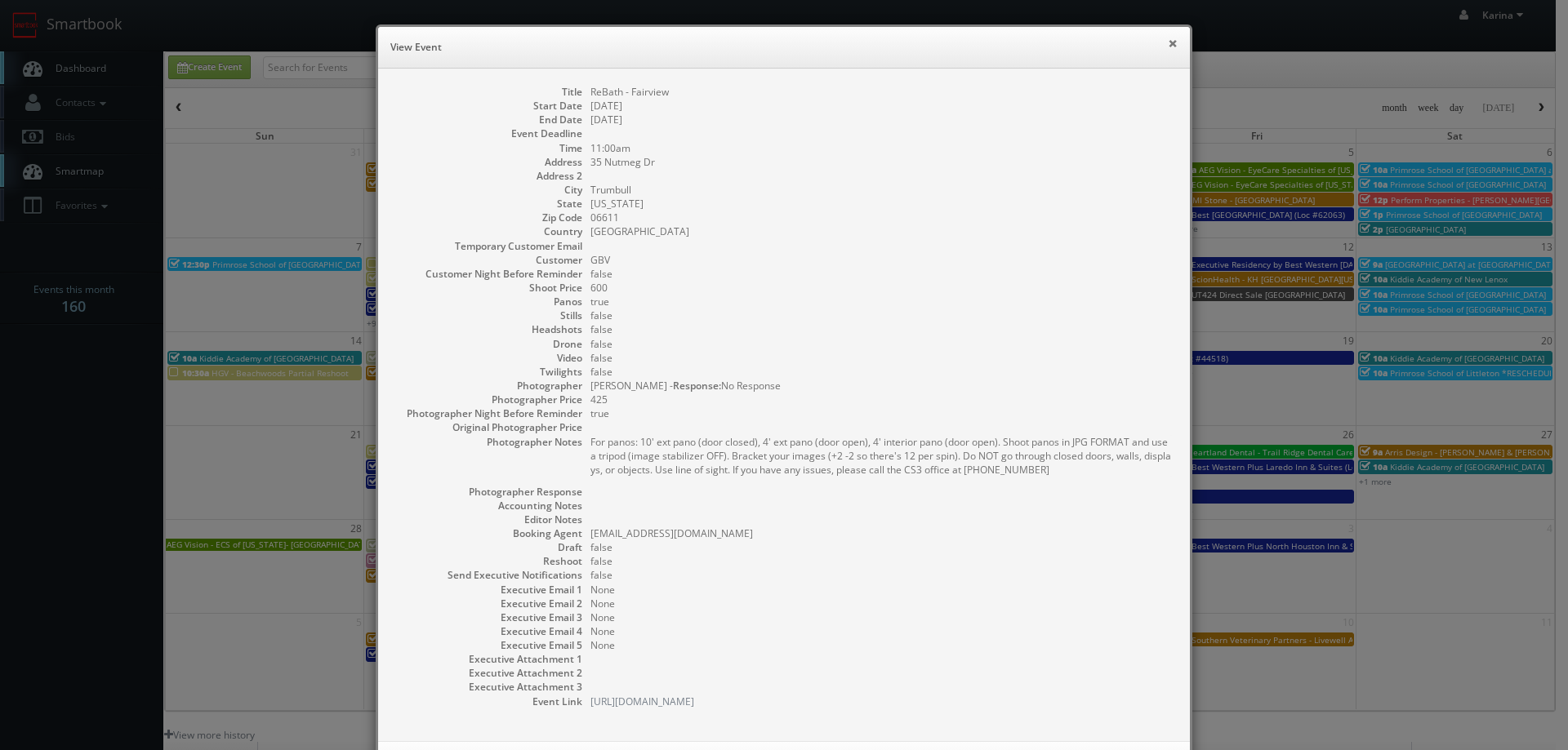
click at [1169, 49] on button "×" at bounding box center [1173, 43] width 10 height 11
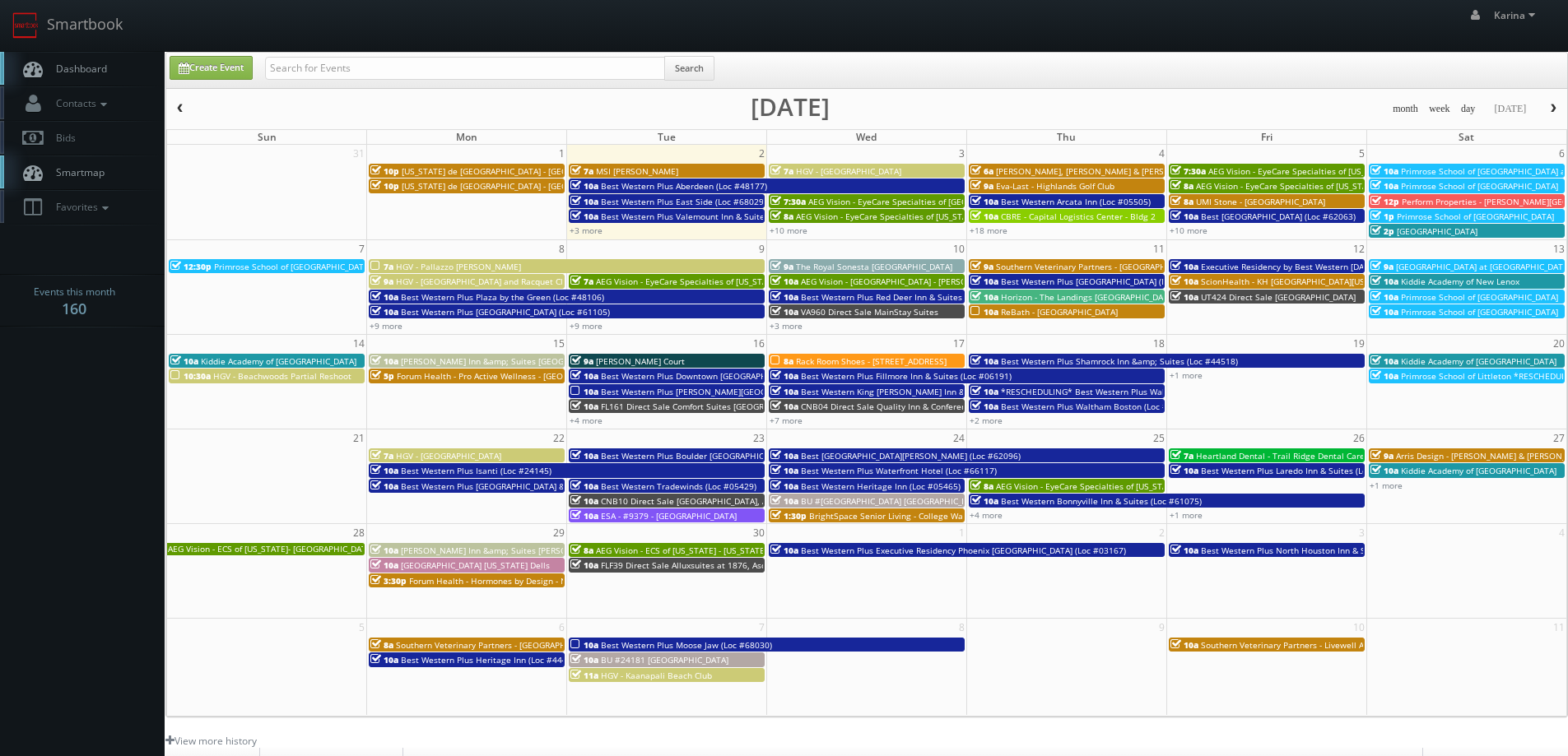
click at [993, 236] on div "+18 more" at bounding box center [1066, 230] width 199 height 14
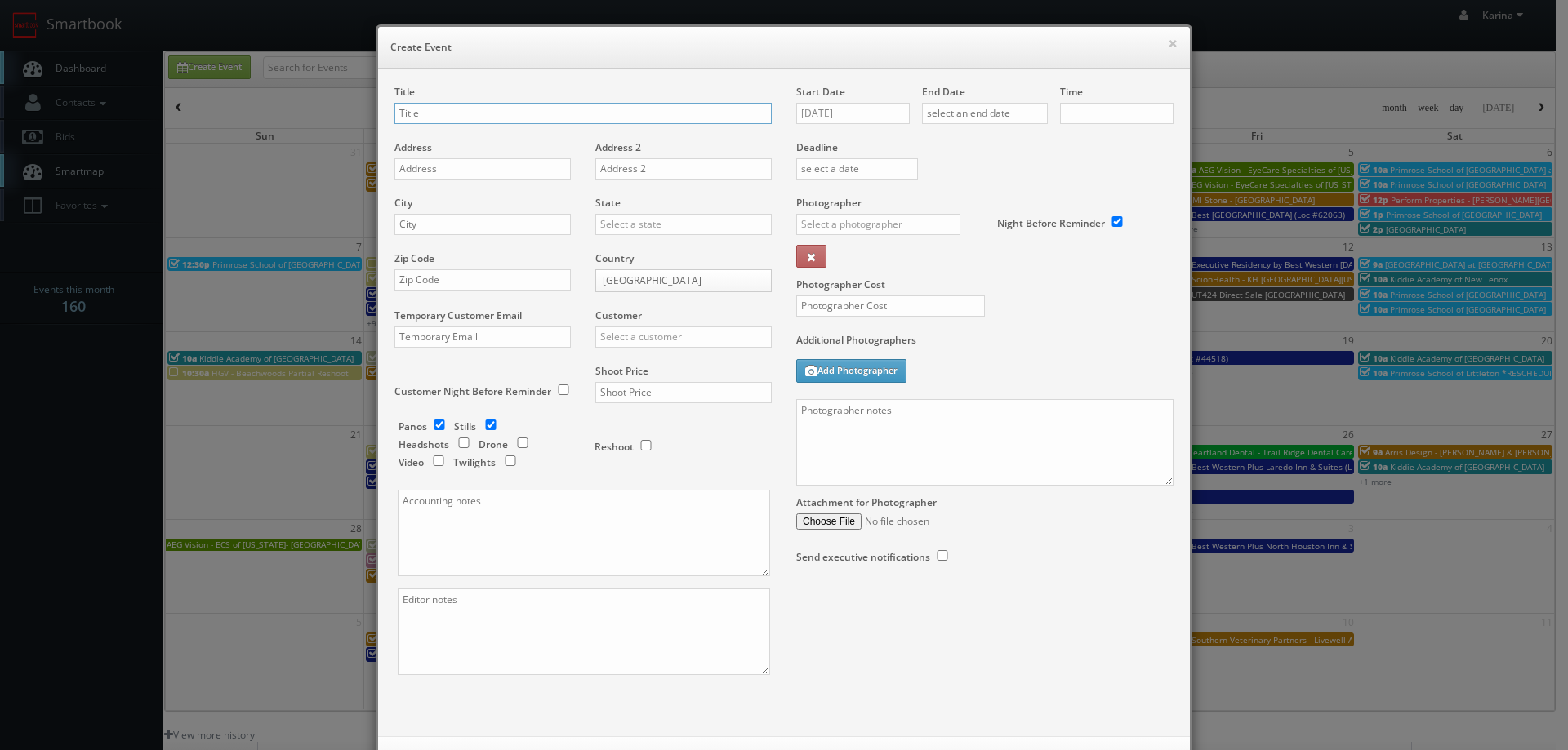
checkbox input "true"
type input "10:00am"
checkbox input "true"
click at [1168, 45] on button "×" at bounding box center [1173, 43] width 10 height 11
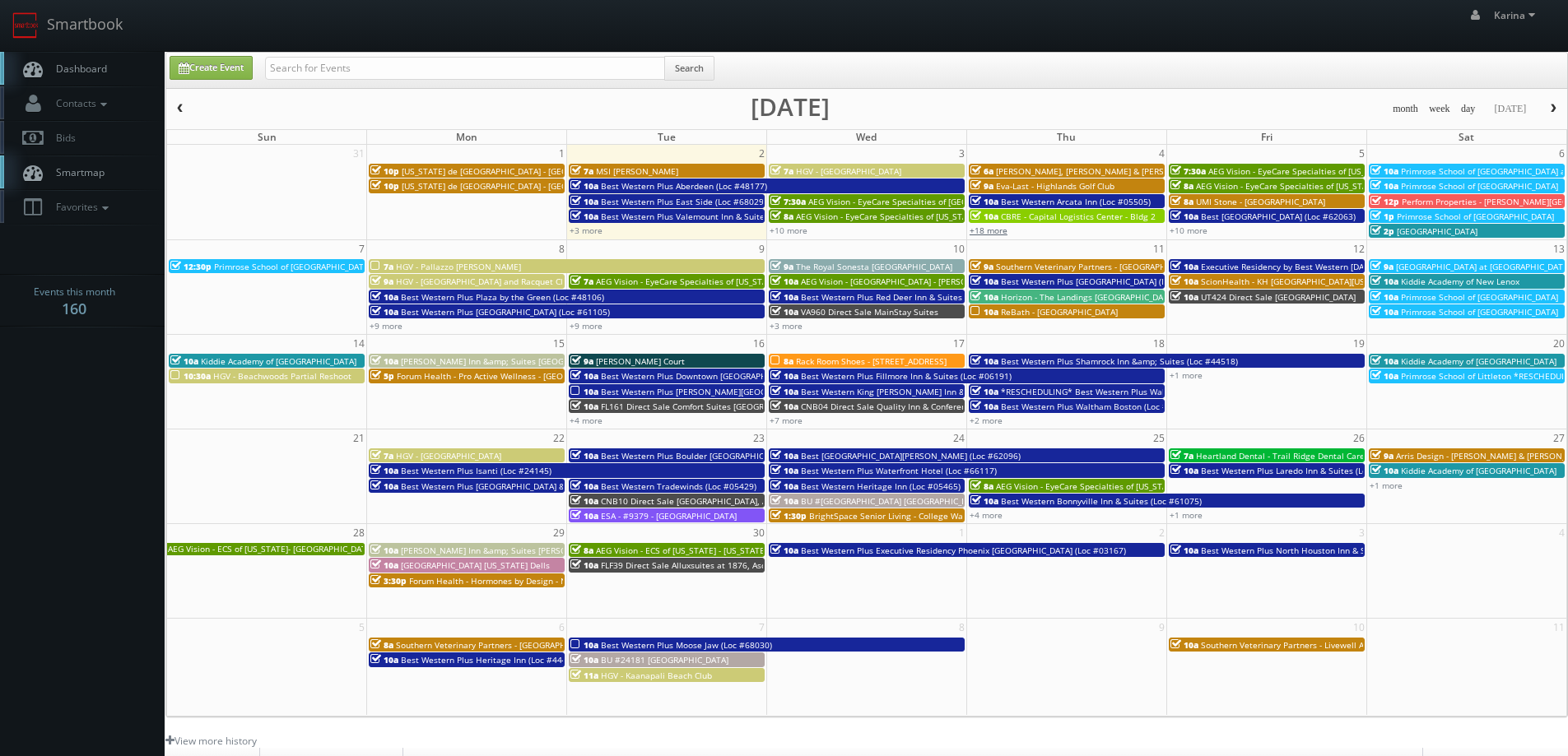
click at [992, 232] on link "+18 more" at bounding box center [988, 231] width 38 height 12
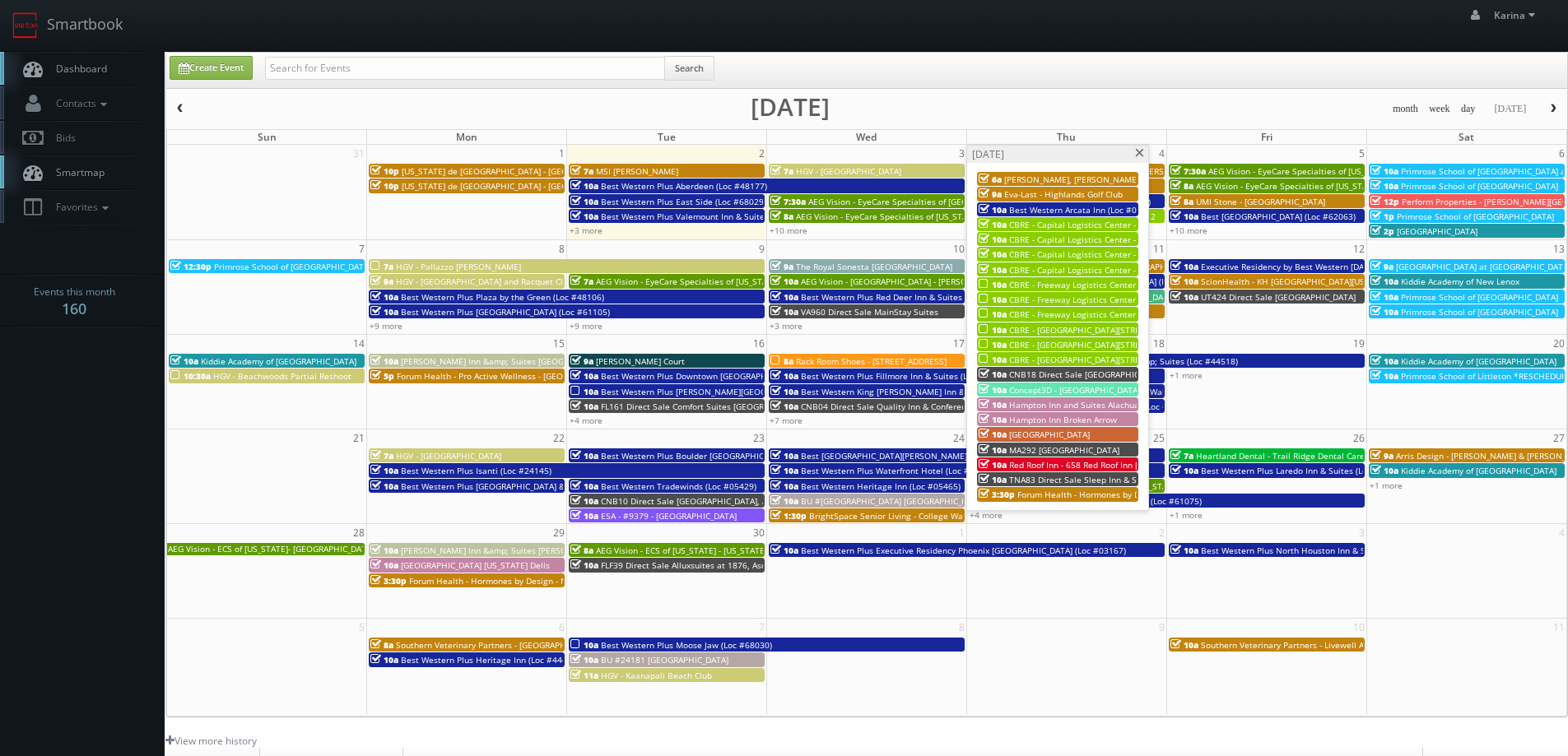
click at [1140, 152] on span at bounding box center [1139, 153] width 11 height 9
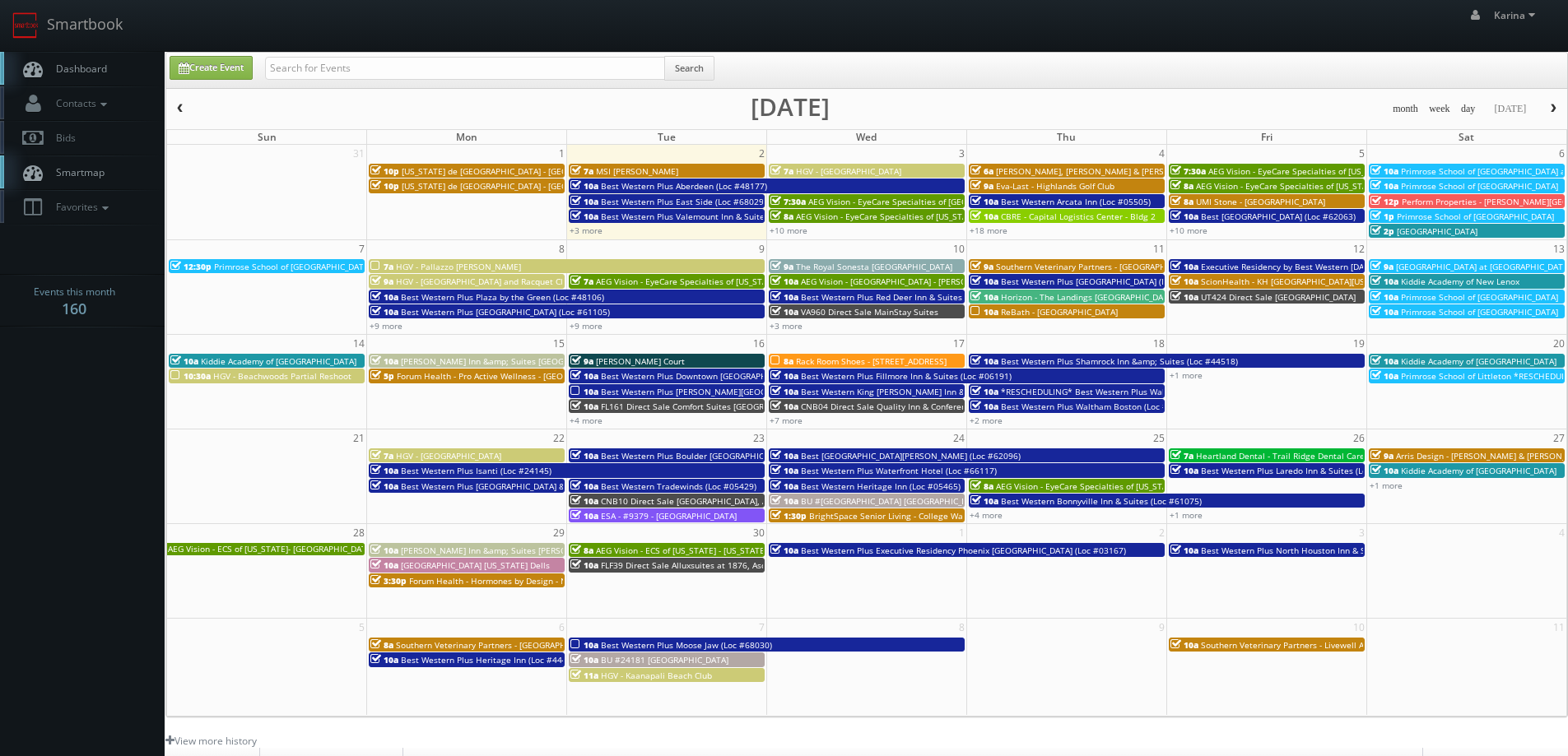
click at [1272, 282] on span "ScionHealth - KH [GEOGRAPHIC_DATA][US_STATE]" at bounding box center [1298, 282] width 194 height 12
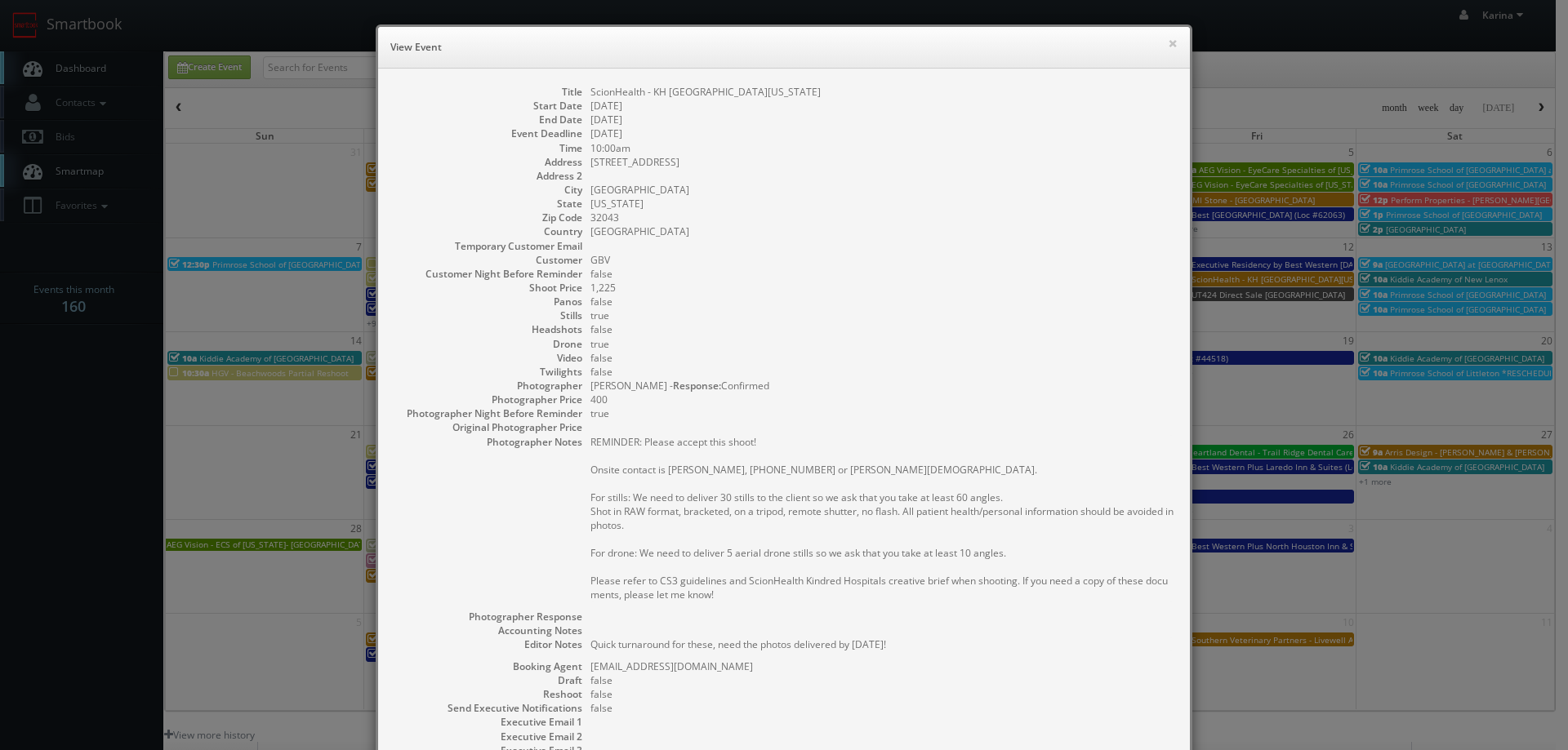
drag, startPoint x: 674, startPoint y: 194, endPoint x: 587, endPoint y: 194, distance: 87.0
click at [590, 194] on dd "Green Cove Springs" at bounding box center [881, 190] width 583 height 14
copy dd "Green Cove Springs"
click at [1168, 42] on button "×" at bounding box center [1173, 43] width 10 height 11
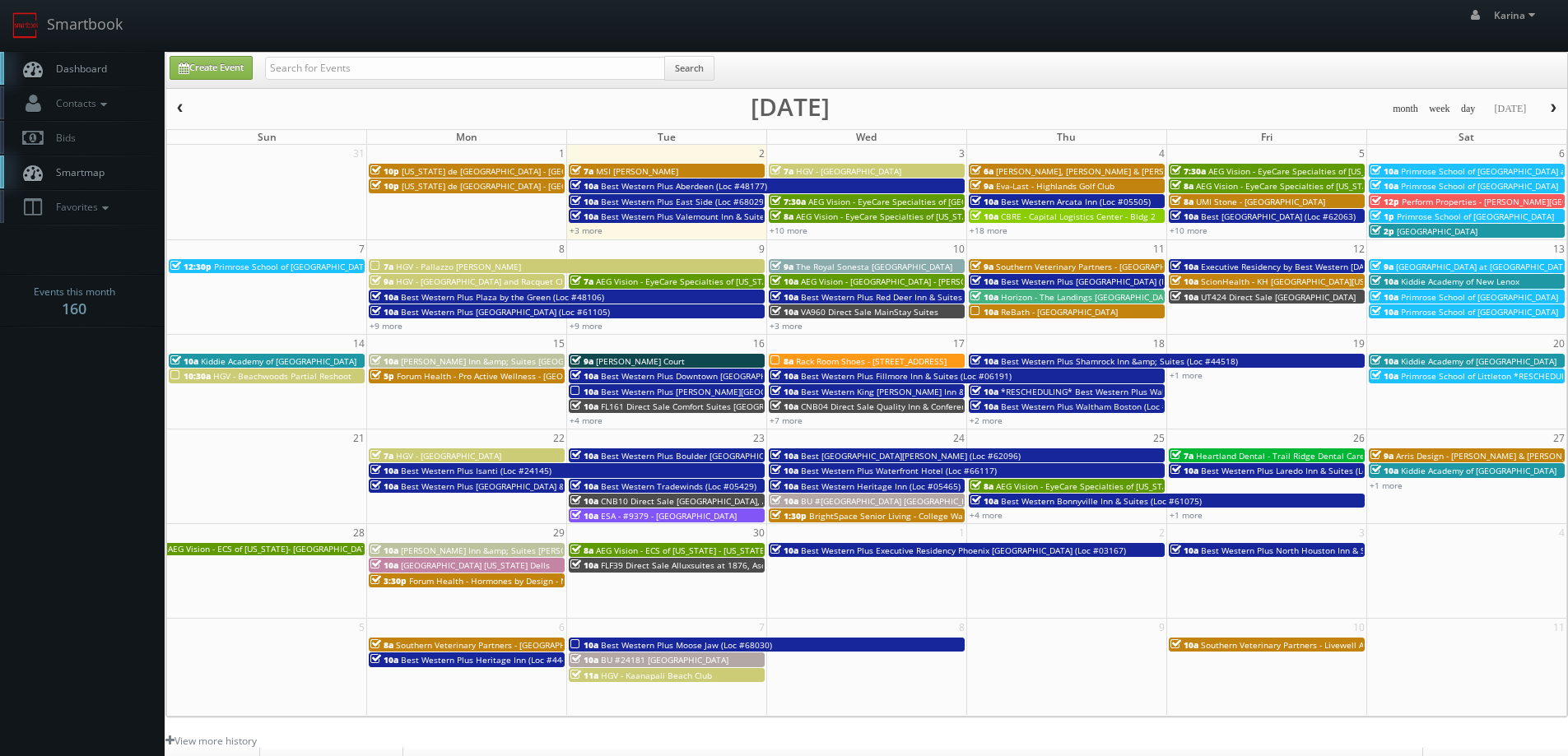
click at [78, 71] on span "Dashboard" at bounding box center [77, 68] width 59 height 14
click at [68, 70] on span "Dashboard" at bounding box center [77, 68] width 59 height 14
click at [68, 71] on span "Dashboard" at bounding box center [77, 68] width 59 height 14
